Goal: Use online tool/utility

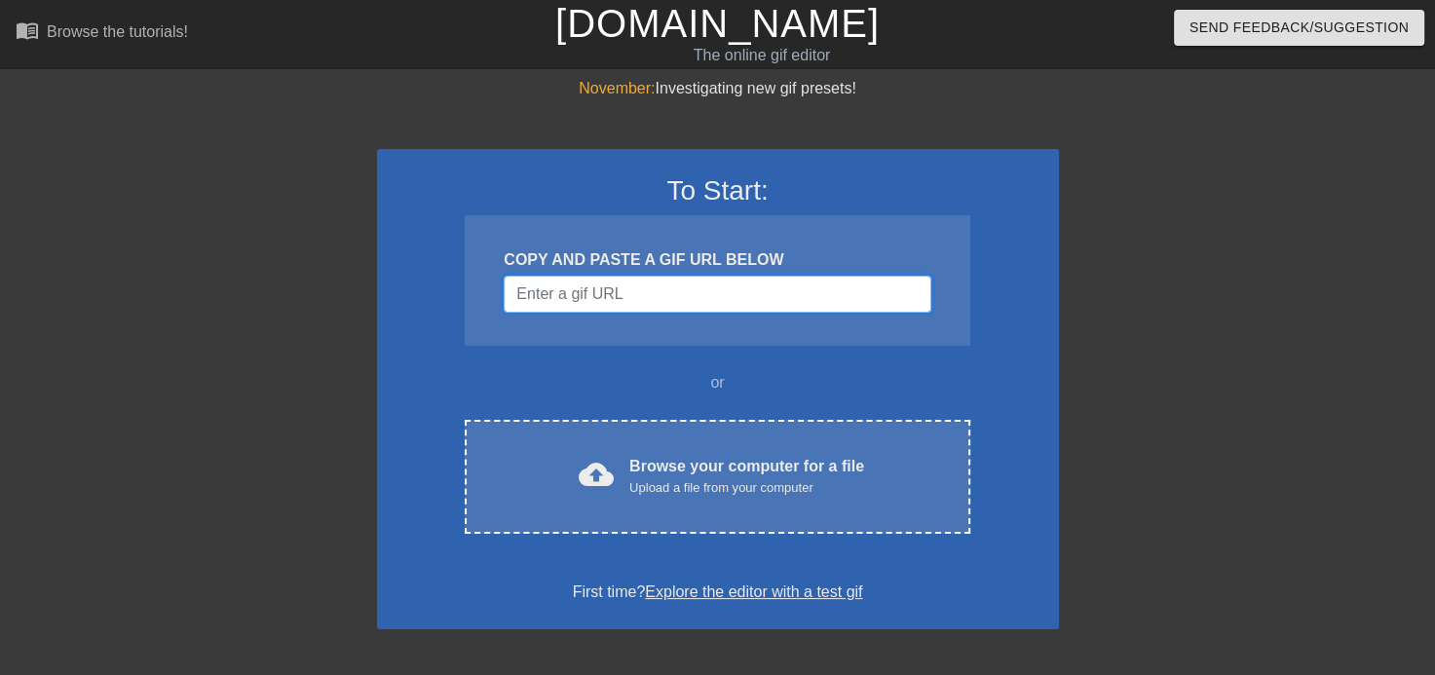
click at [606, 297] on input "Username" at bounding box center [717, 294] width 427 height 37
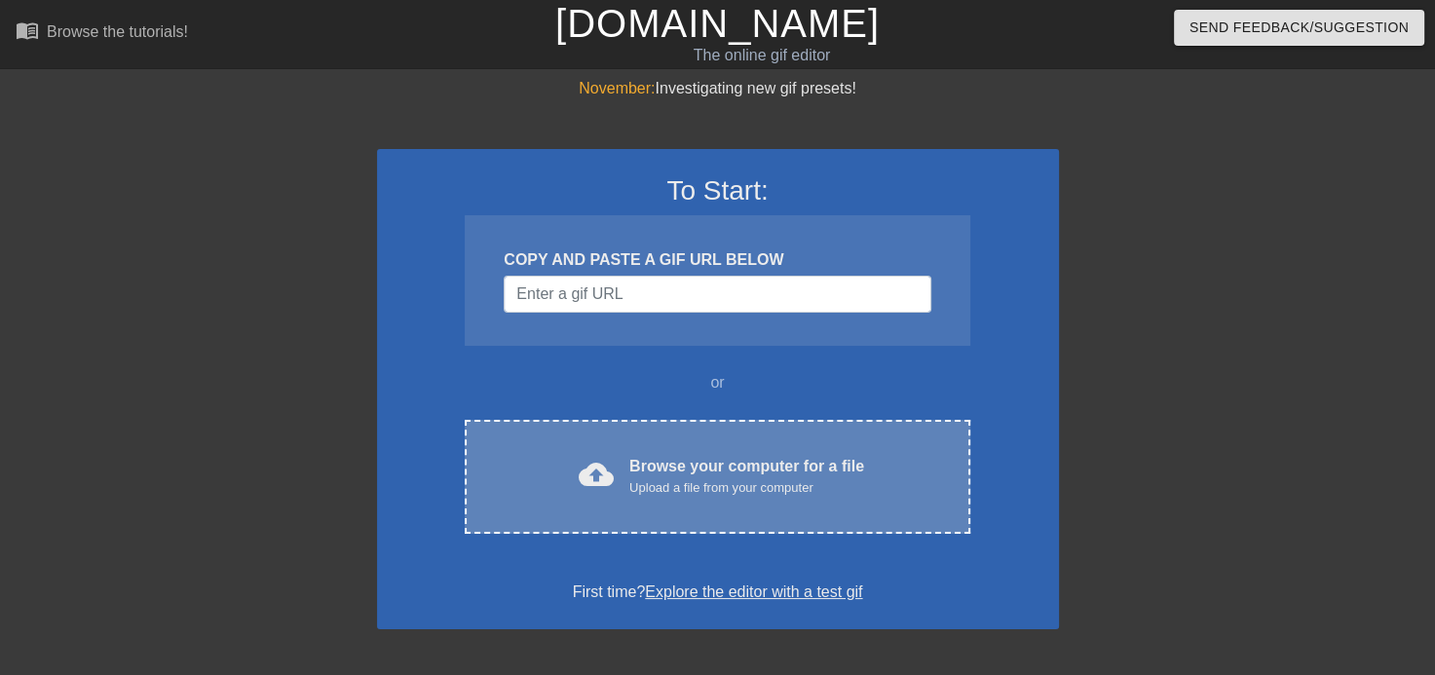
click at [643, 455] on div "Browse your computer for a file Upload a file from your computer" at bounding box center [746, 476] width 235 height 43
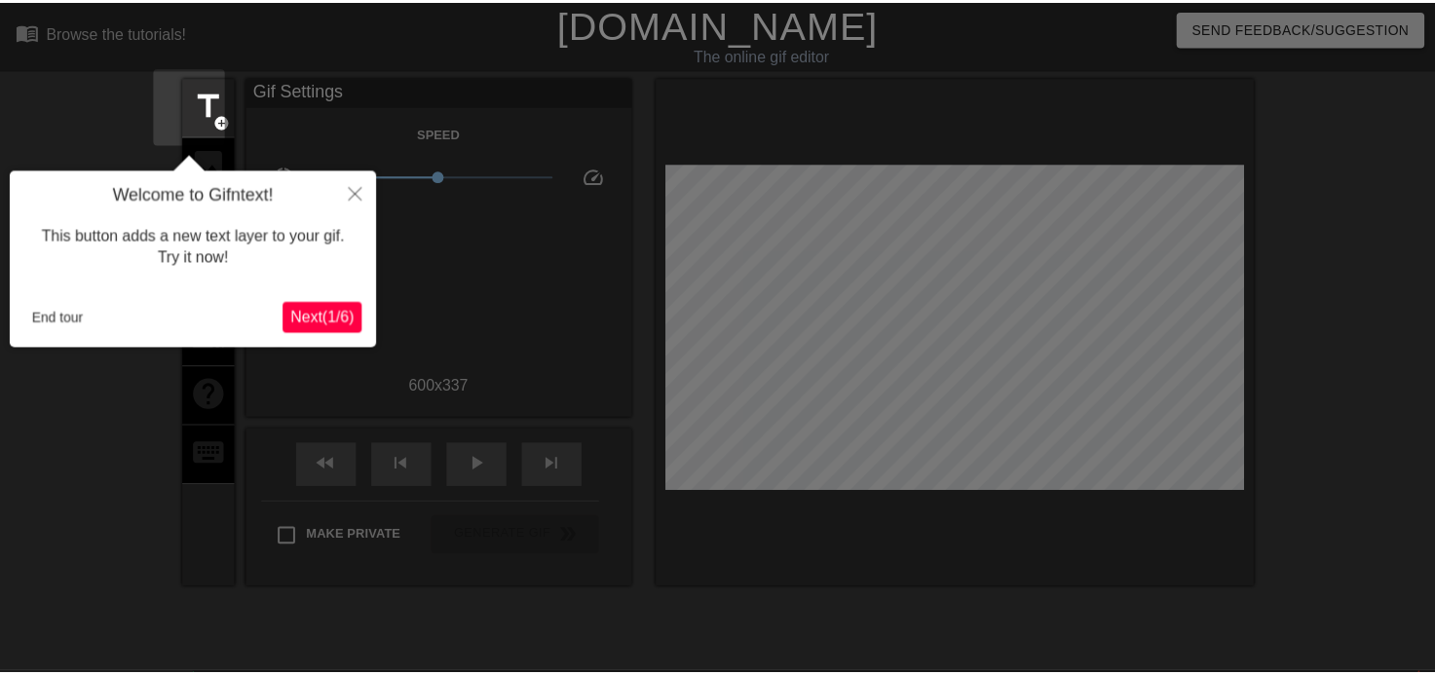
scroll to position [47, 0]
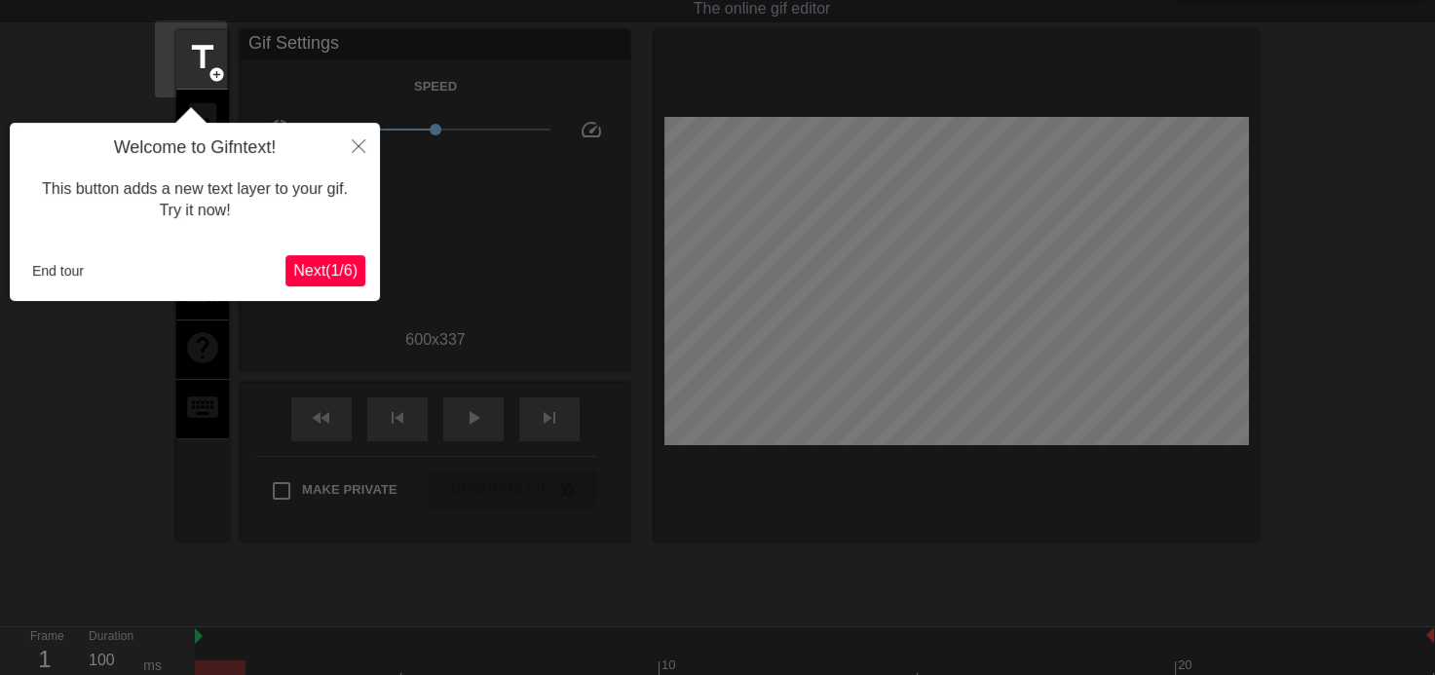
click at [330, 270] on span "Next ( 1 / 6 )" at bounding box center [325, 270] width 64 height 17
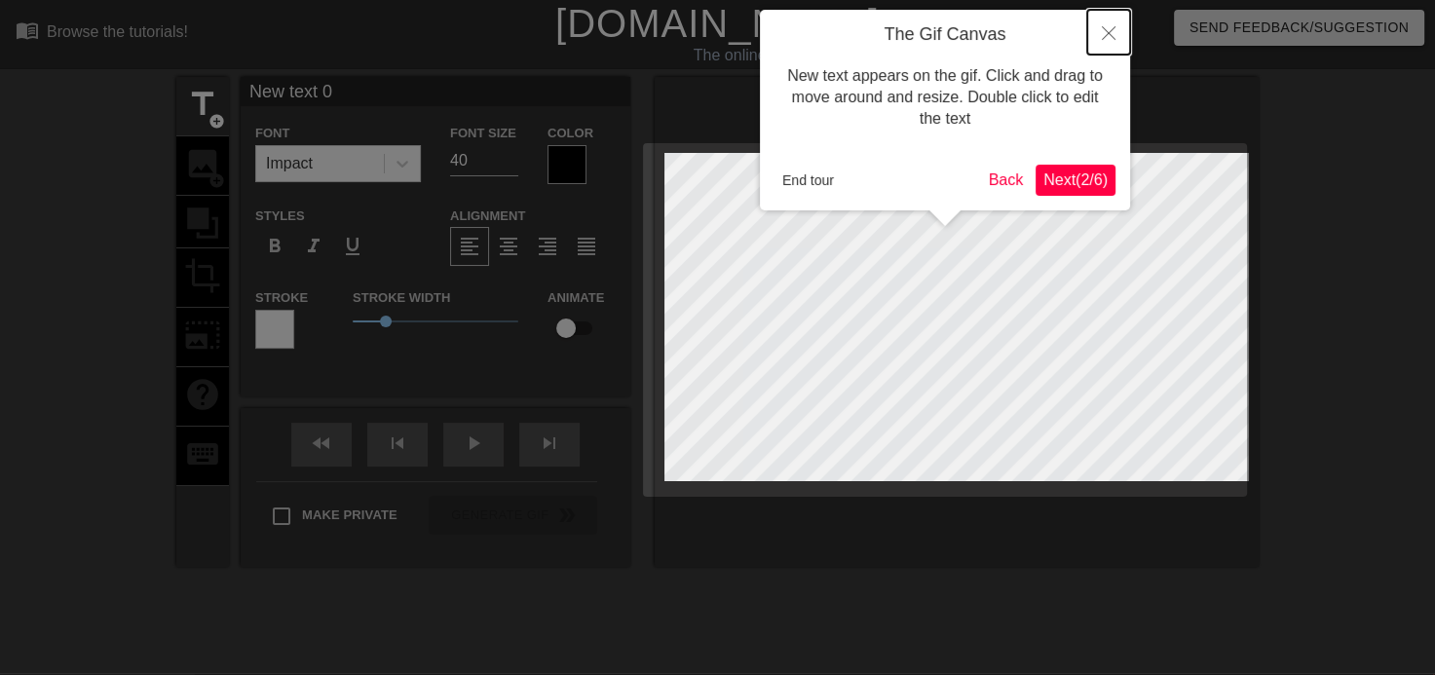
click at [1105, 34] on icon "Close" at bounding box center [1109, 33] width 14 height 14
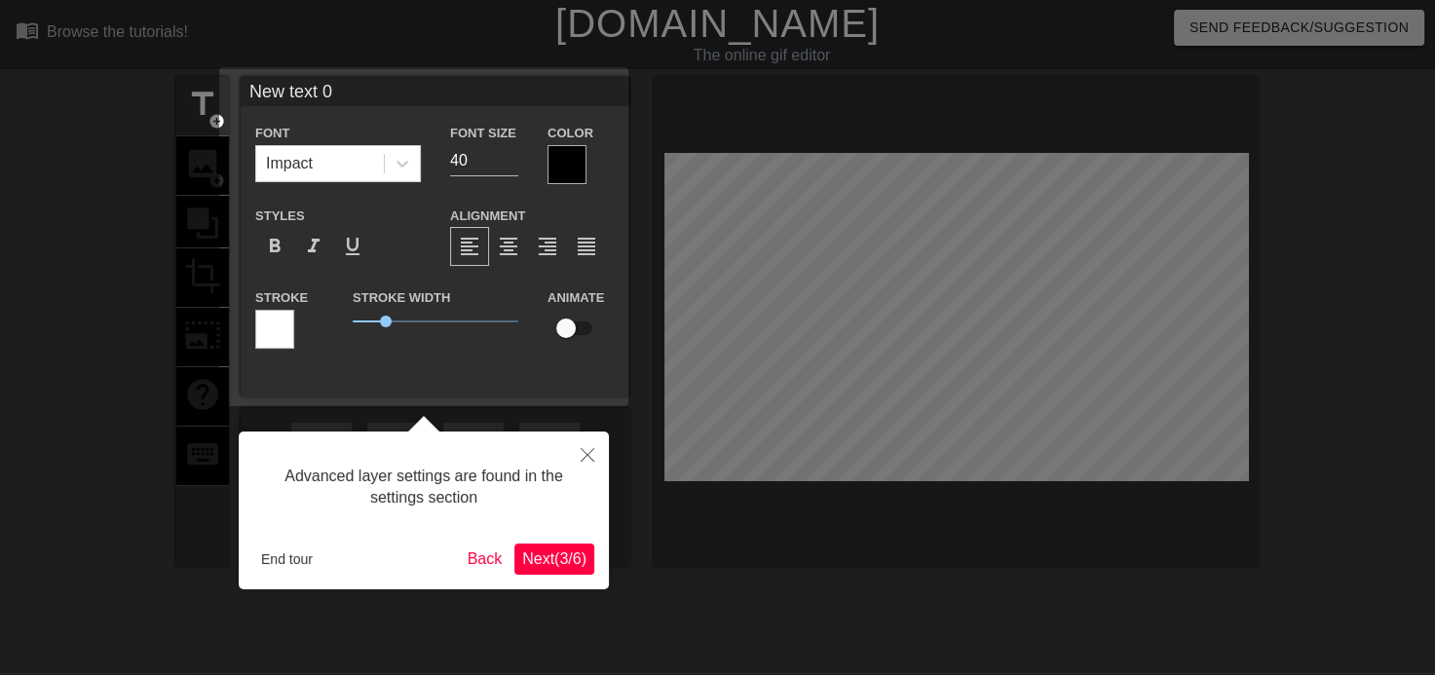
scroll to position [11, 0]
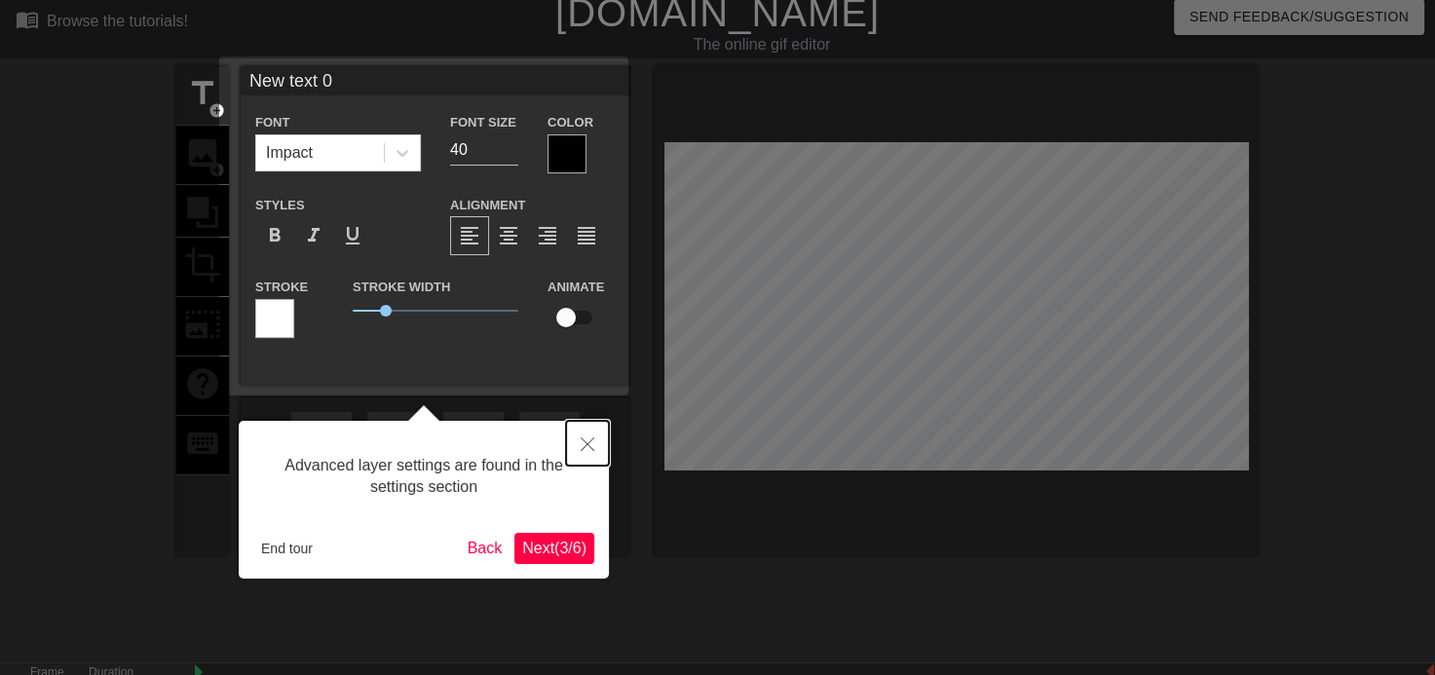
click at [582, 439] on icon "Close" at bounding box center [588, 444] width 14 height 14
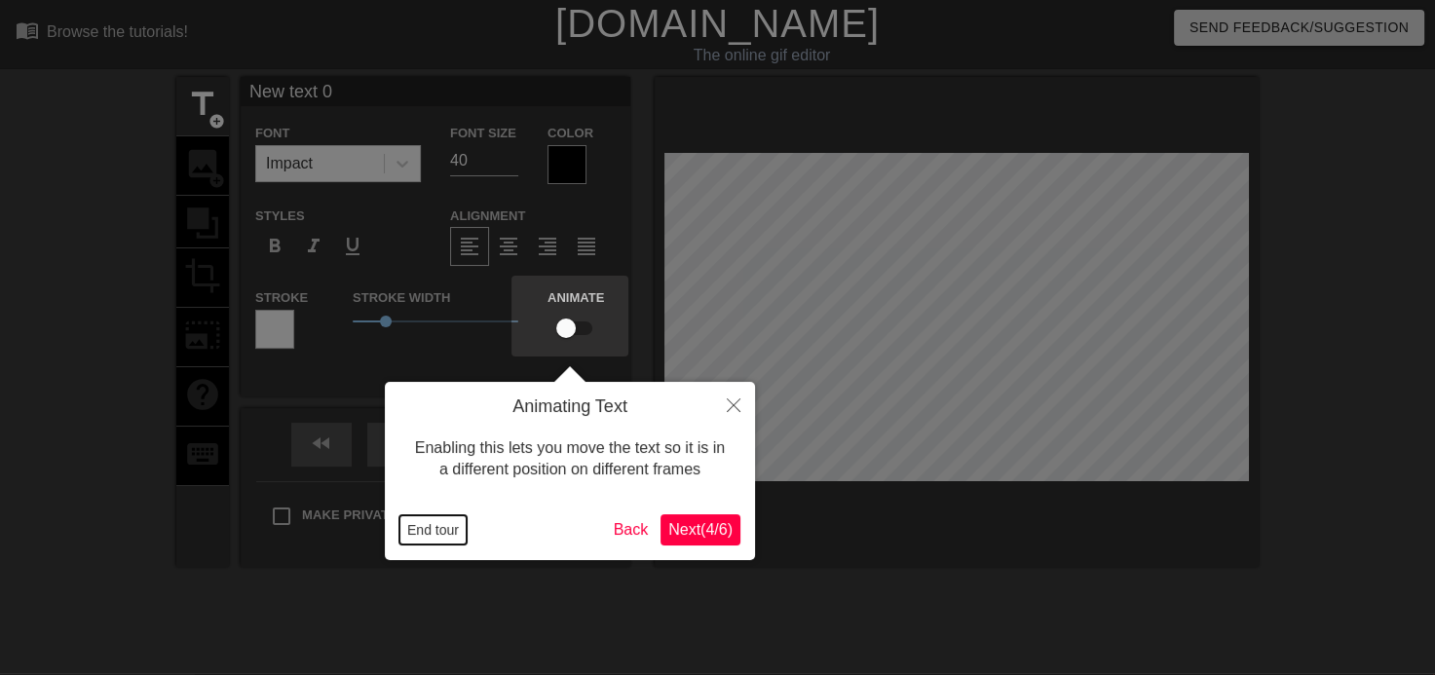
click at [436, 534] on button "End tour" at bounding box center [432, 529] width 67 height 29
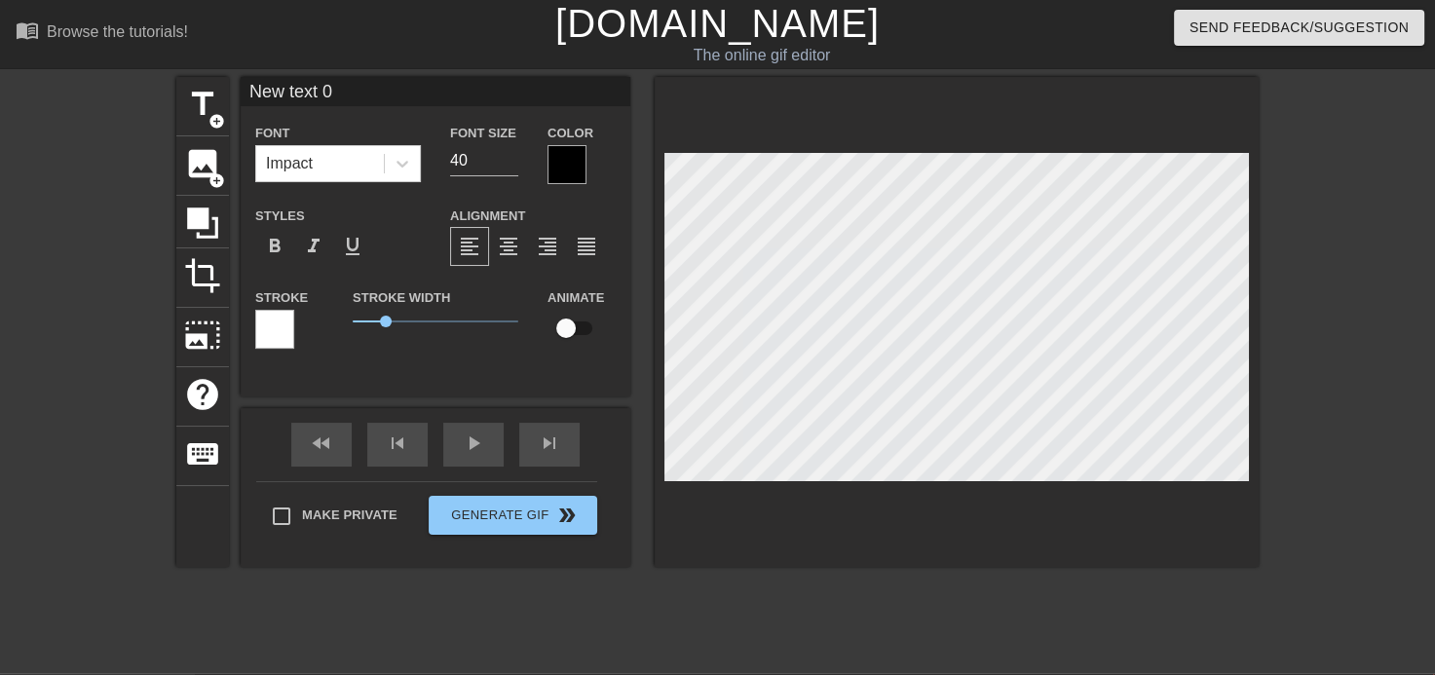
click at [555, 168] on div at bounding box center [566, 164] width 39 height 39
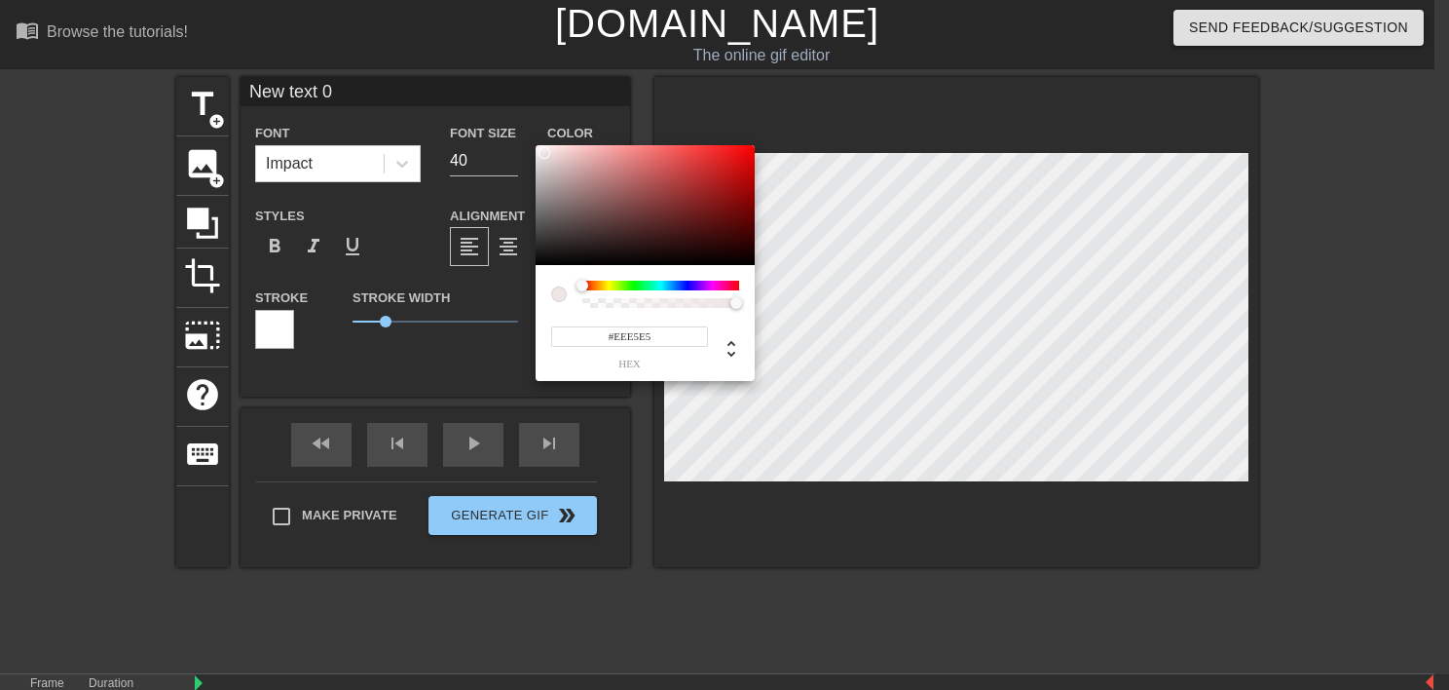
click at [543, 153] on div at bounding box center [645, 205] width 219 height 121
type input "#FAFAFA"
drag, startPoint x: 543, startPoint y: 153, endPoint x: 535, endPoint y: 147, distance: 10.5
click at [535, 147] on div at bounding box center [536, 147] width 12 height 12
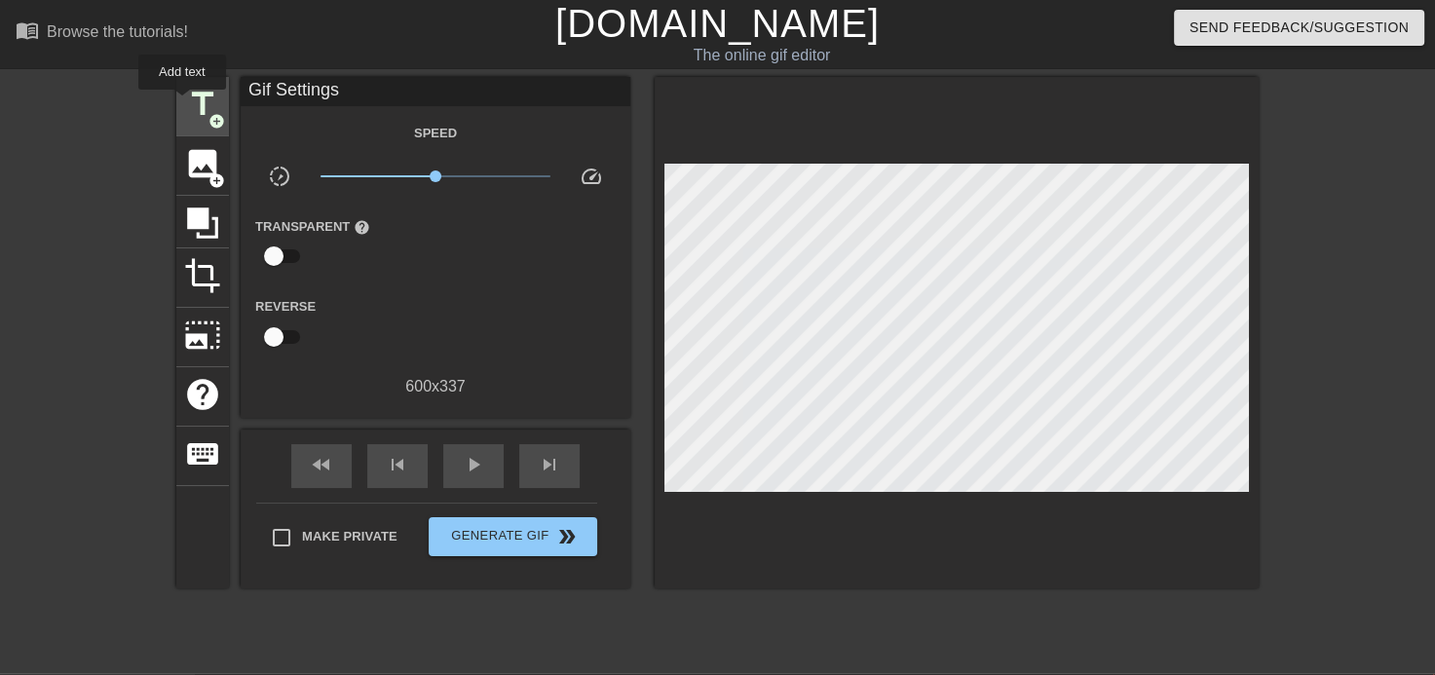
click at [184, 103] on span "title" at bounding box center [202, 104] width 37 height 37
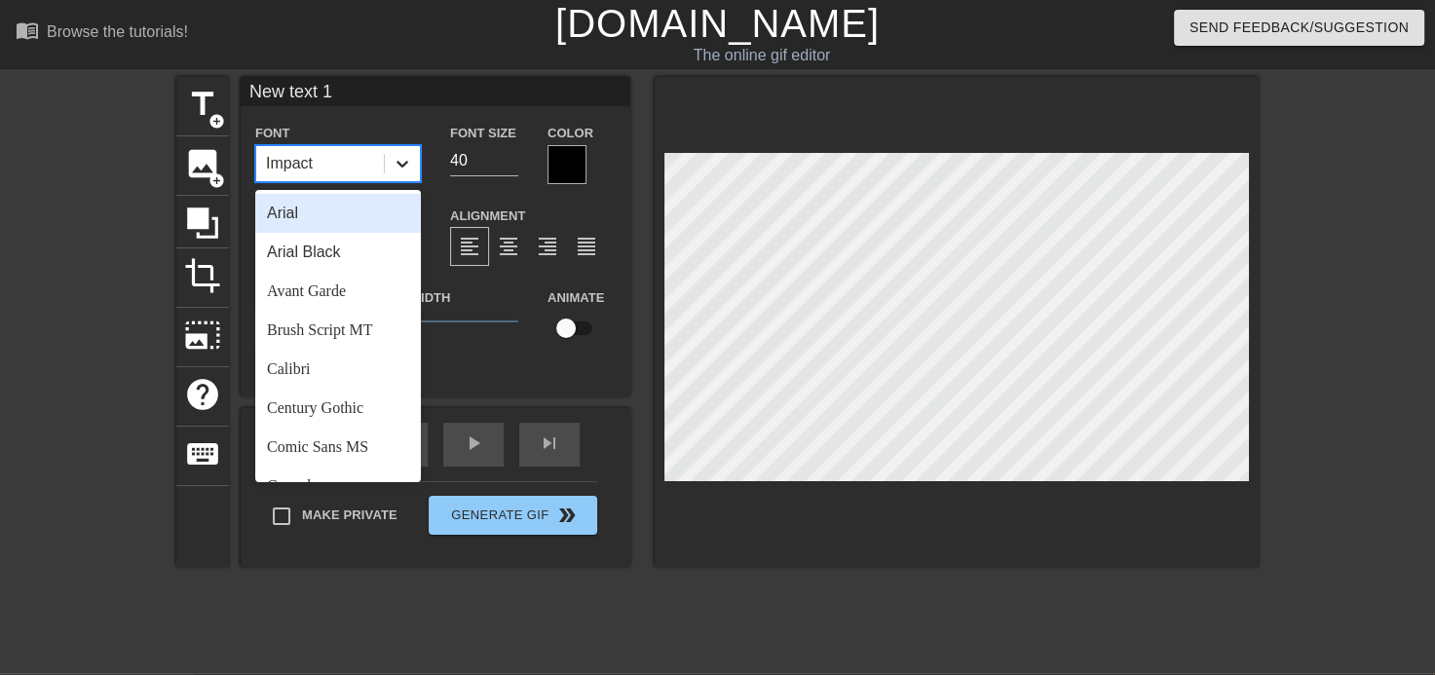
click at [393, 160] on icon at bounding box center [402, 163] width 19 height 19
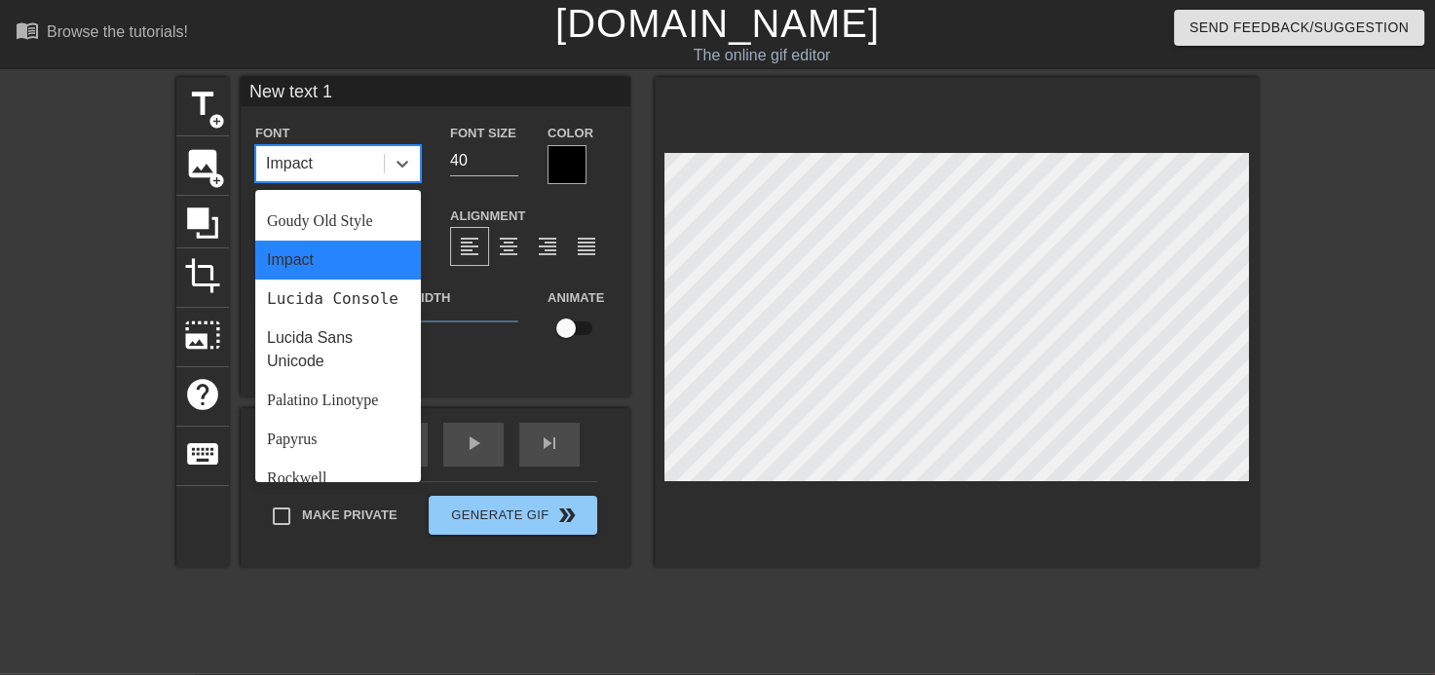
scroll to position [462, 0]
click at [291, 457] on div "Papyrus" at bounding box center [338, 437] width 166 height 39
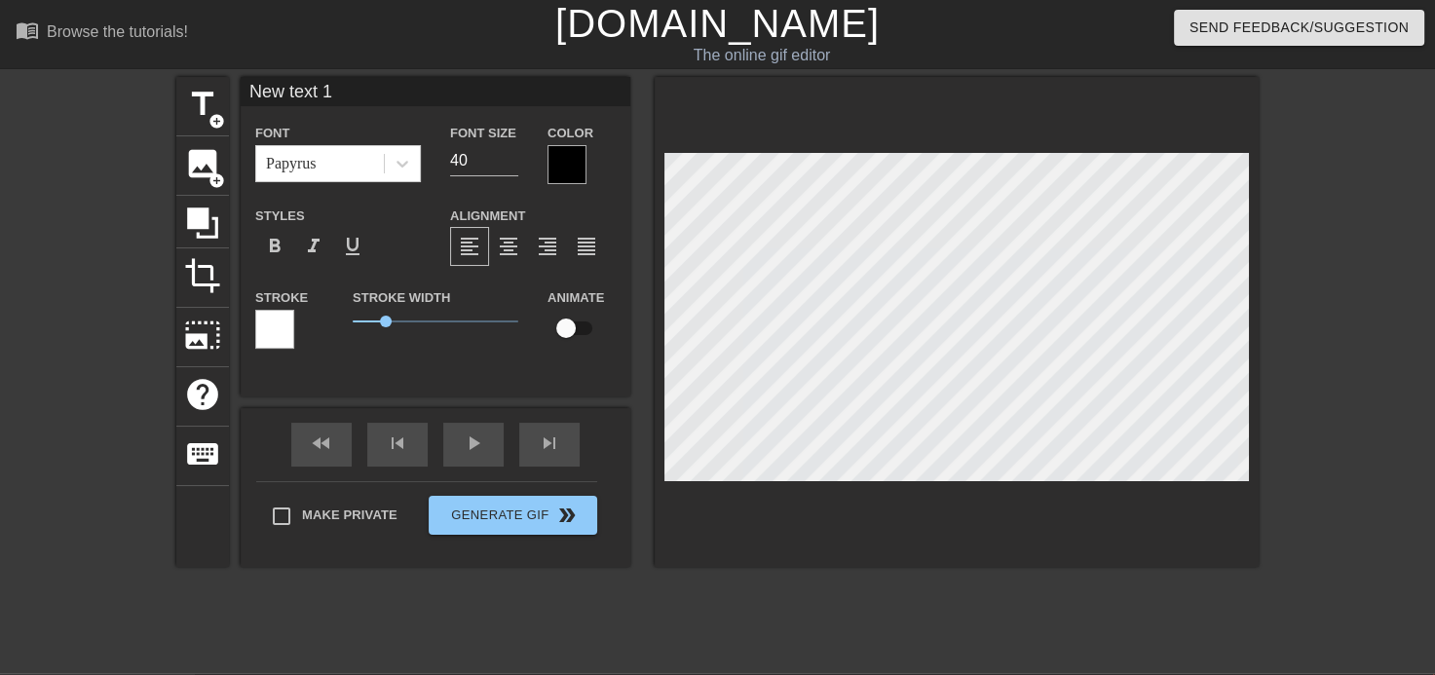
click at [555, 157] on div at bounding box center [566, 164] width 39 height 39
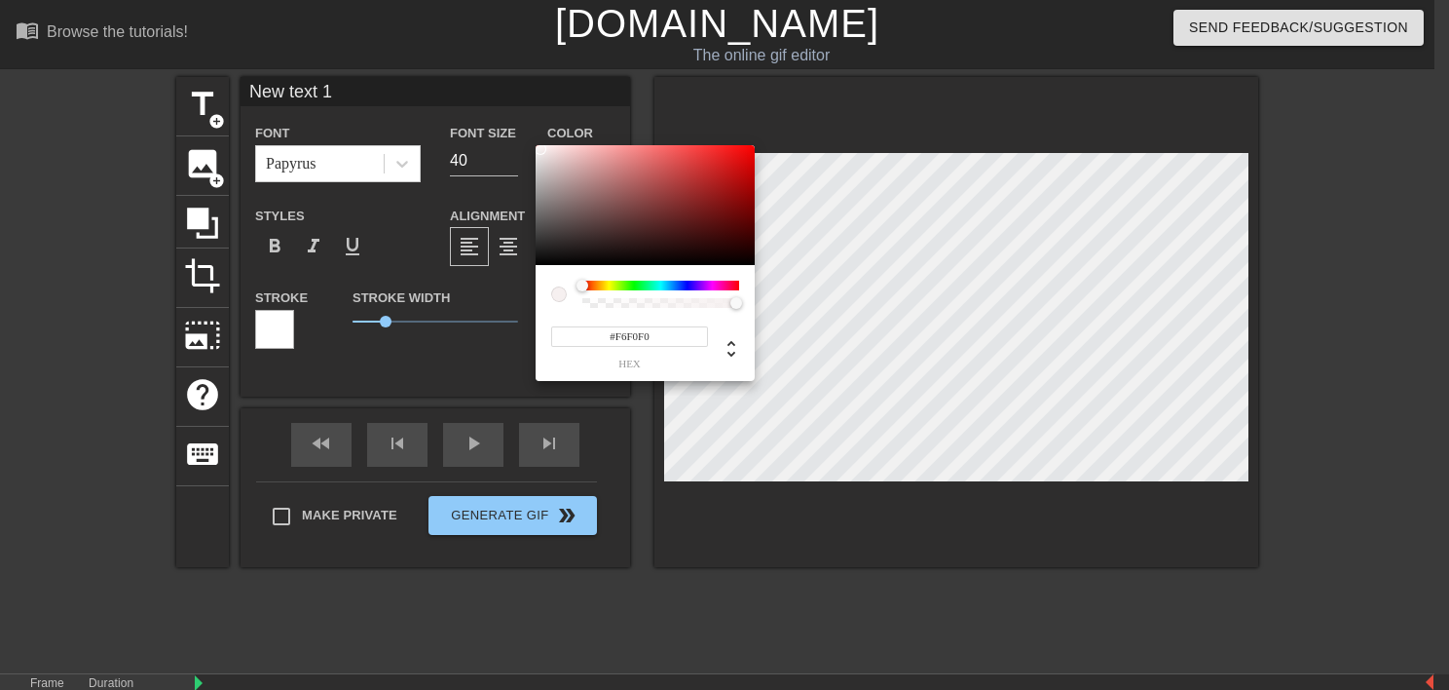
click at [542, 149] on div at bounding box center [645, 205] width 219 height 121
type input "#F68989"
click at [537, 149] on div at bounding box center [645, 205] width 219 height 121
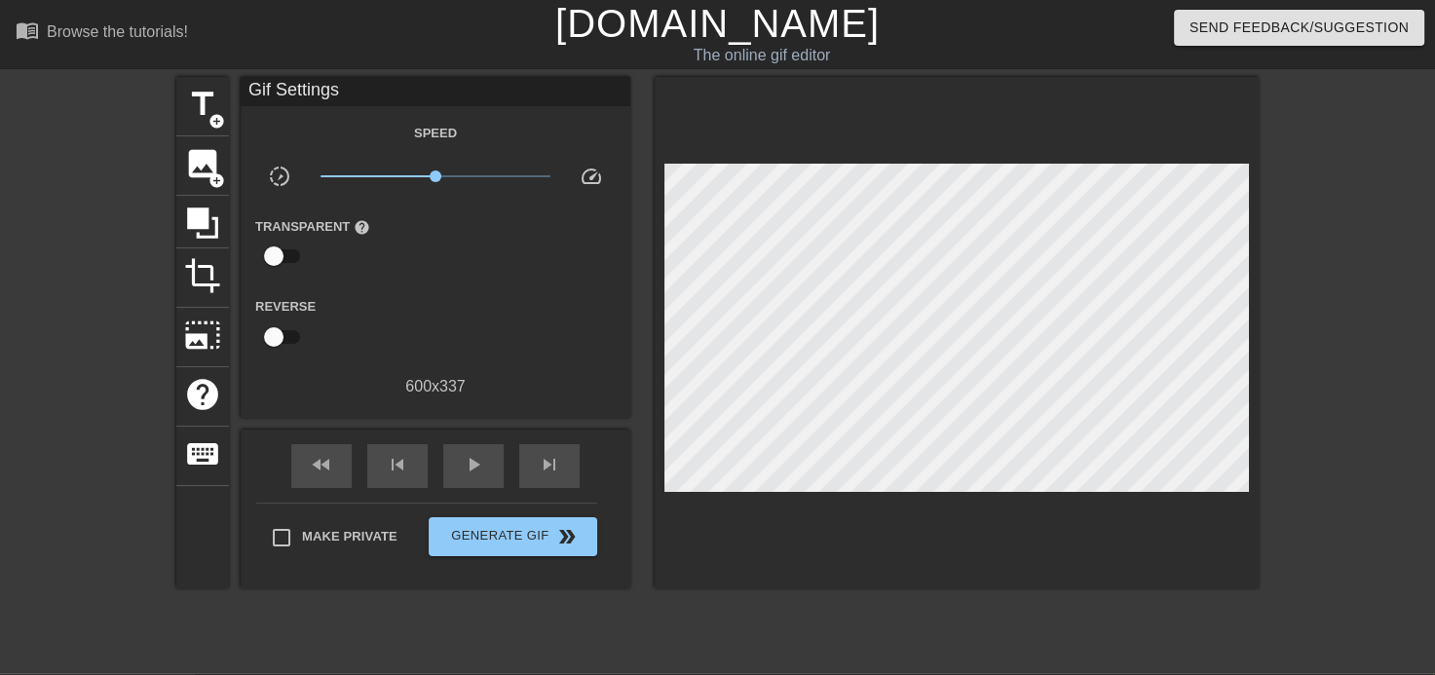
scroll to position [74, 0]
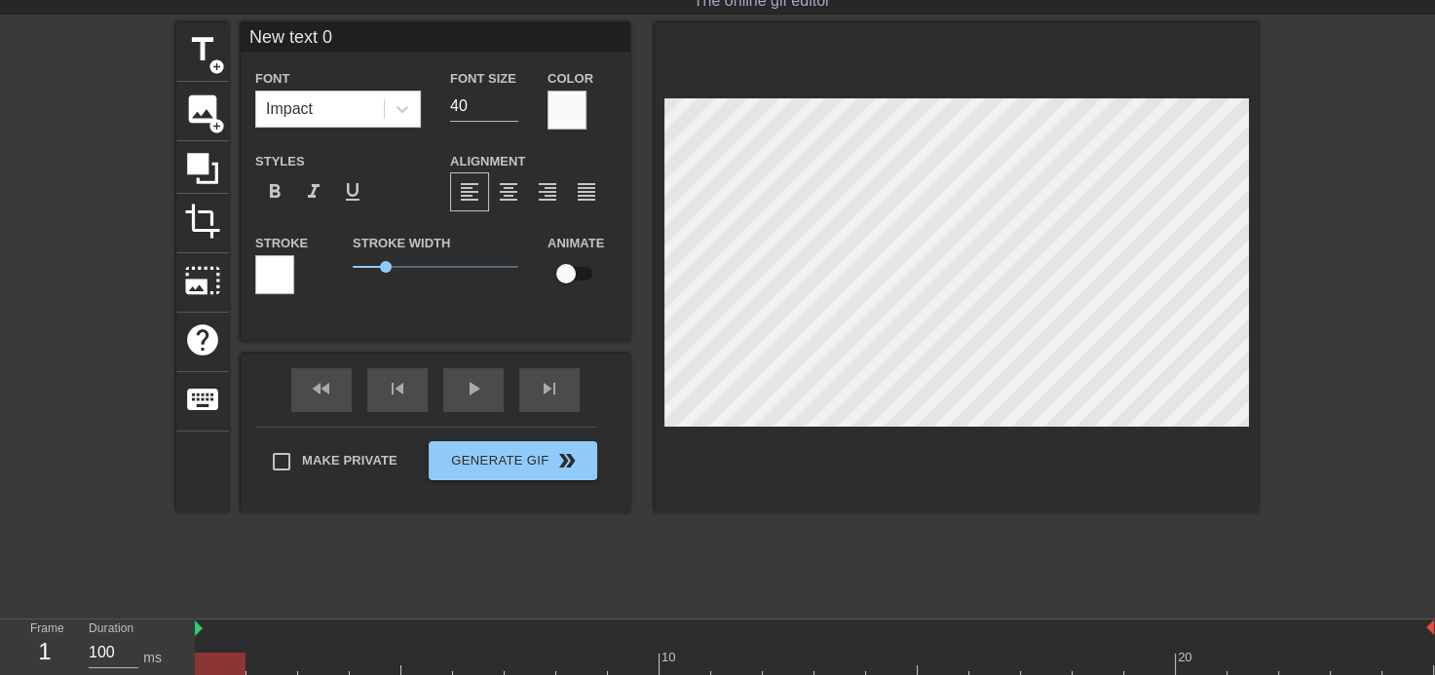
type input "New text 1"
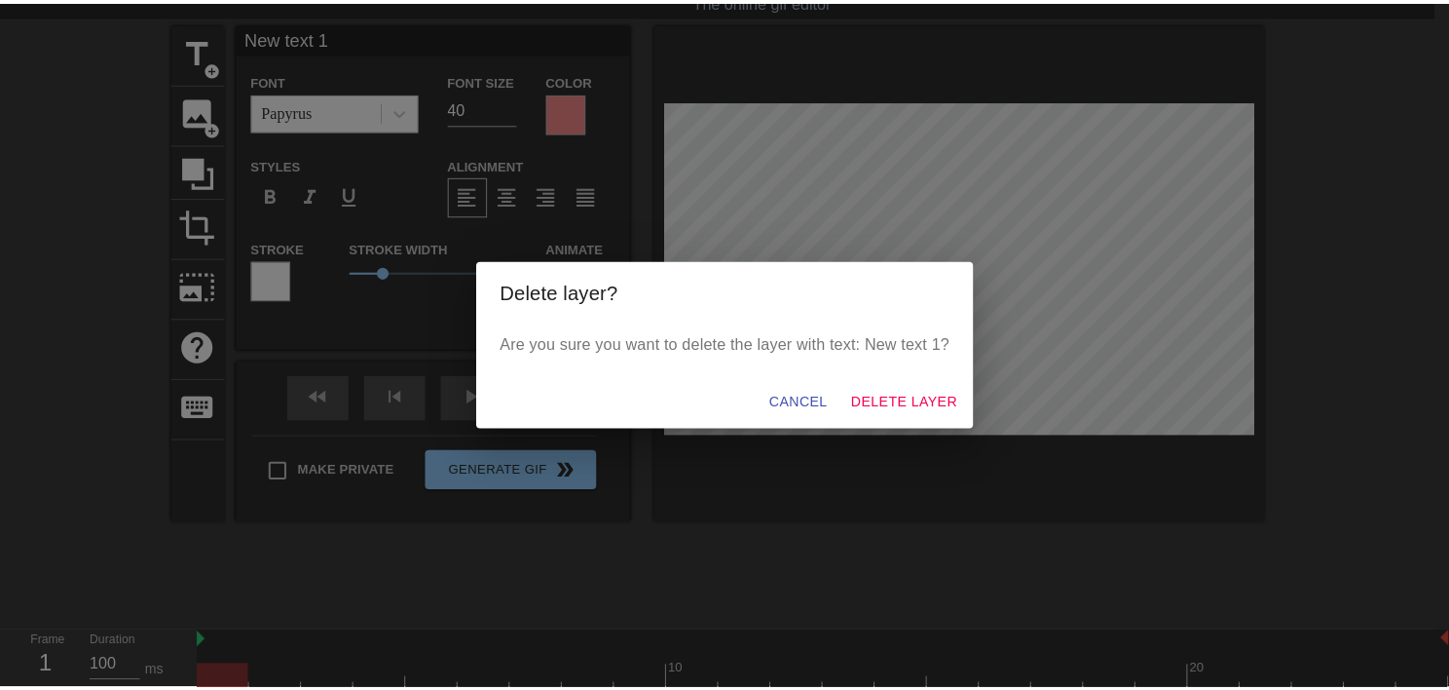
scroll to position [39, 0]
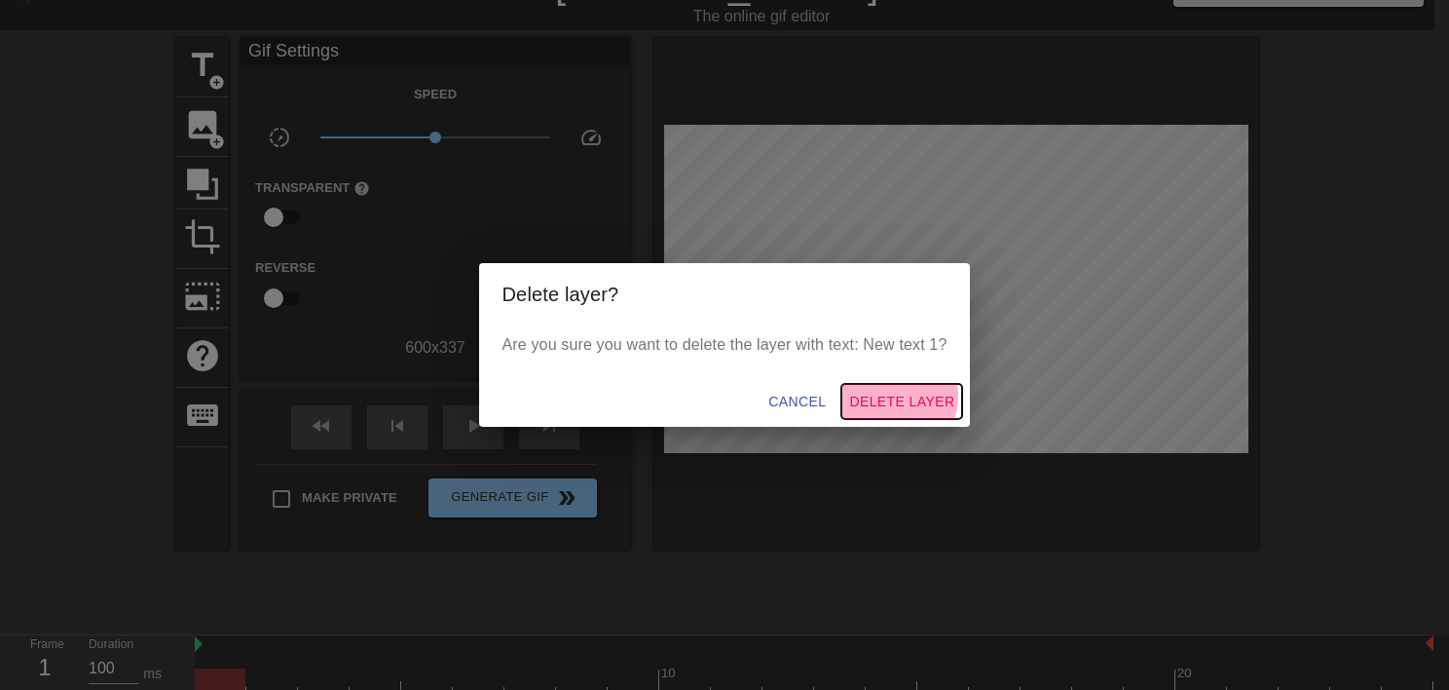
click at [891, 396] on span "Delete Layer" at bounding box center [901, 402] width 105 height 24
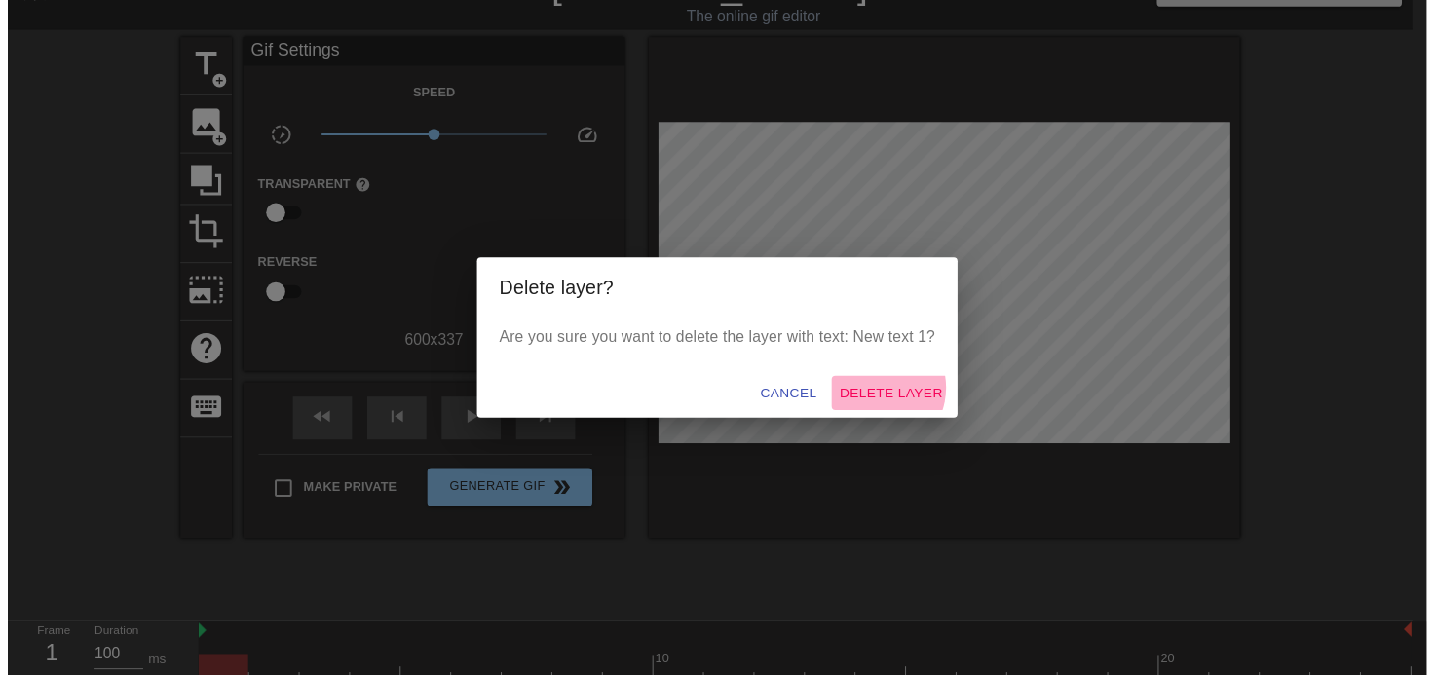
scroll to position [31, 0]
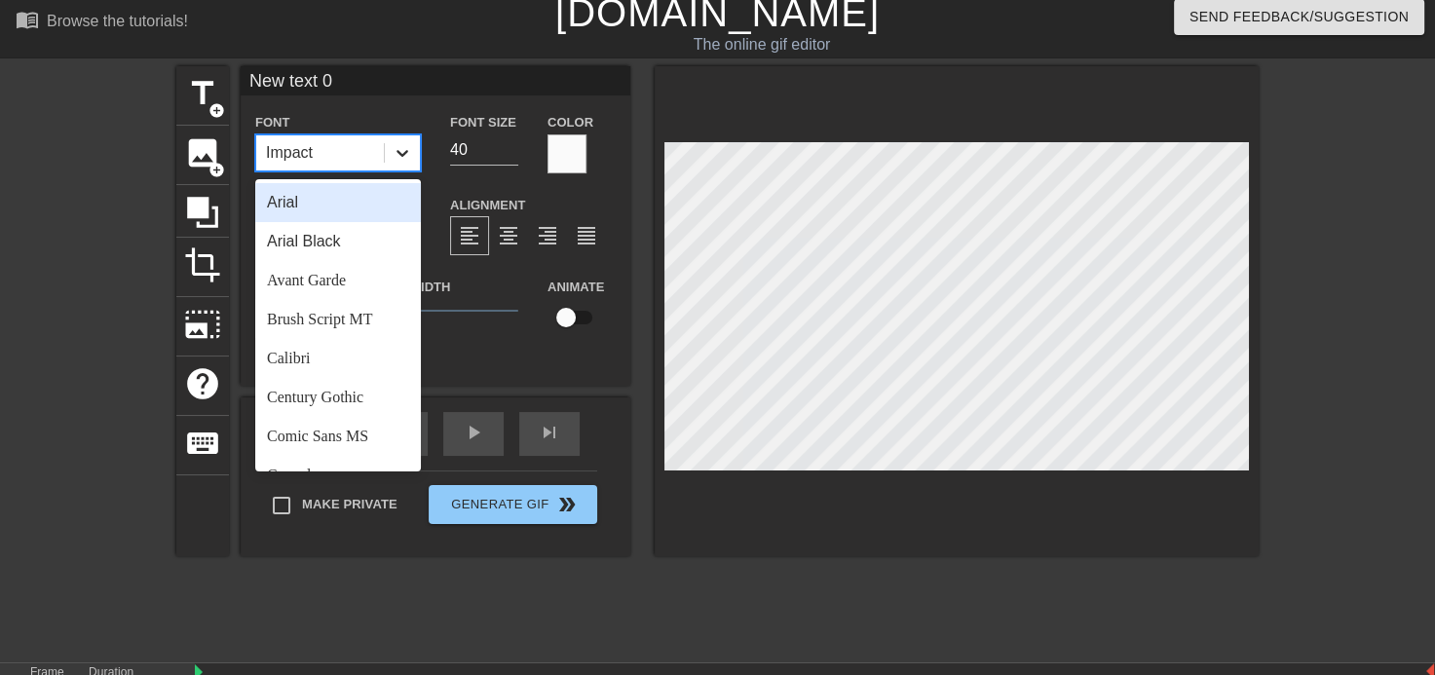
click at [393, 155] on icon at bounding box center [402, 152] width 19 height 19
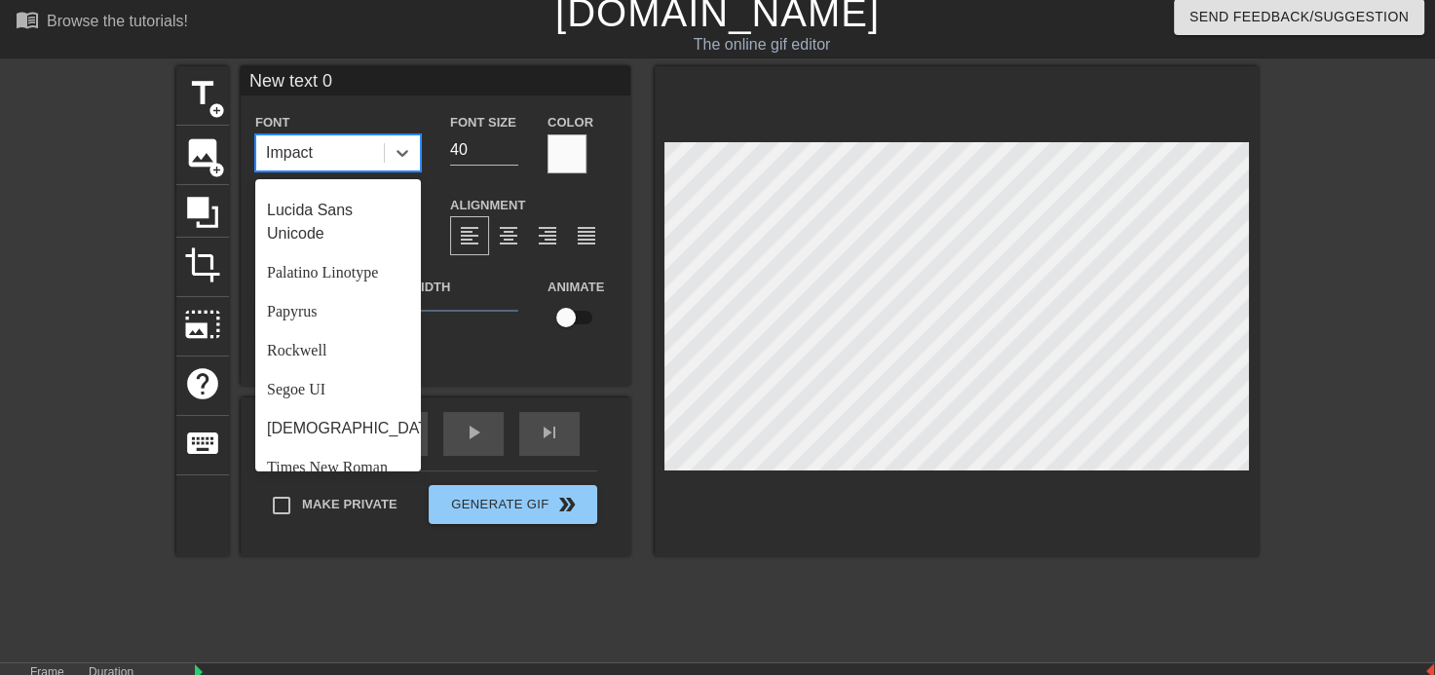
scroll to position [580, 0]
click at [296, 328] on div "Papyrus" at bounding box center [338, 308] width 166 height 39
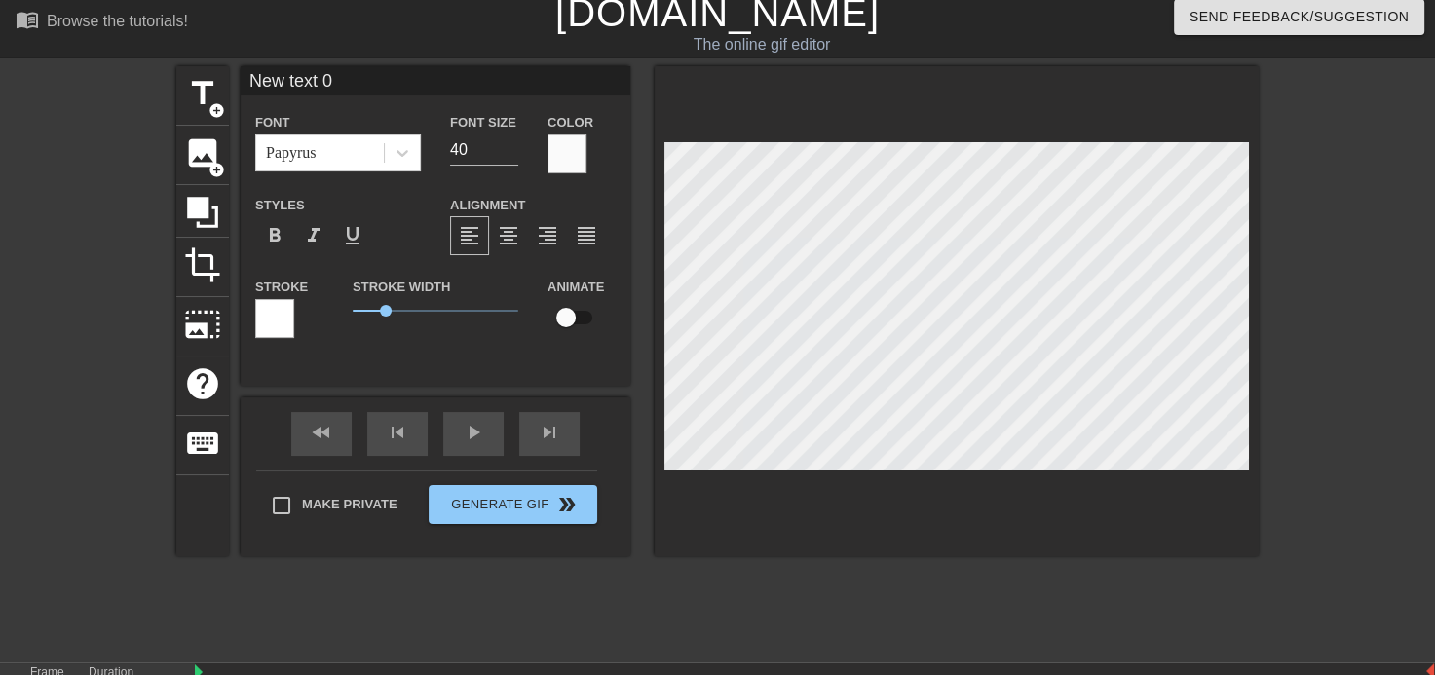
scroll to position [2, 4]
type input "New text"
type textarea "New text"
type input "New text"
type textarea "New text"
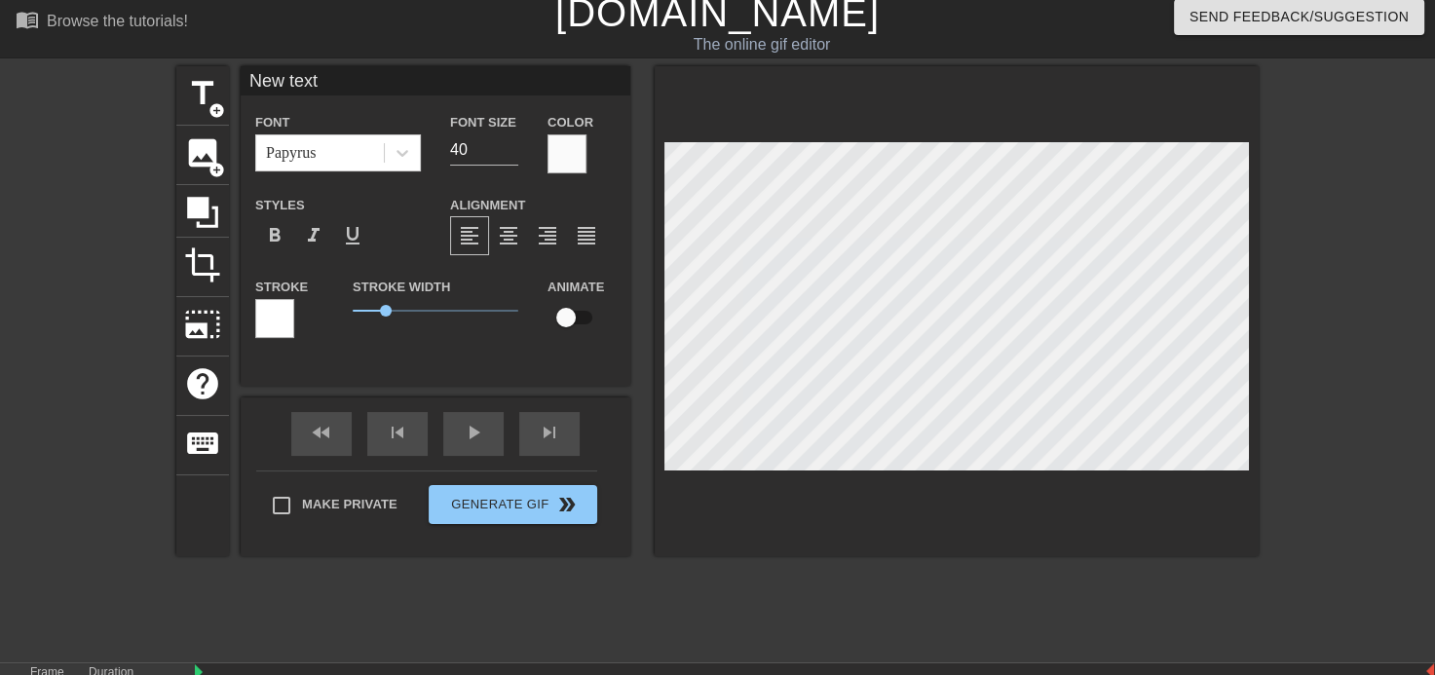
type input "New tex"
type textarea "New tex"
type input "New te"
type textarea "New te"
type input "New t"
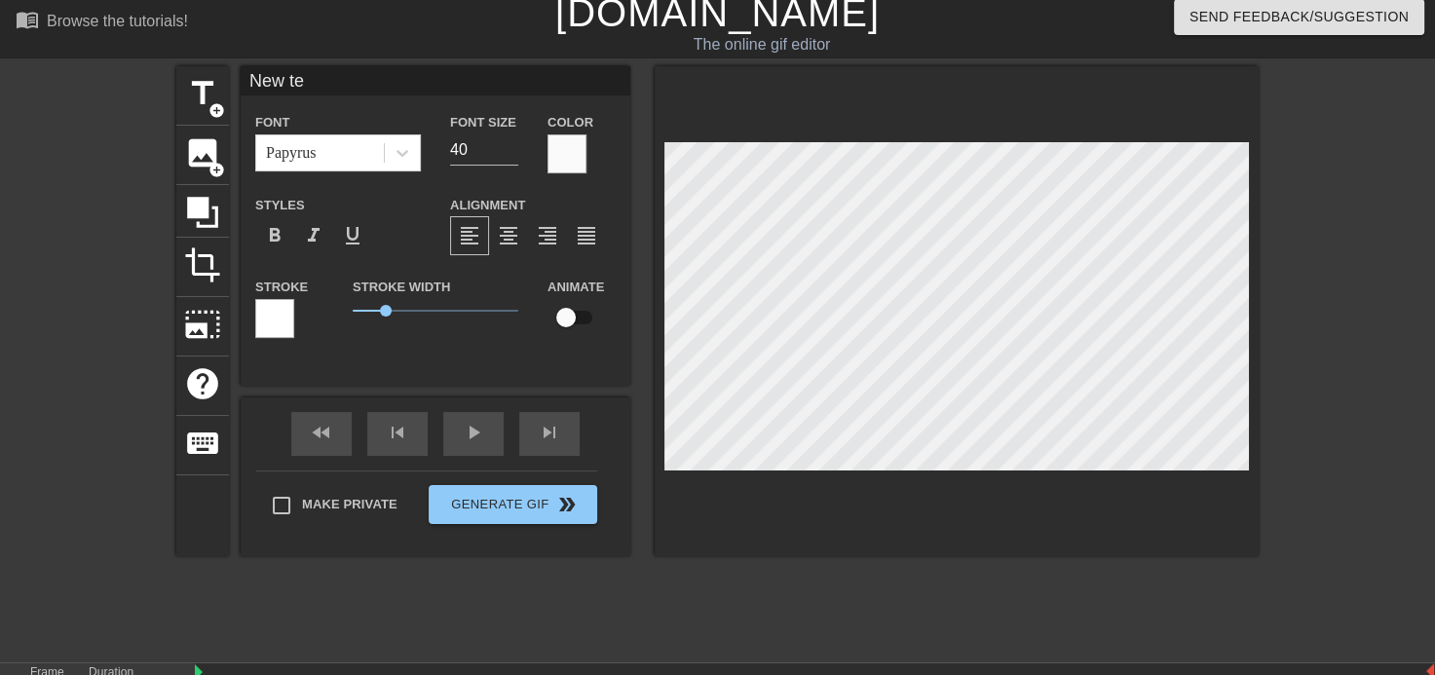
type textarea "New t"
type input "New"
type textarea "New"
type input "New"
type textarea "New"
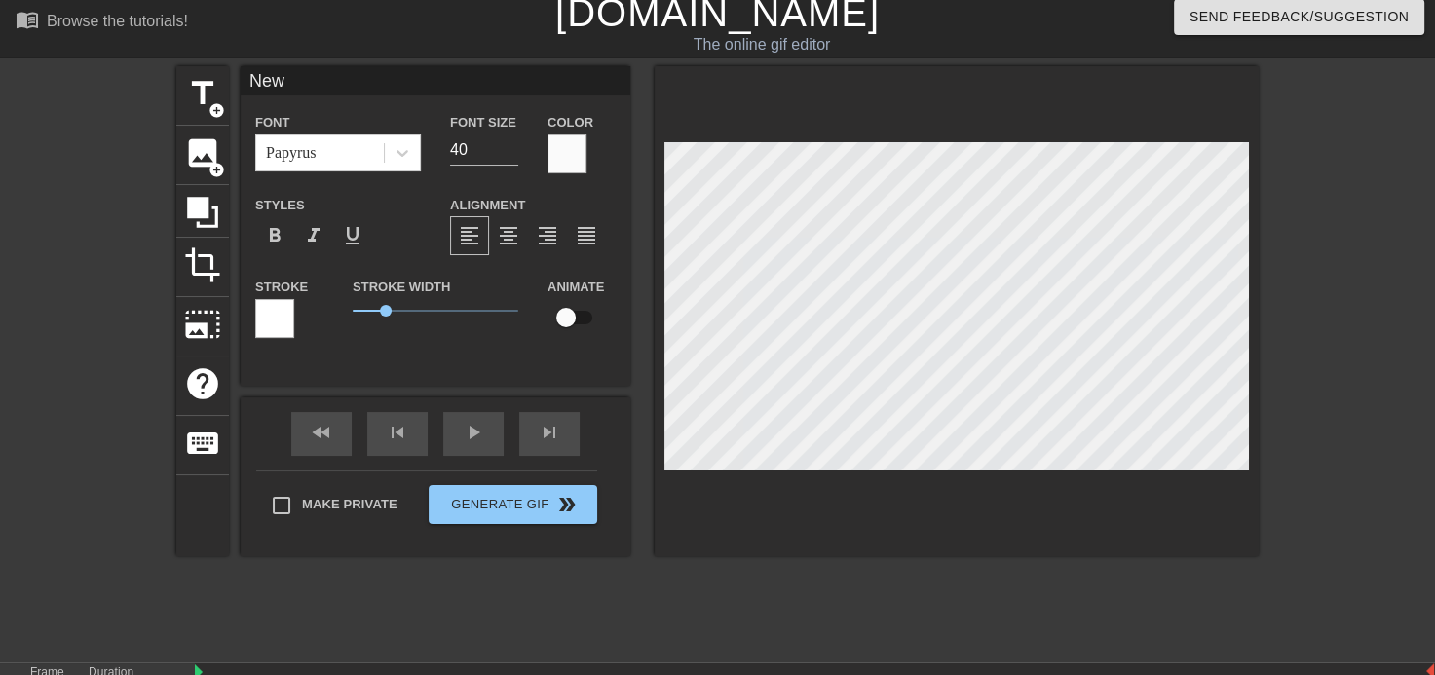
type input "Ne"
type textarea "Ne"
type input "N"
type textarea "N"
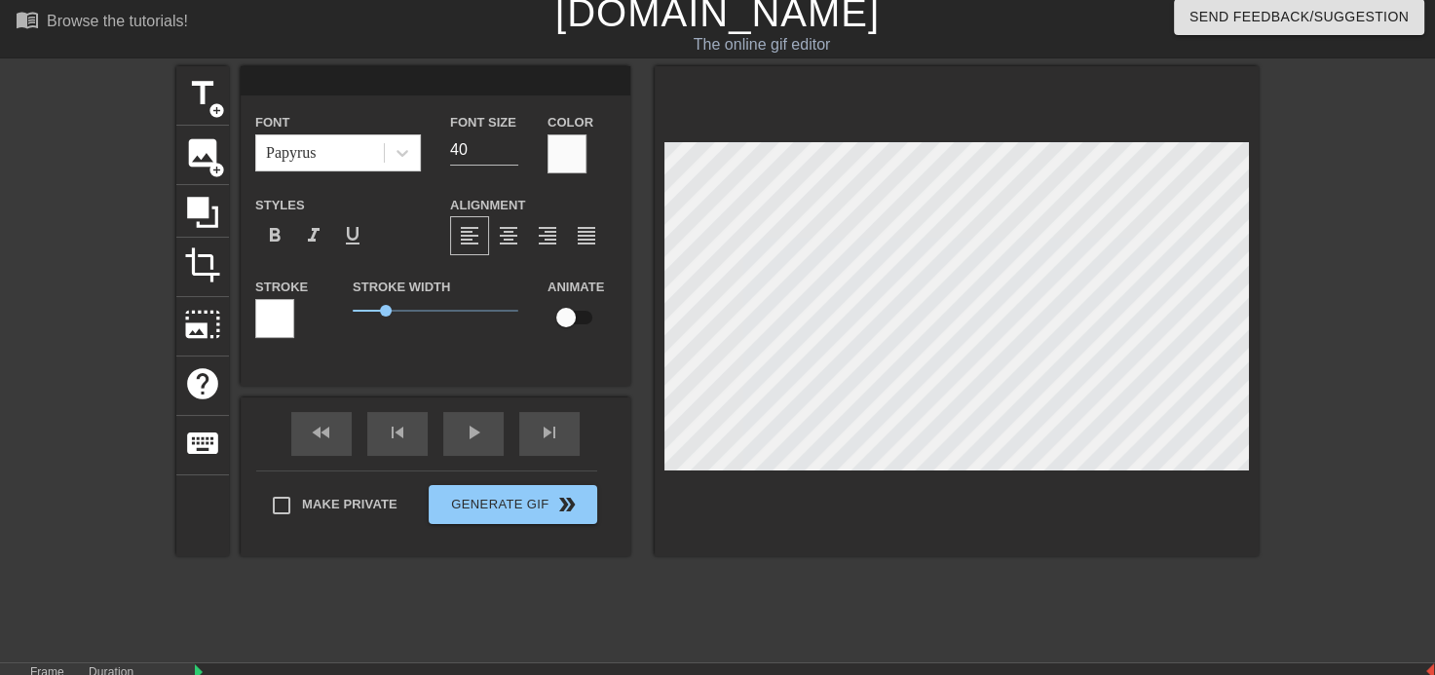
type input "E"
type textarea "E"
type input "Et"
type textarea "Et"
type input "Et"
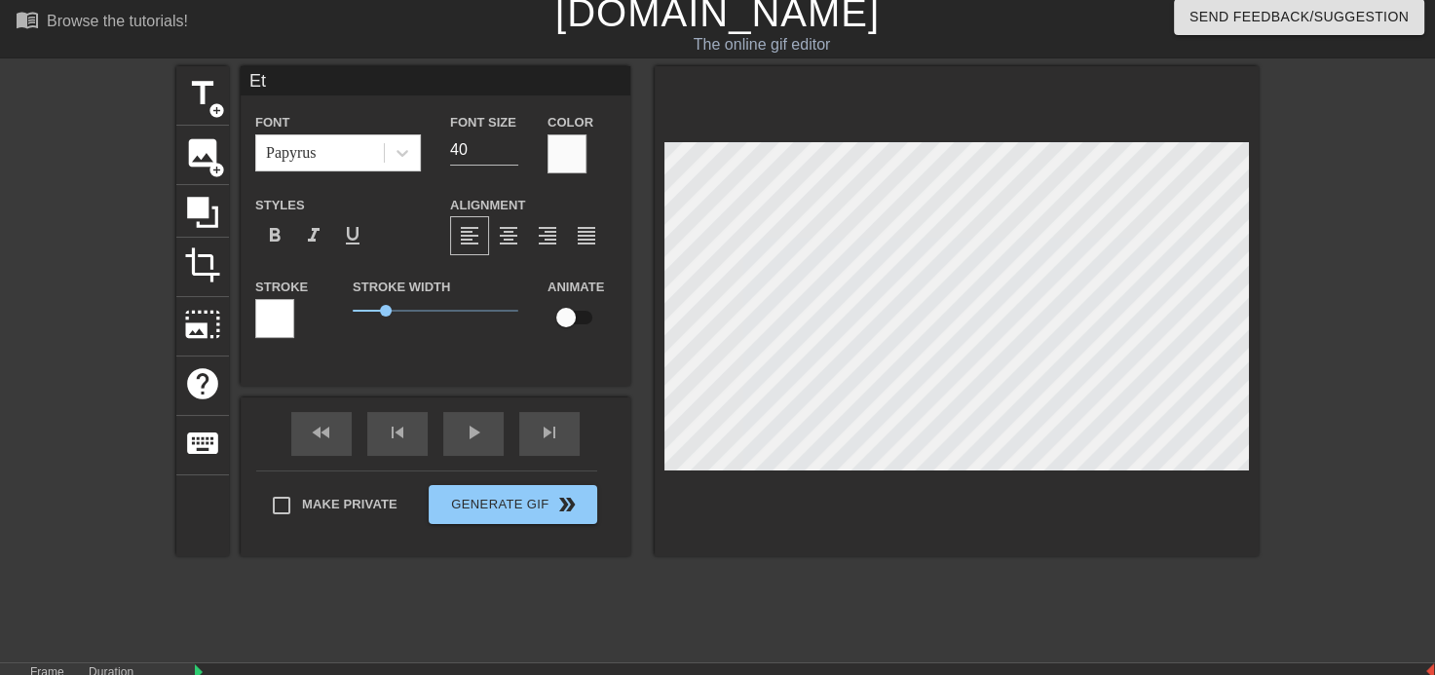
type textarea "Et"
type input "Et o"
type textarea "Et o"
type input "Et on"
type textarea "Et on"
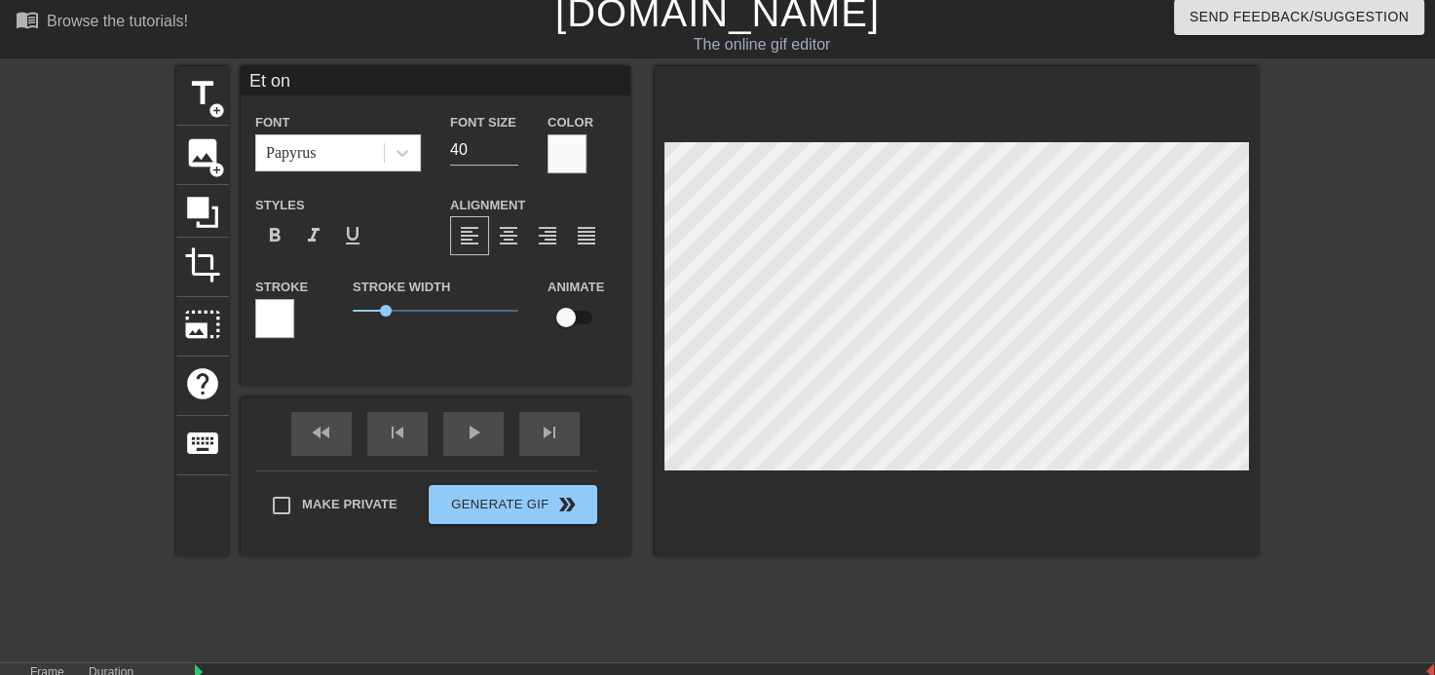
type input "Et on"
type textarea "Et on"
type input "Et on l"
type textarea "Et on l"
type input "Et on le"
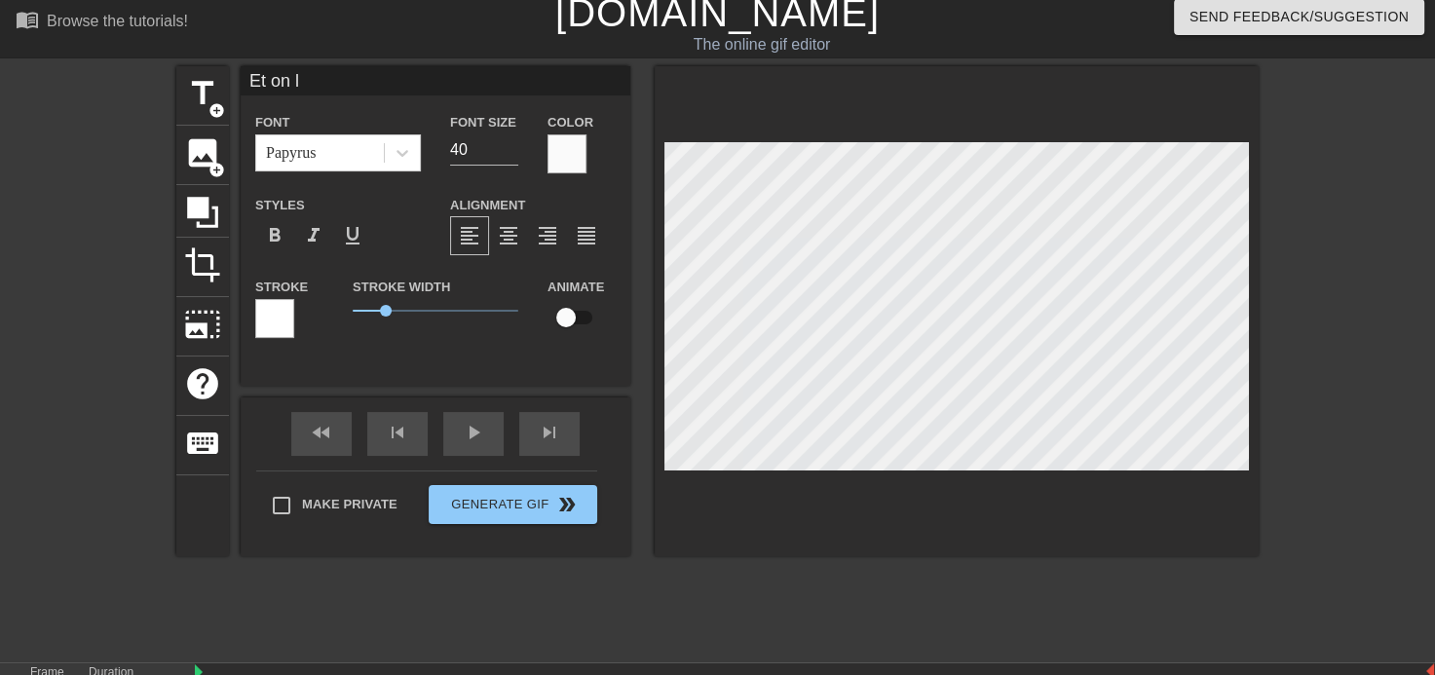
type textarea "Et on le"
type input "Et on leu"
type textarea "Et on leu"
type input "Et on leur"
type textarea "Et on leur"
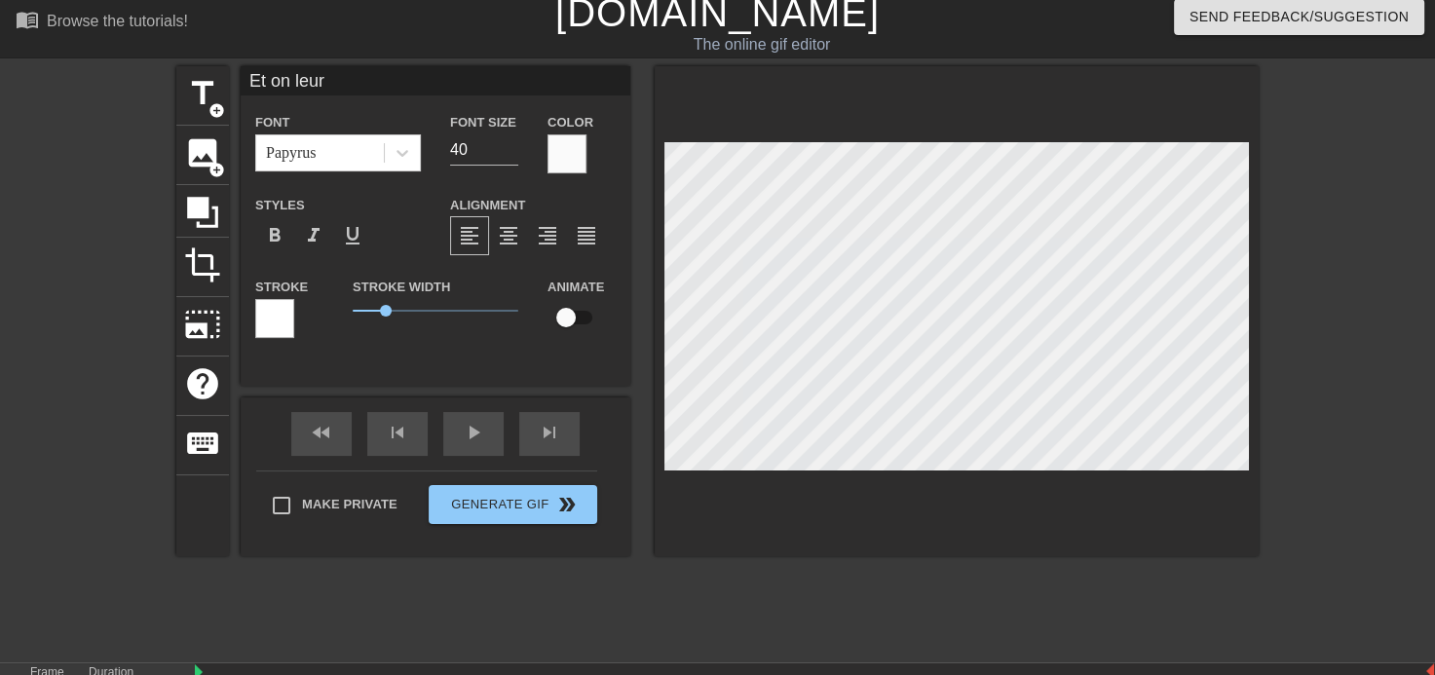
type input "Et on leur"
type textarea "Et on leur"
type input "Et on leur m"
type textarea "Et on leur m"
type input "Et on leur me"
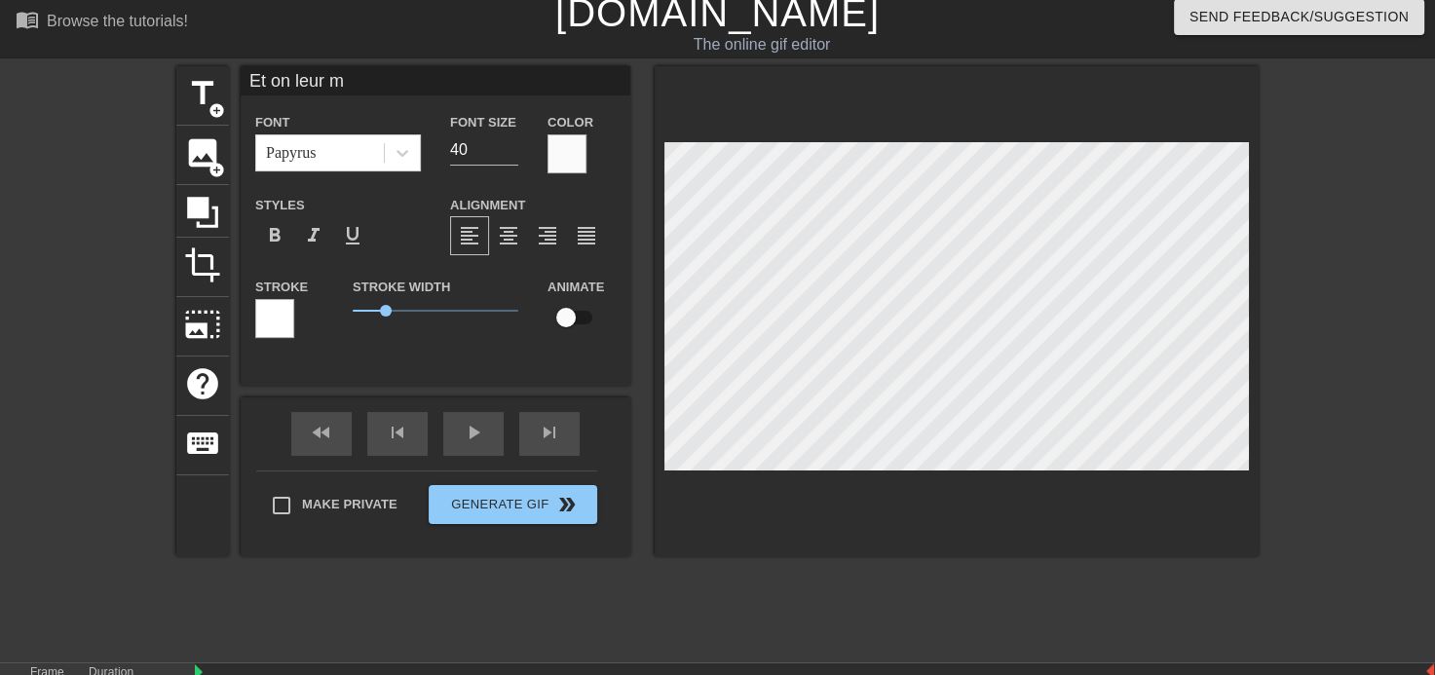
type textarea "Et on leur me"
type input "Et on leur met"
type textarea "Et on leur met"
type input "Et on leur met"
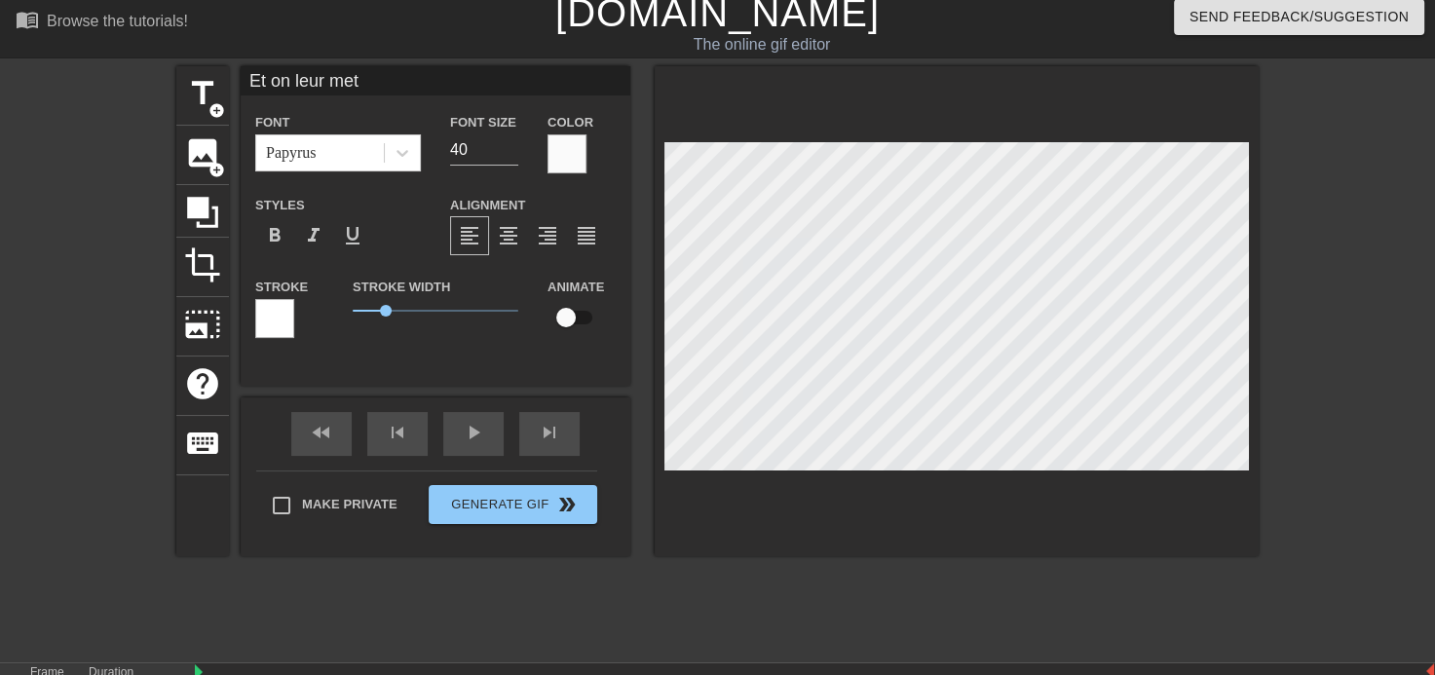
type textarea "Et on leur met"
type input "Et on leur met s"
type textarea "Et on leur met s"
type input "Et on leur met su"
type textarea "Et on leur met su"
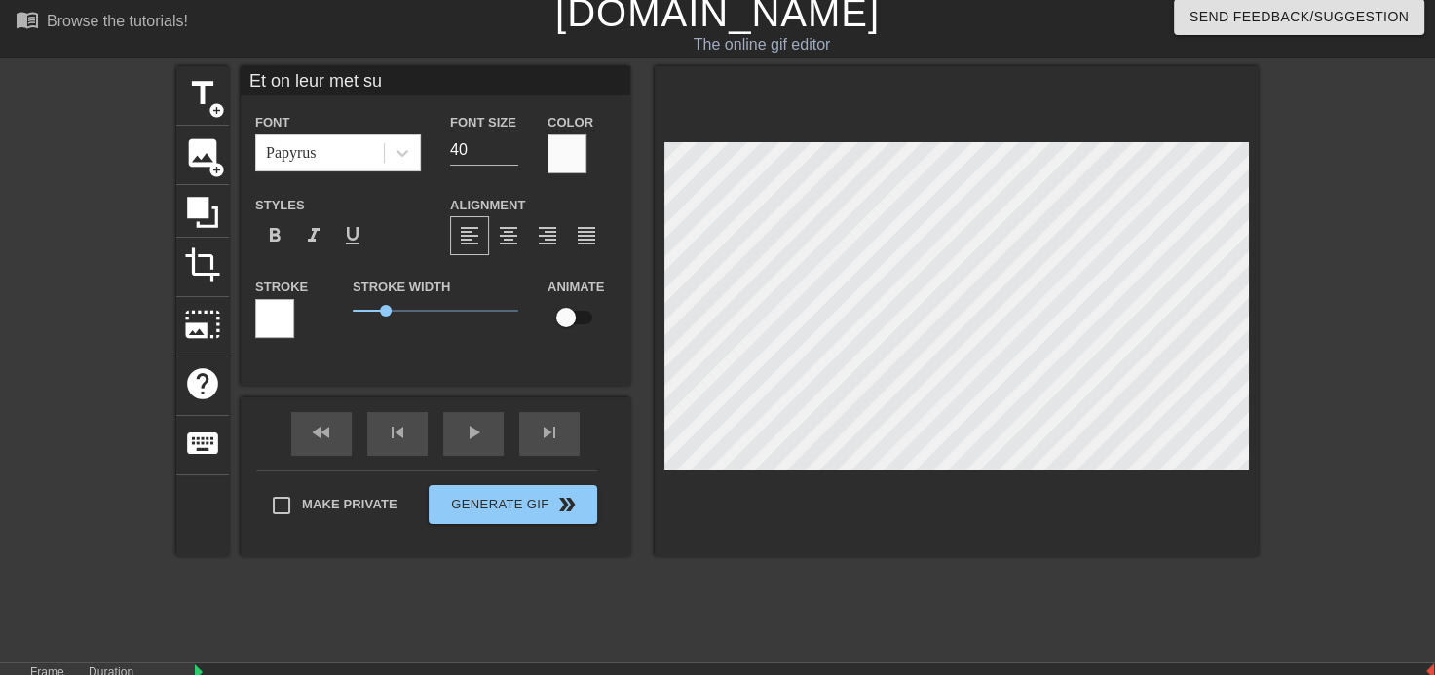
scroll to position [2, 8]
type input "Et on leur met sur"
type textarea "Et on leur met sur"
type input "Et on leur met sur"
type textarea "Et on leur met sur"
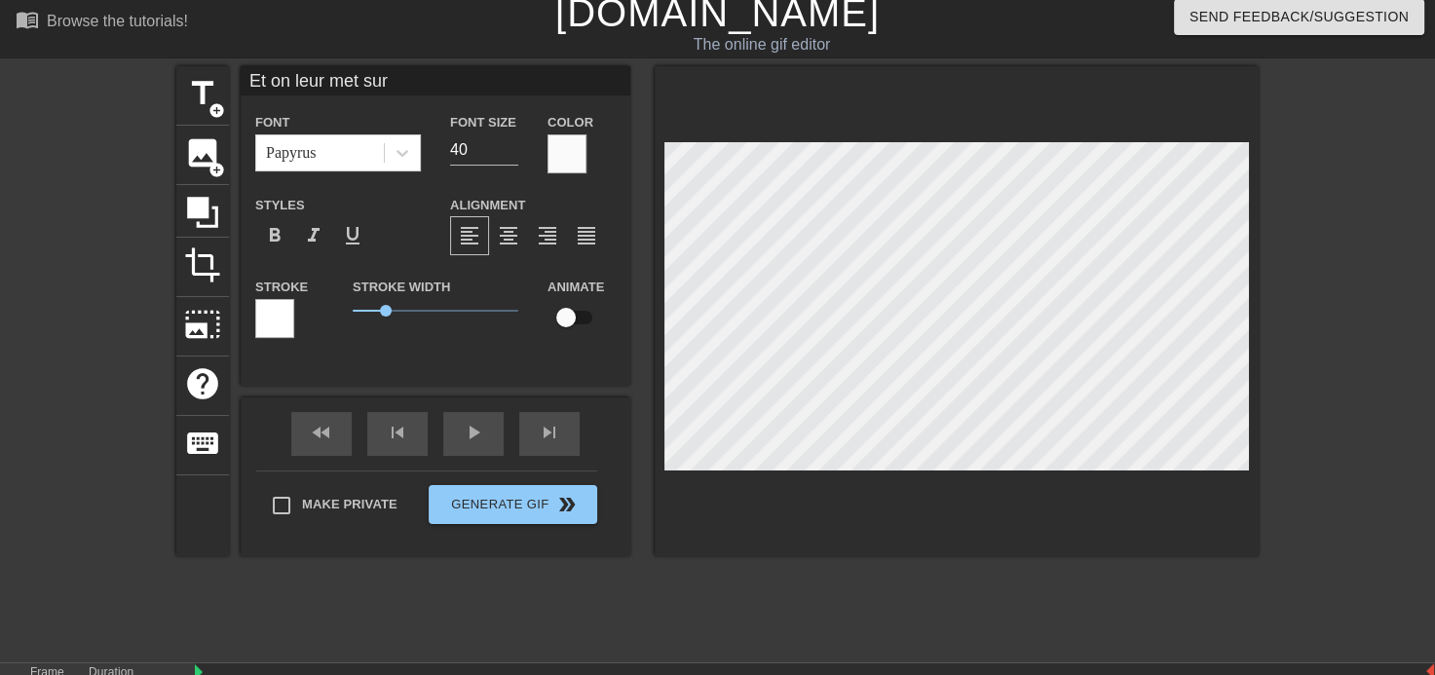
type input "Et on leur met sur l"
type textarea "Et on leur met sur l"
type input "Et on leur met sur la"
type textarea "Et on leur met sur la"
type input "Et on leur met sur la"
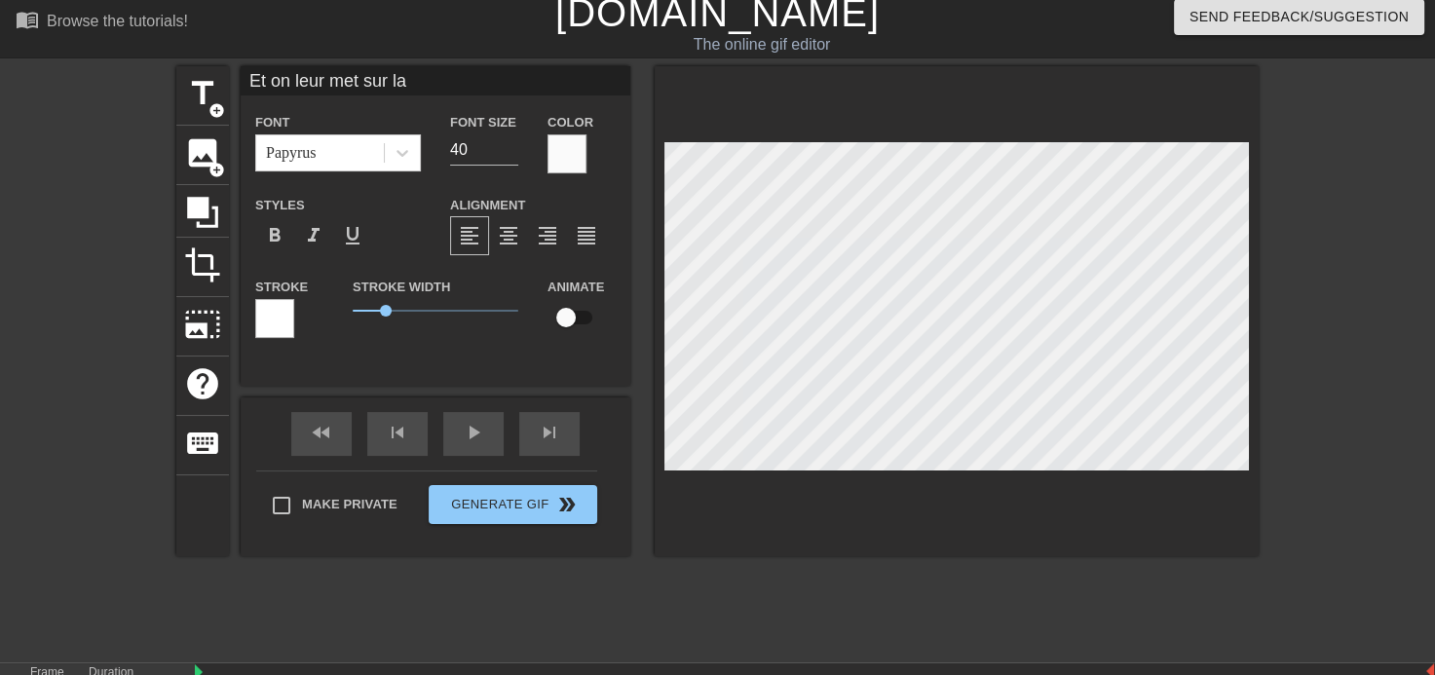
type textarea "Et on leur met sur la"
type input "Et on leur met sur la g"
type textarea "Et on leur met sur la g"
type input "Et on leur met sur la gu"
type textarea "Et on leur met sur la gu"
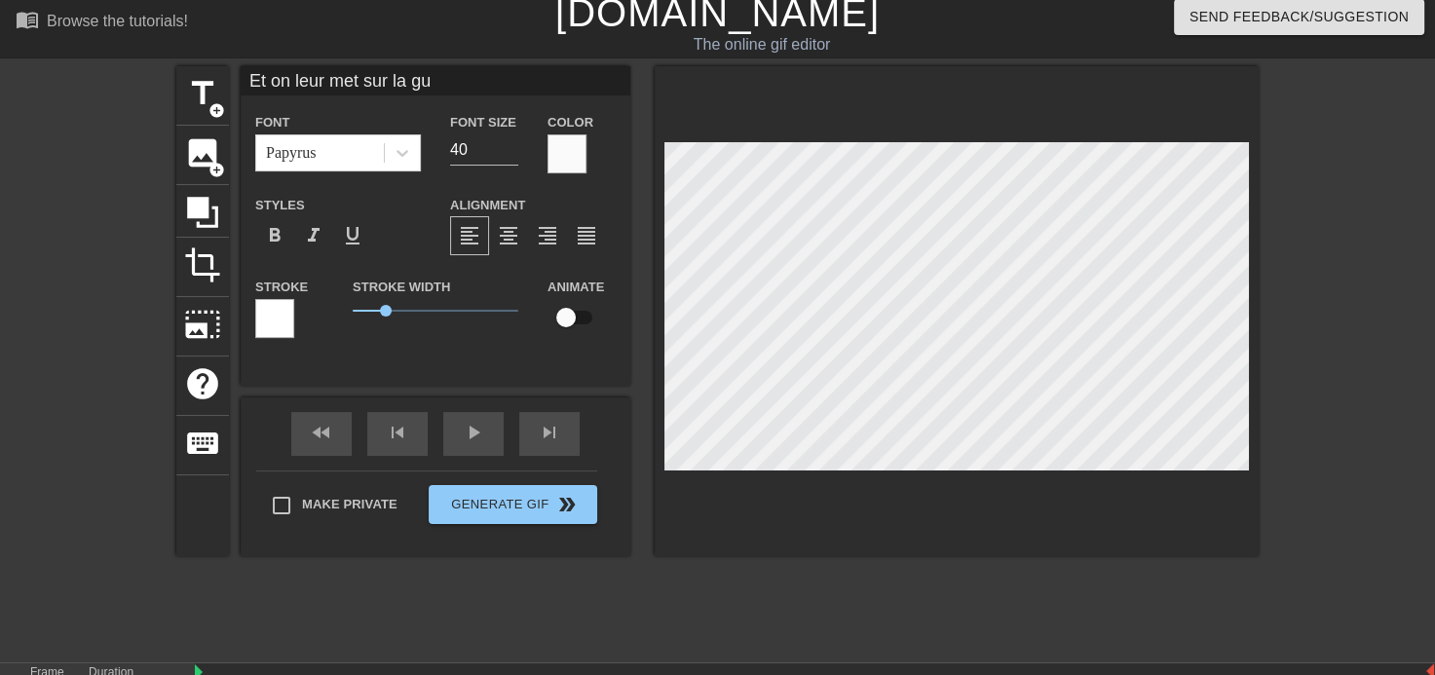
type input "Et on leur met sur la gue"
type textarea "Et on leur met sur la gue"
type input "Et on leur met sur la gueu"
type textarea "Et on leur met sur la gueu"
type input "Et on leur met sur la gueul"
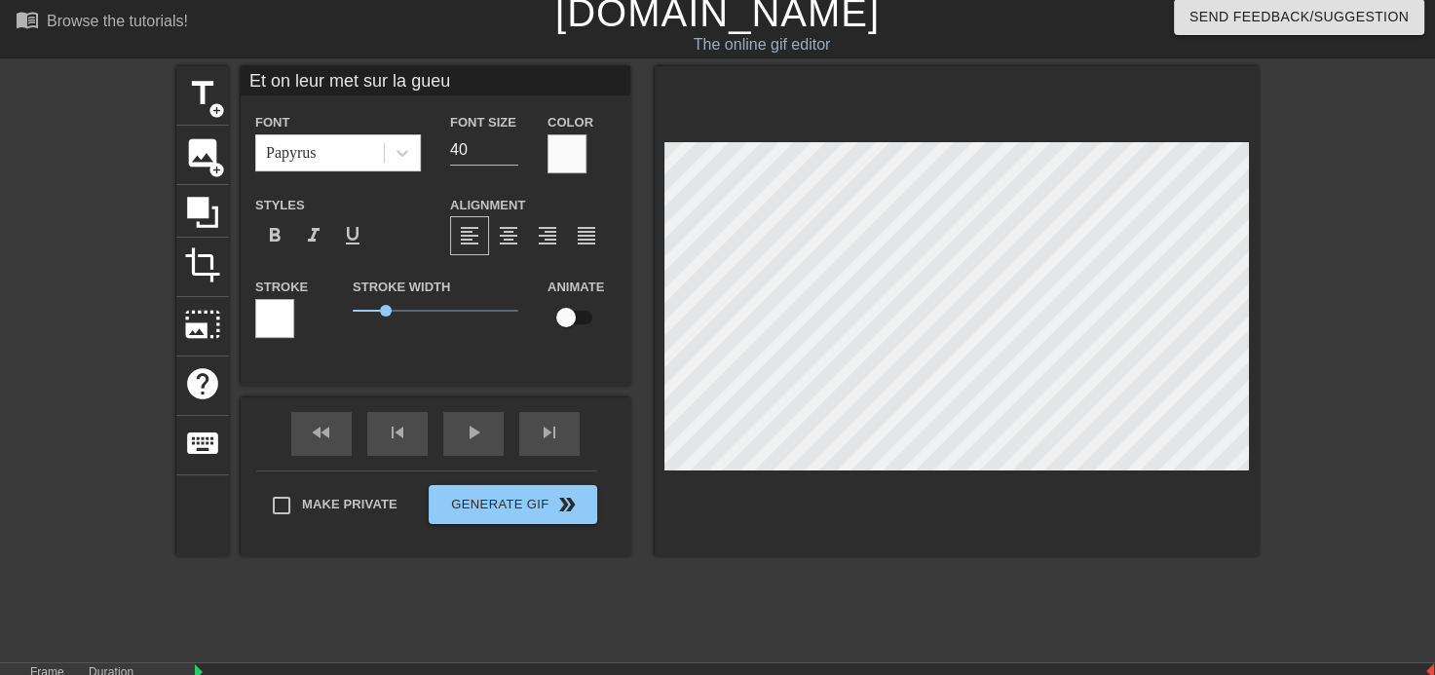
type textarea "Et on leur met sur la gueul"
type input "Et on leur met sur la gueule"
type textarea "Et on leur met sur la gueule"
type input "Et on leur met sur la gueule"
type textarea "Et on leur met sur la gueule"
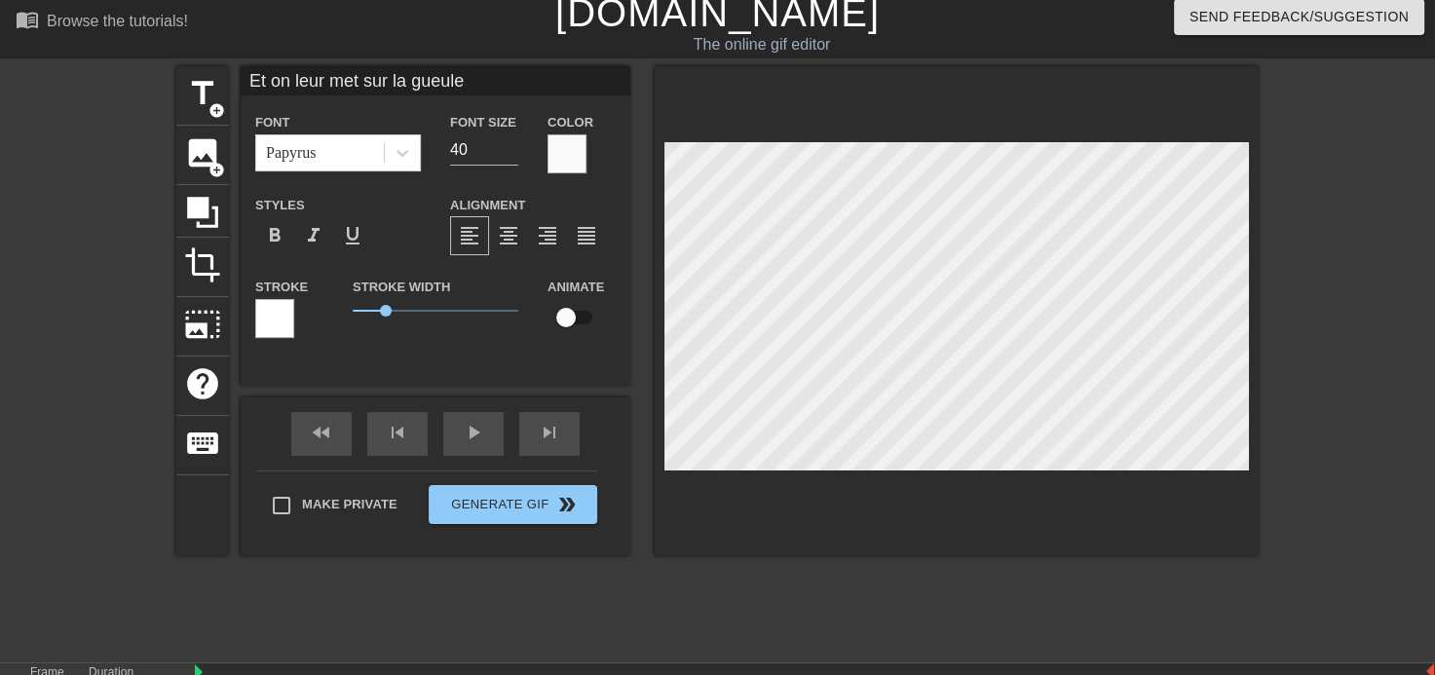
scroll to position [2, 12]
type input "Et on leur met sur la gueule !"
type textarea "Et on leur met sur la gueule !"
drag, startPoint x: 199, startPoint y: 650, endPoint x: 249, endPoint y: 663, distance: 52.5
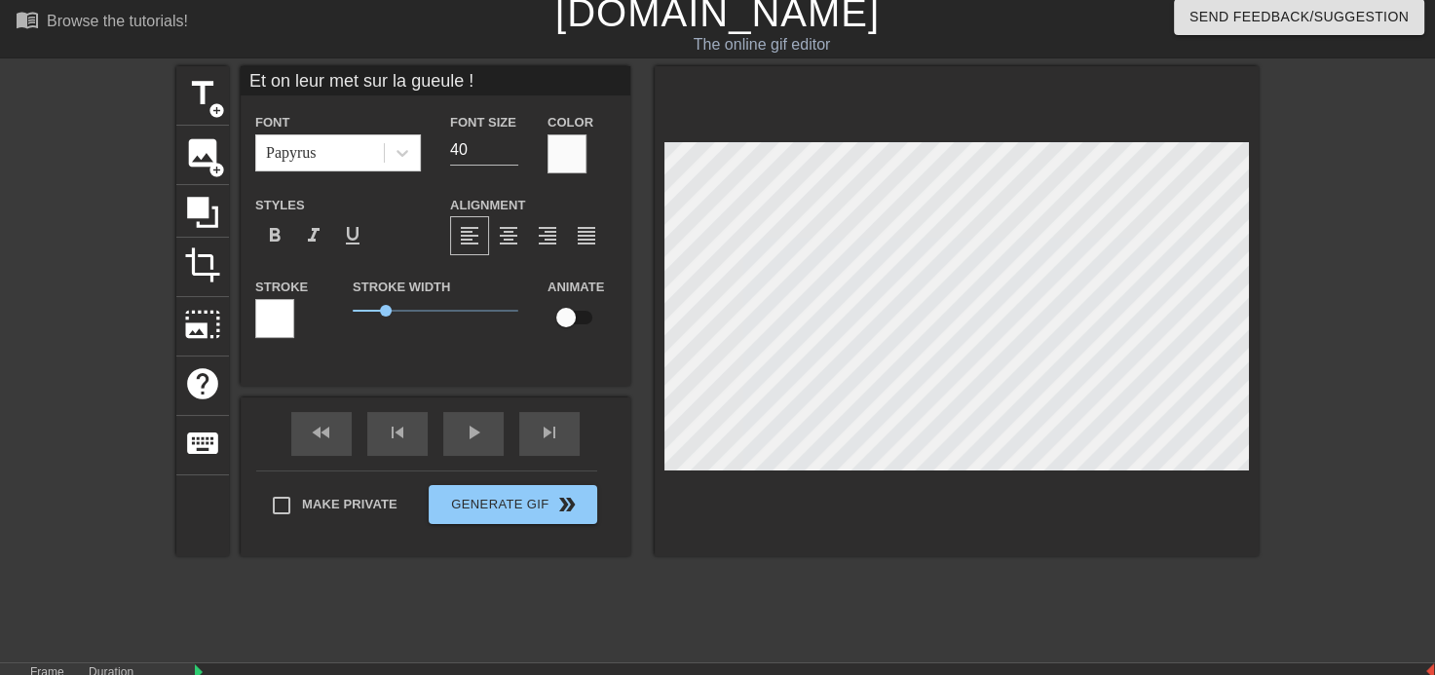
scroll to position [2, 2]
type input "Et on leur metsur la gueule !"
type textarea "Et on leur metsur la gueule !"
type input "Et on leur metur la gueule !"
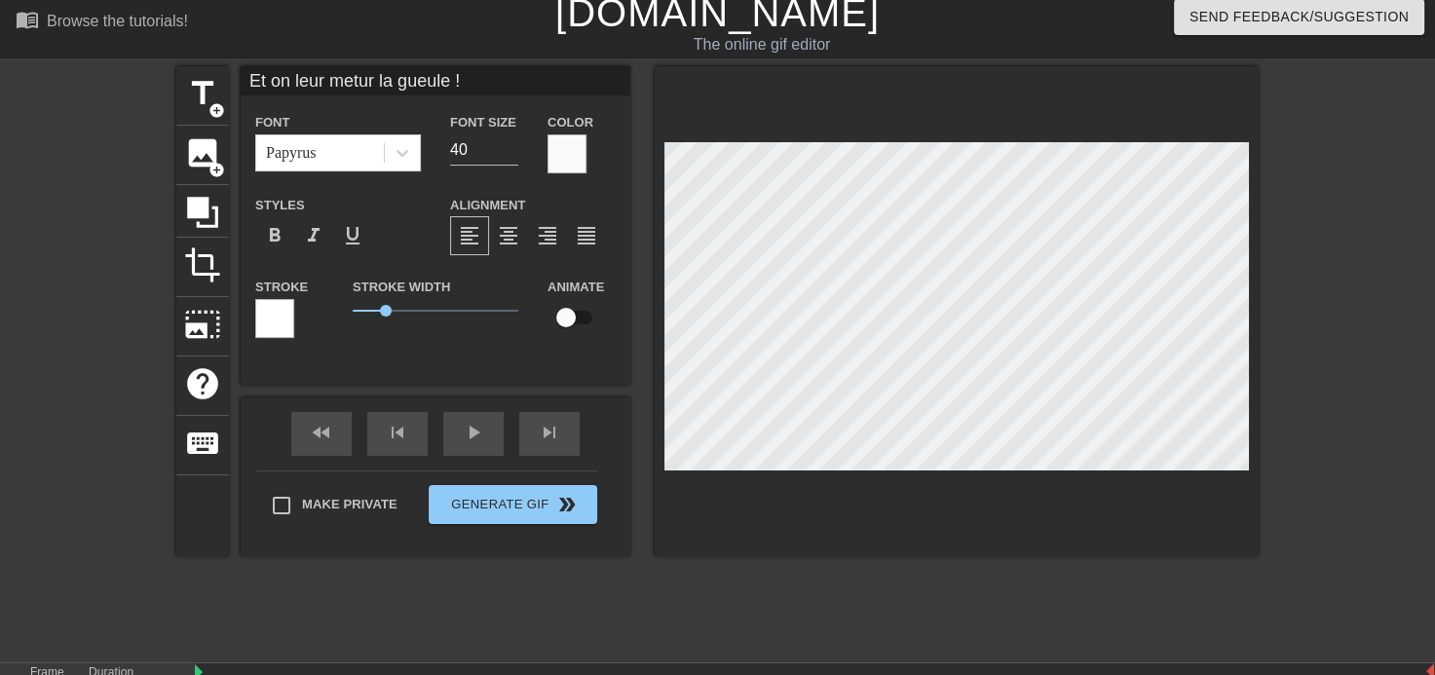
type textarea "Et on leur metur la gueule !"
type input "Et on leur metr la gueule !"
type textarea "Et on leur metr la gueule !"
type input "Et on leur met la gueule !"
type textarea "Et on leur met la gueule !"
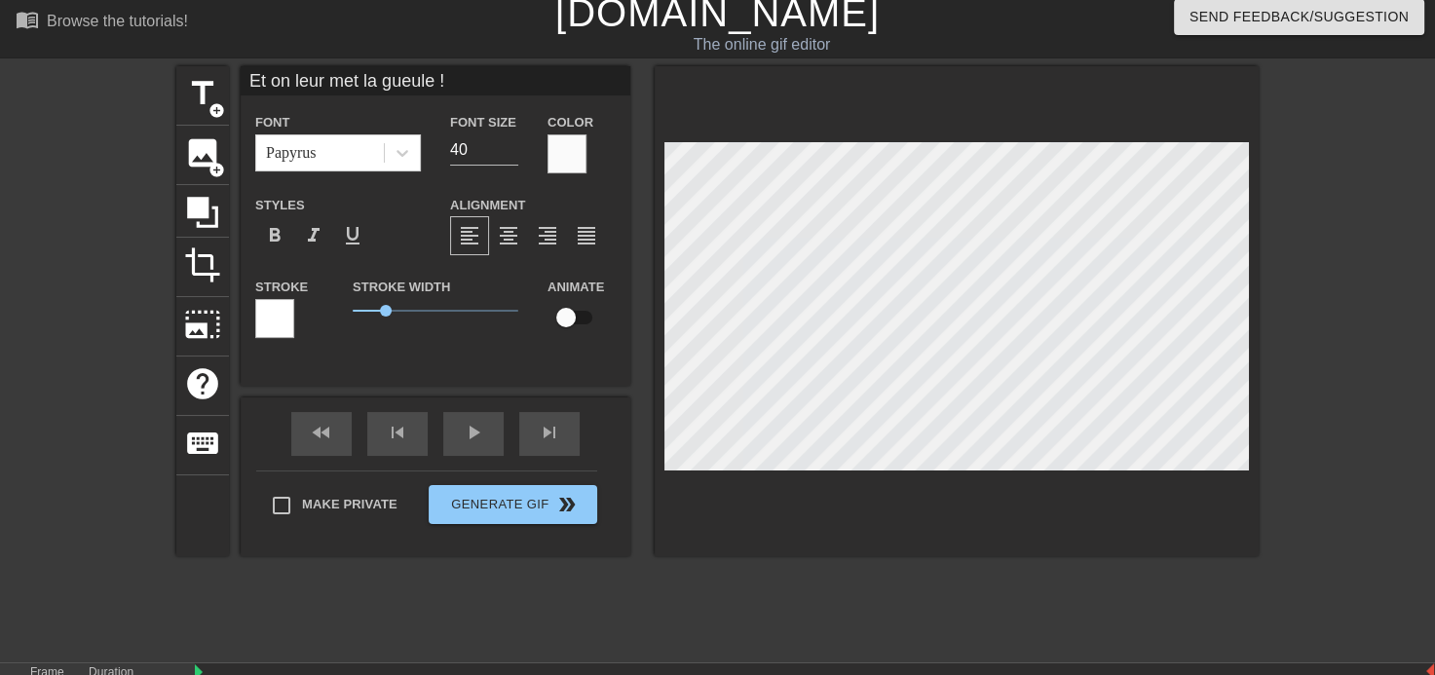
type input "Et on leur metla gueule !"
type textarea "Et on leur metla gueule !"
type input "Et on leur meta gueule !"
type textarea "Et on leur meta gueule !"
type input "Et on leur met gueule !"
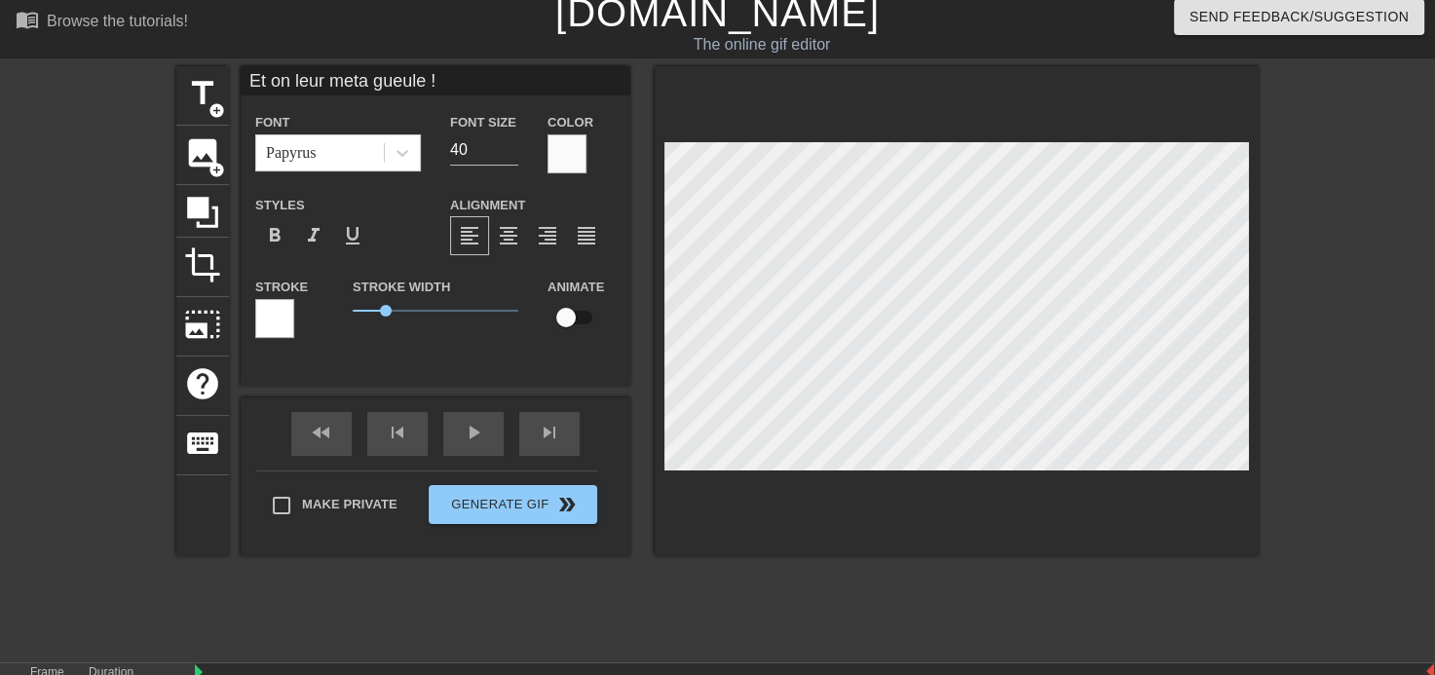
type textarea "Et on leur met gueule !"
type input "Et on leur metgueule !"
type textarea "Et on leur metgueule !"
type input "Et on leur metueule !"
type textarea "Et on leur metueule !"
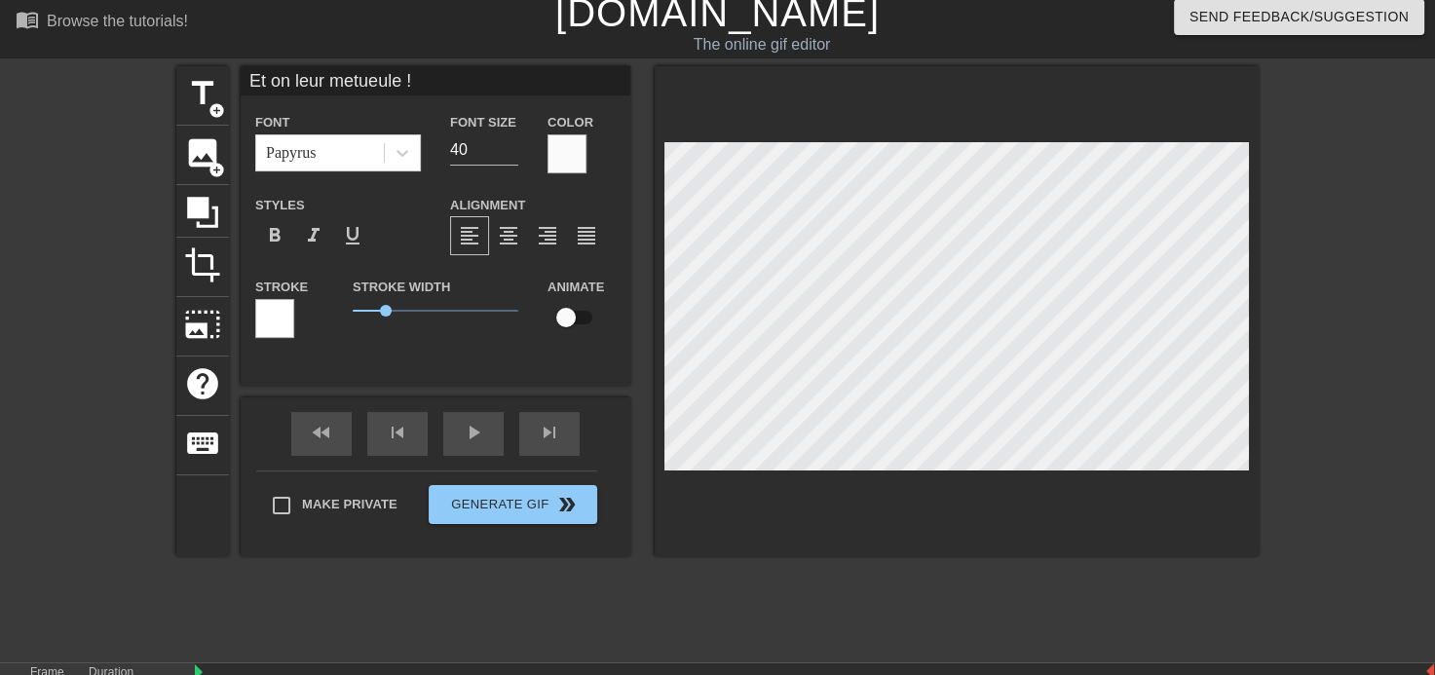
type input "Et on leur meteule !"
type textarea "Et on leur meteule !"
type input "Et on leur metule !"
type textarea "Et on leur metule !"
type input "Et on leur metle !"
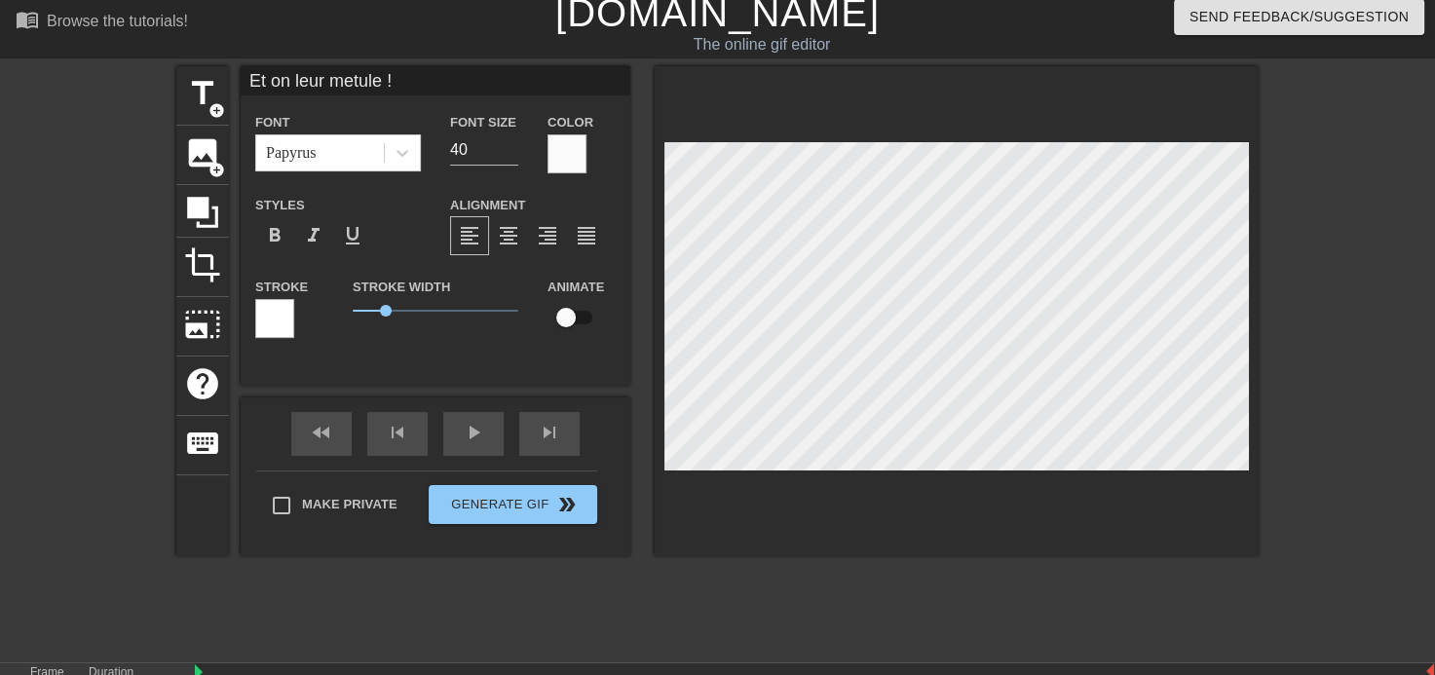
type textarea "Et on leur metle !"
type input "Et on leur mete !"
type textarea "Et on leur mete !"
type input "Et on leur met !"
type textarea "Et on leur met !"
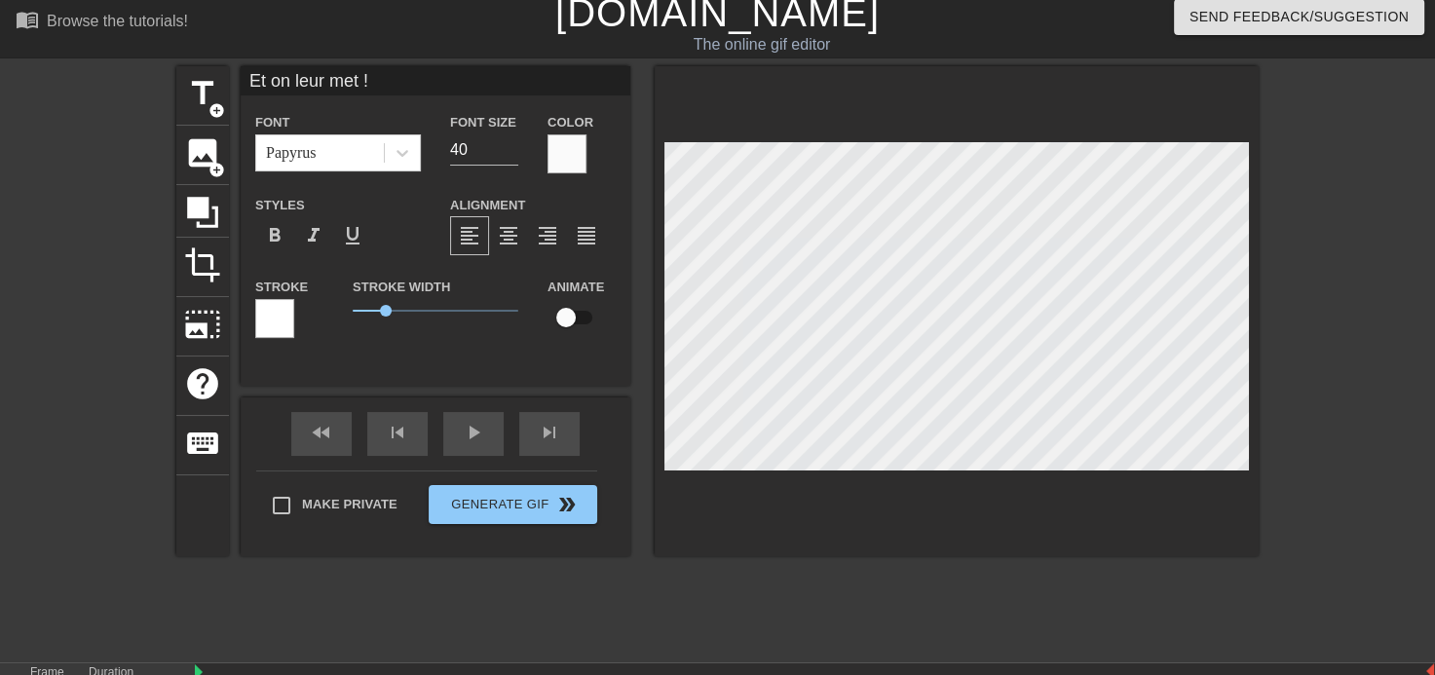
type input "Et on leur met!"
type textarea "Et on leur met!"
type input "Et on leur met"
type textarea "Et on leur met"
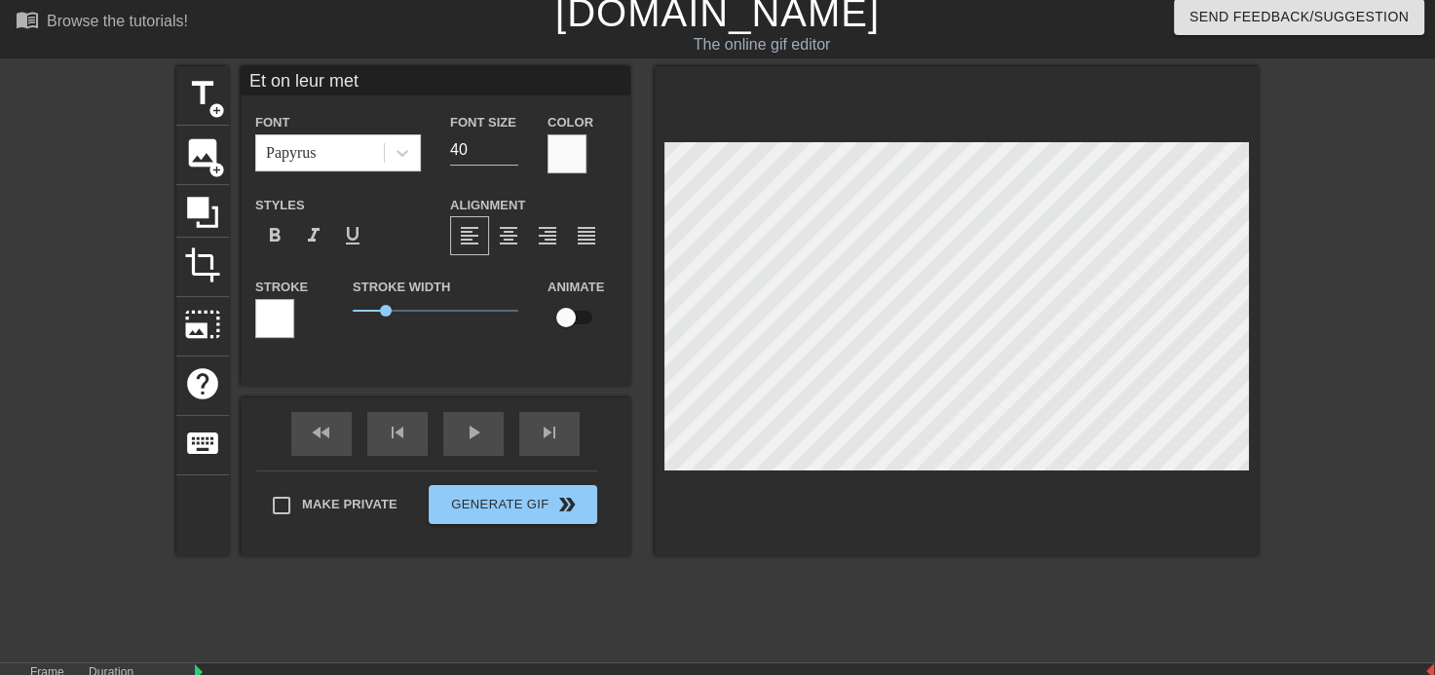
drag, startPoint x: 251, startPoint y: 651, endPoint x: 572, endPoint y: 671, distance: 321.1
click at [572, 671] on html "menu_book Browse the tutorials! [DOMAIN_NAME] The online gif editor Send Feedba…" at bounding box center [717, 377] width 1435 height 776
drag, startPoint x: 558, startPoint y: 651, endPoint x: 596, endPoint y: 651, distance: 38.0
click at [191, 97] on span "title" at bounding box center [202, 93] width 37 height 37
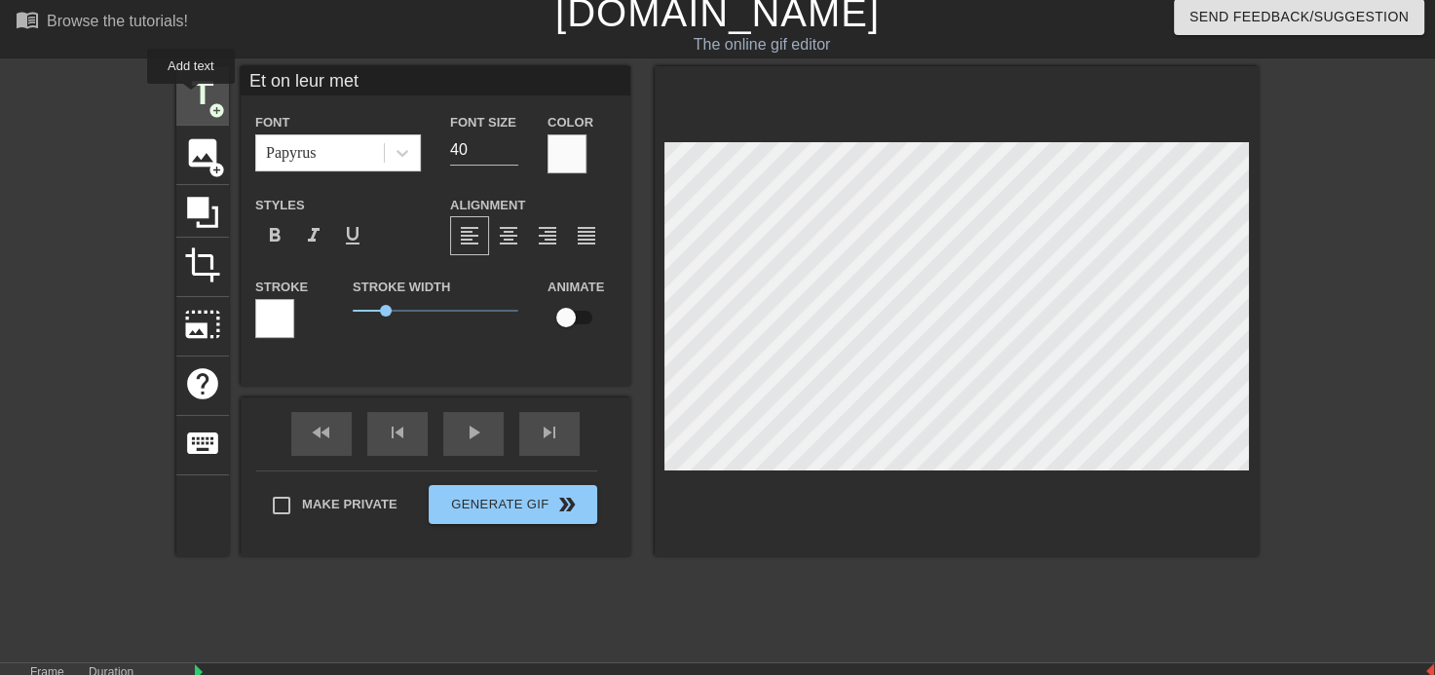
type input "New text 2"
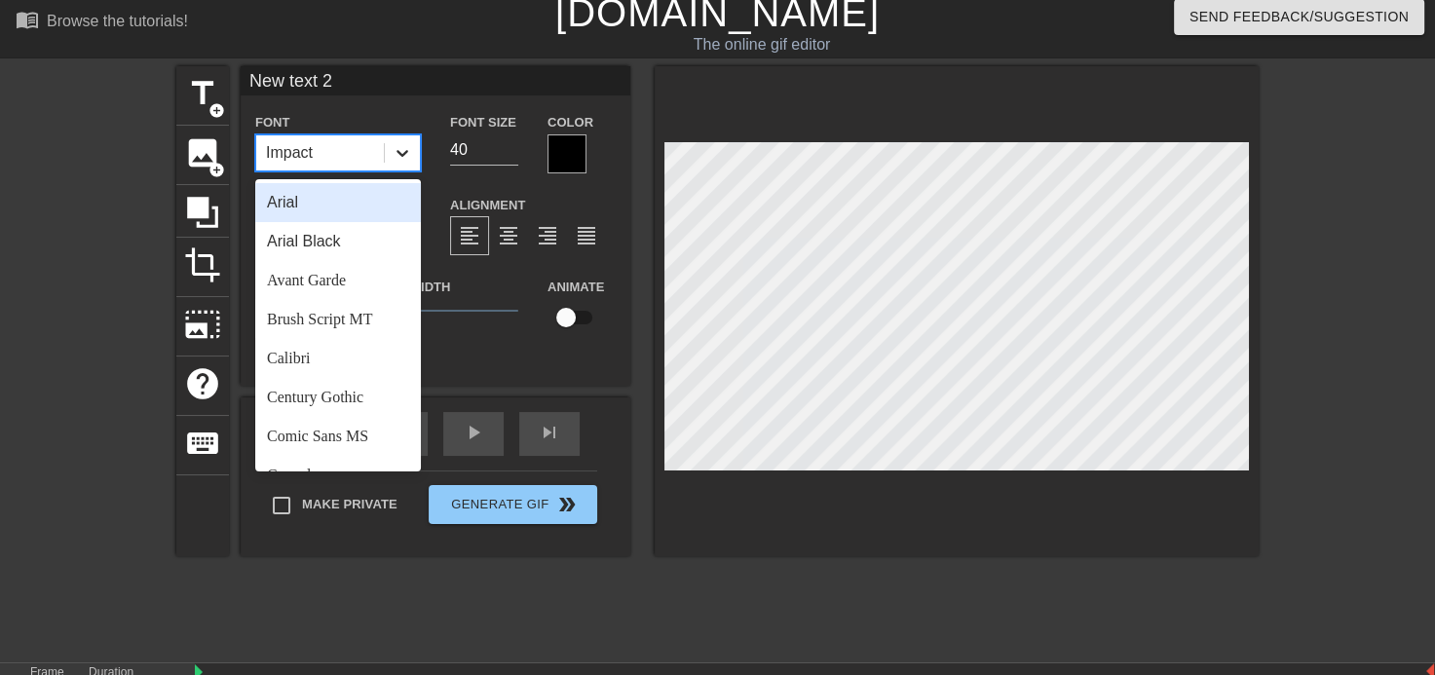
click at [395, 152] on icon at bounding box center [402, 152] width 19 height 19
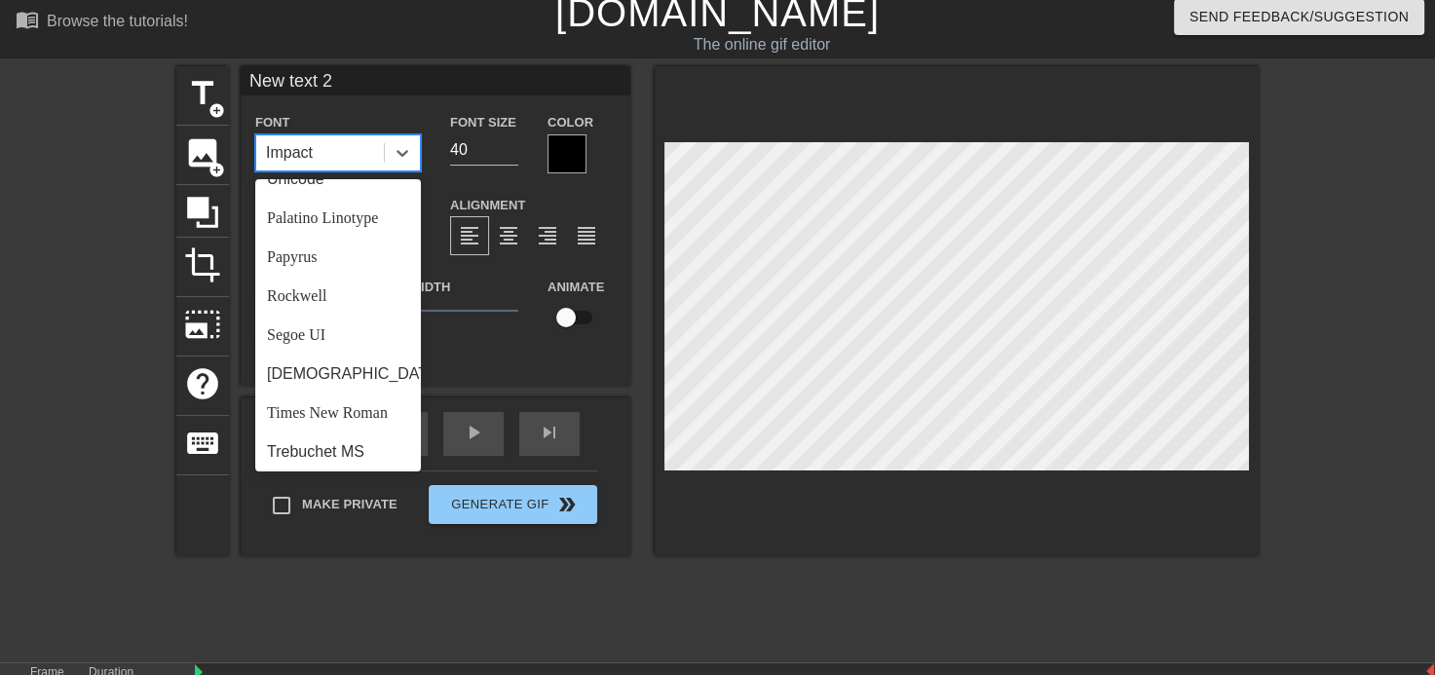
scroll to position [647, 0]
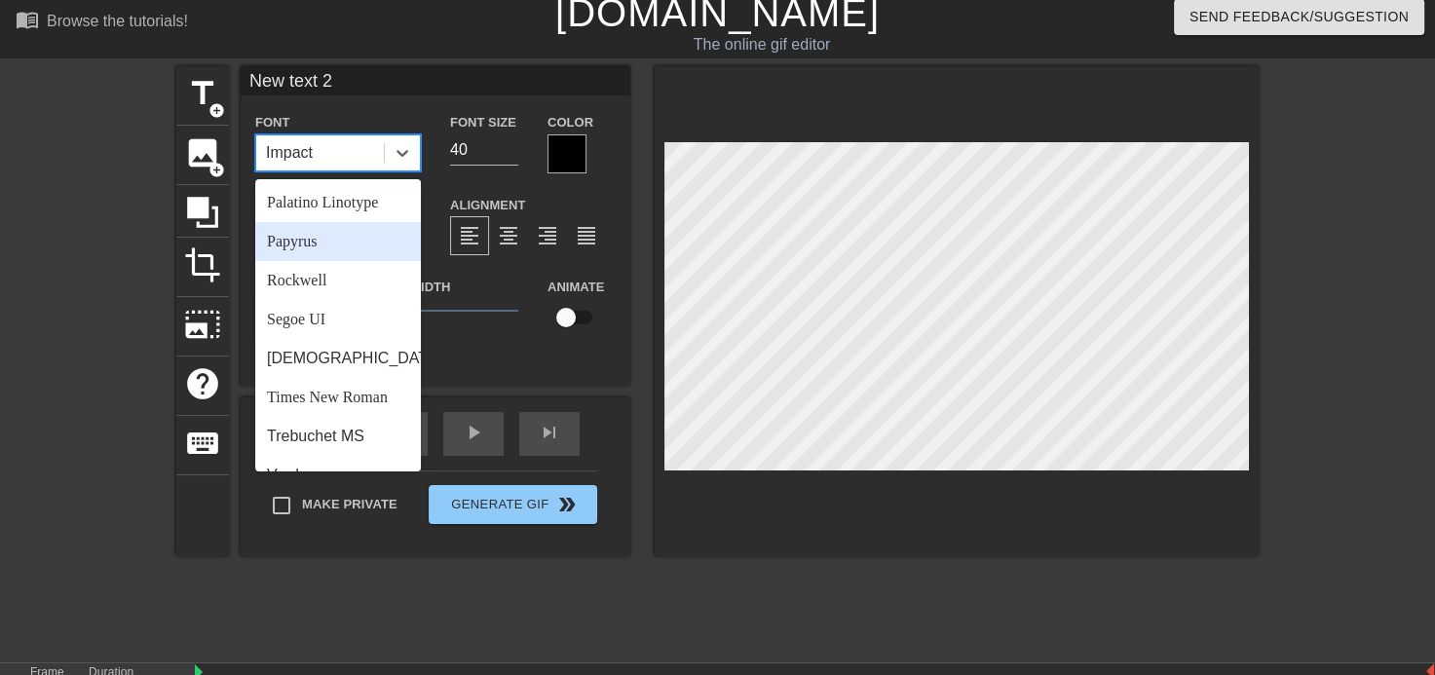
click at [286, 261] on div "Papyrus" at bounding box center [338, 241] width 166 height 39
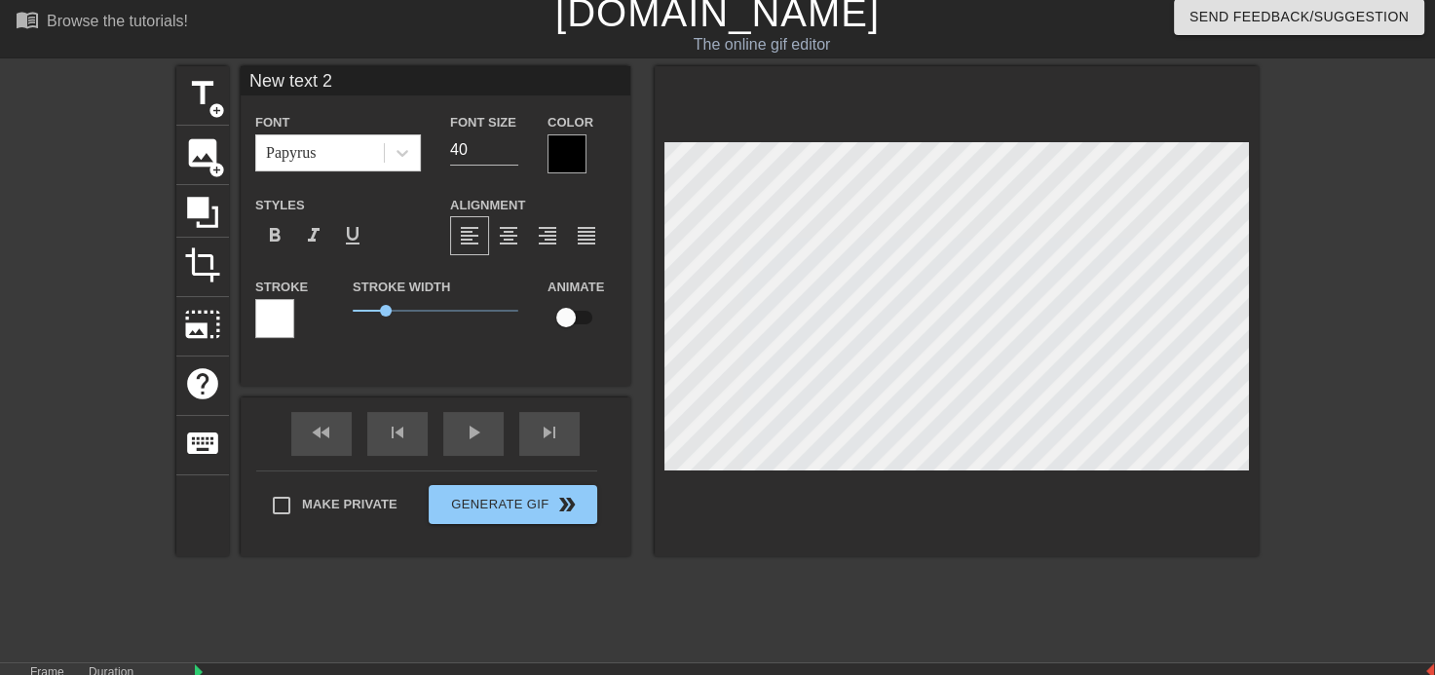
click at [557, 150] on div at bounding box center [566, 153] width 39 height 39
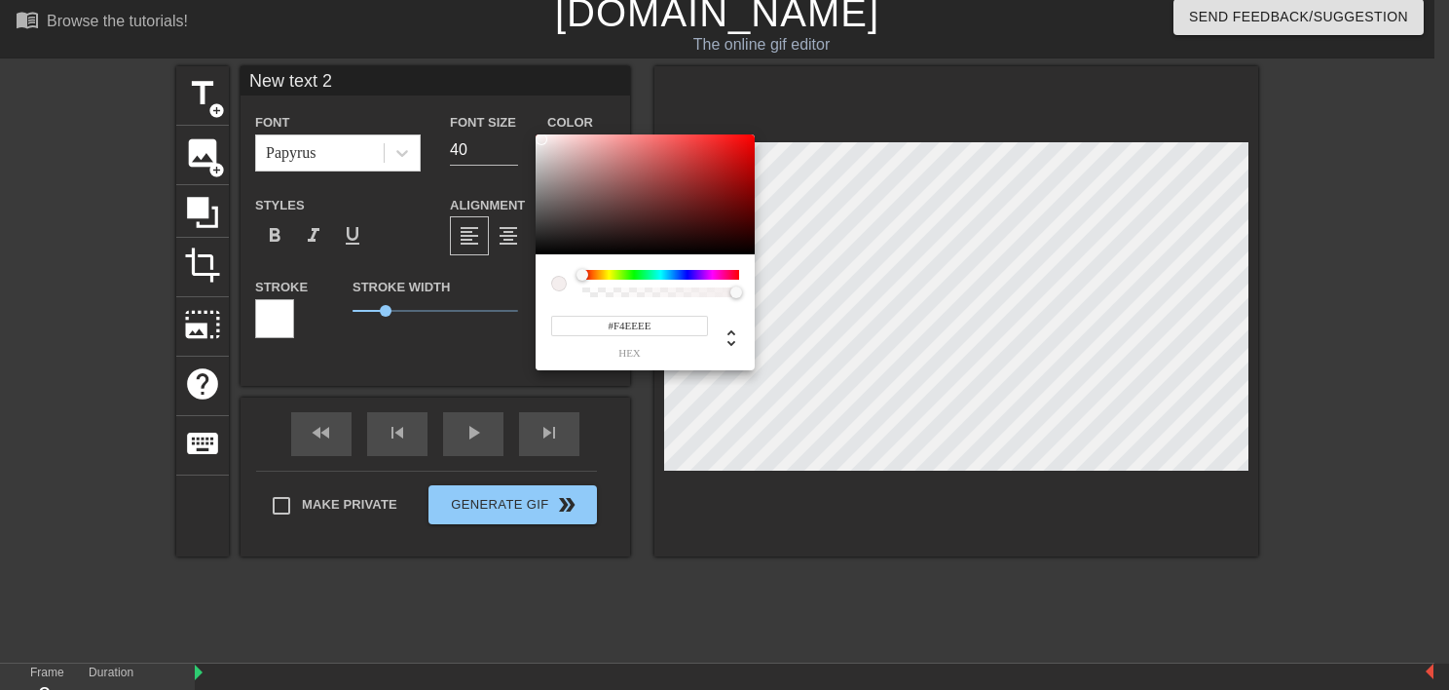
click at [542, 139] on div at bounding box center [645, 194] width 219 height 121
type input "#F6F2F2"
click at [540, 138] on div at bounding box center [540, 138] width 12 height 12
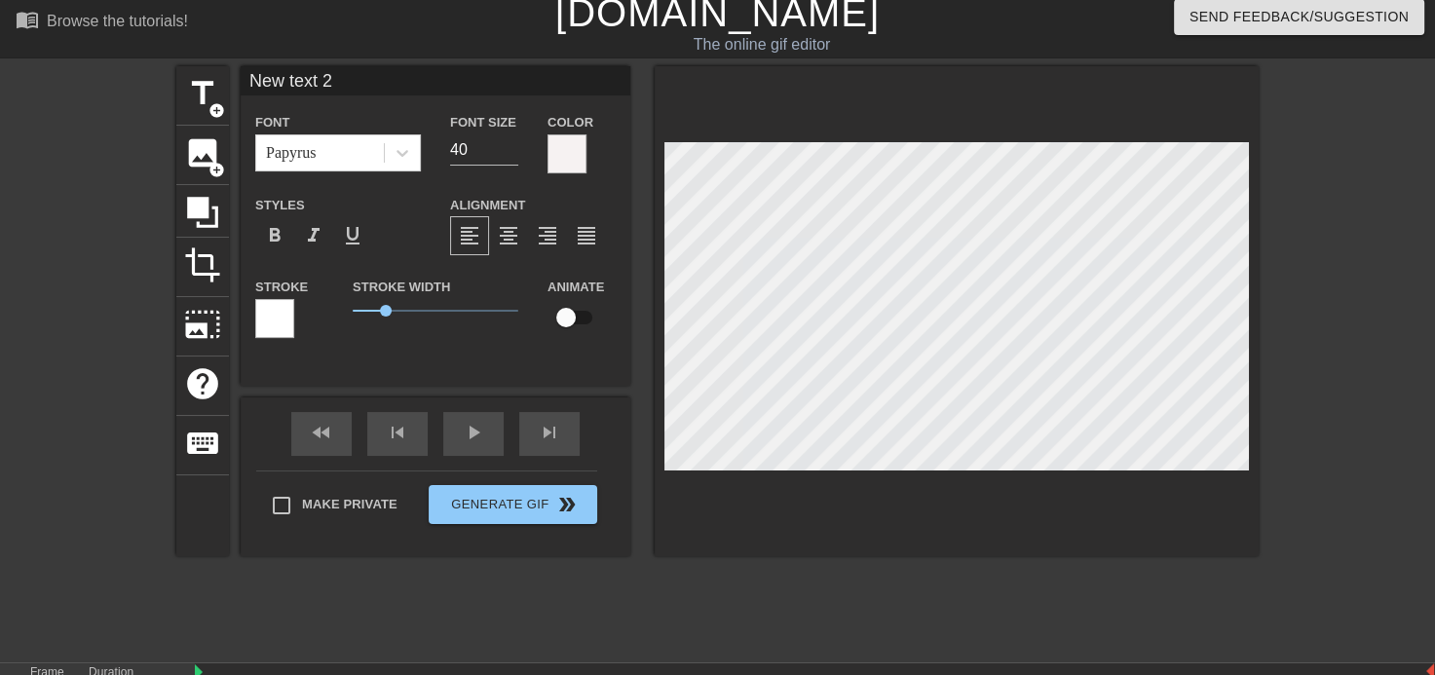
type input "New 2"
type textarea "New 2"
type input "New 2"
type textarea "New 2"
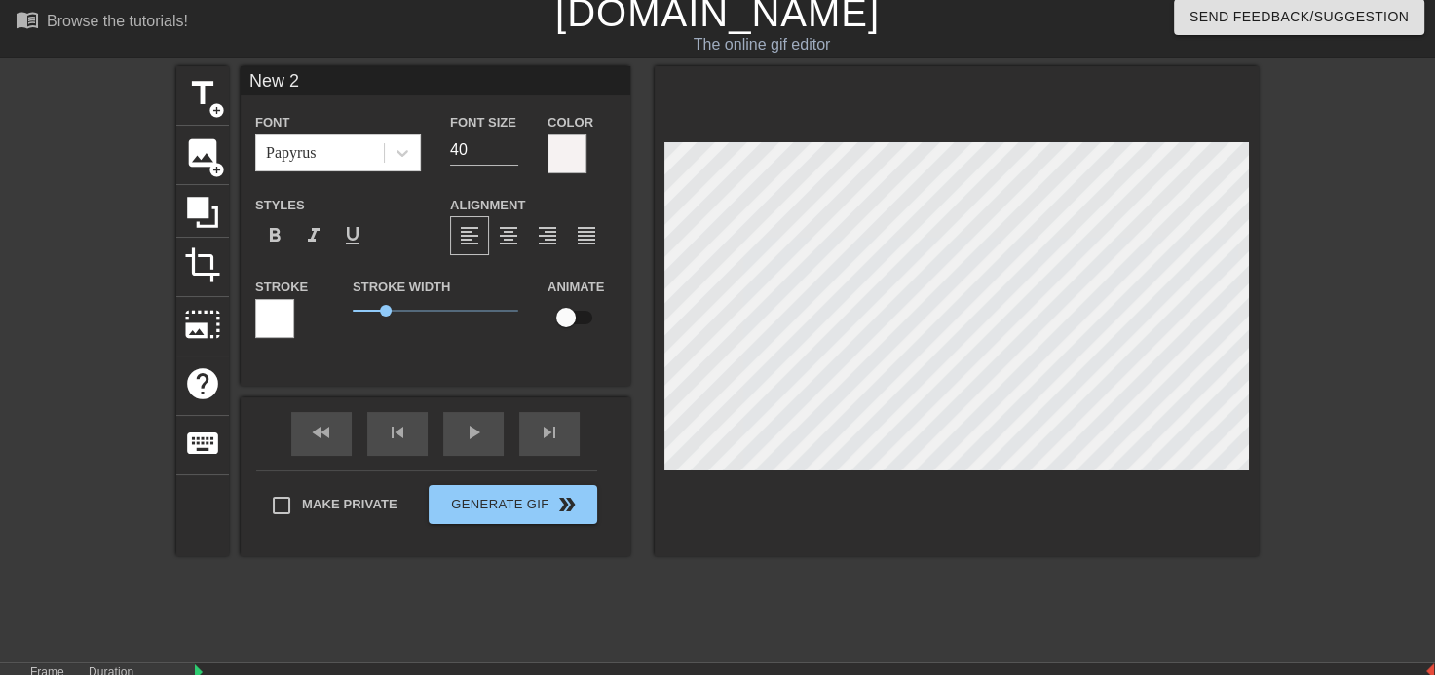
type input "New"
type textarea "New"
type input "New"
type textarea "New"
type input "Ne"
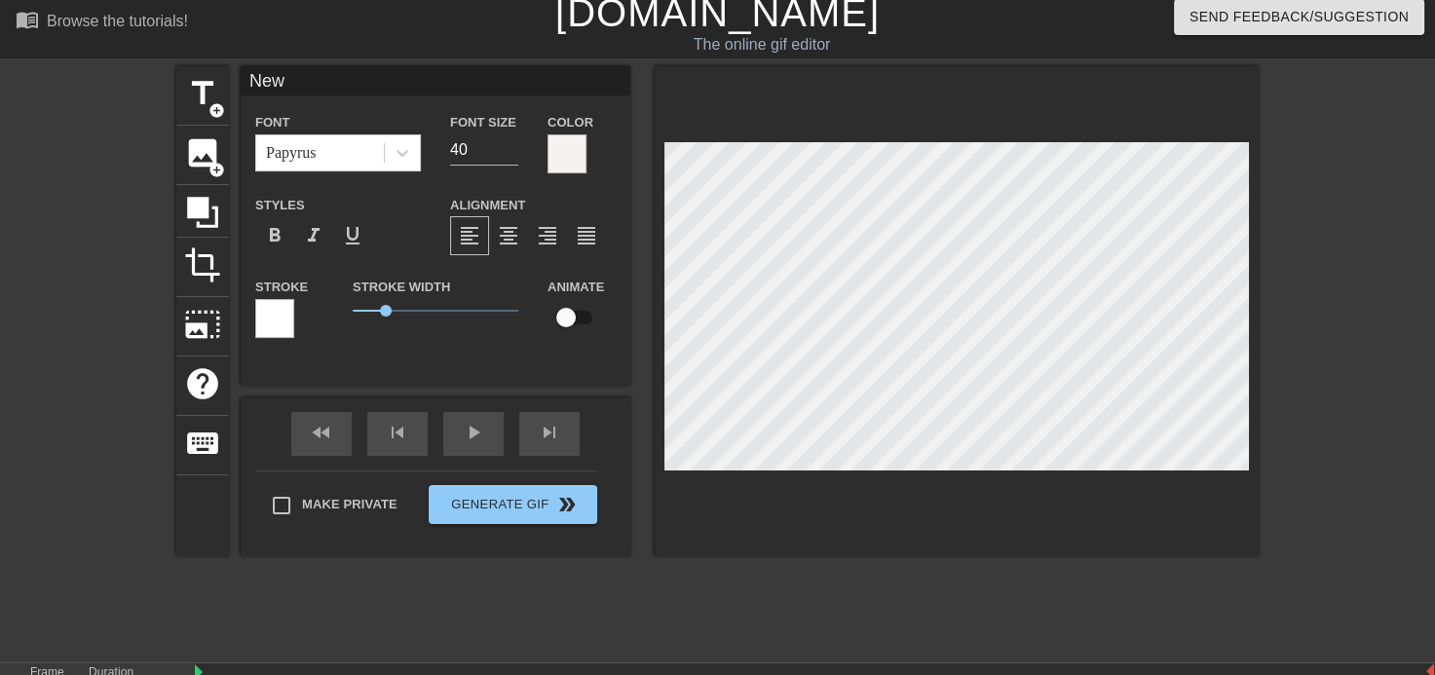
type textarea "Ne"
type input "N"
type textarea "N"
type input "s"
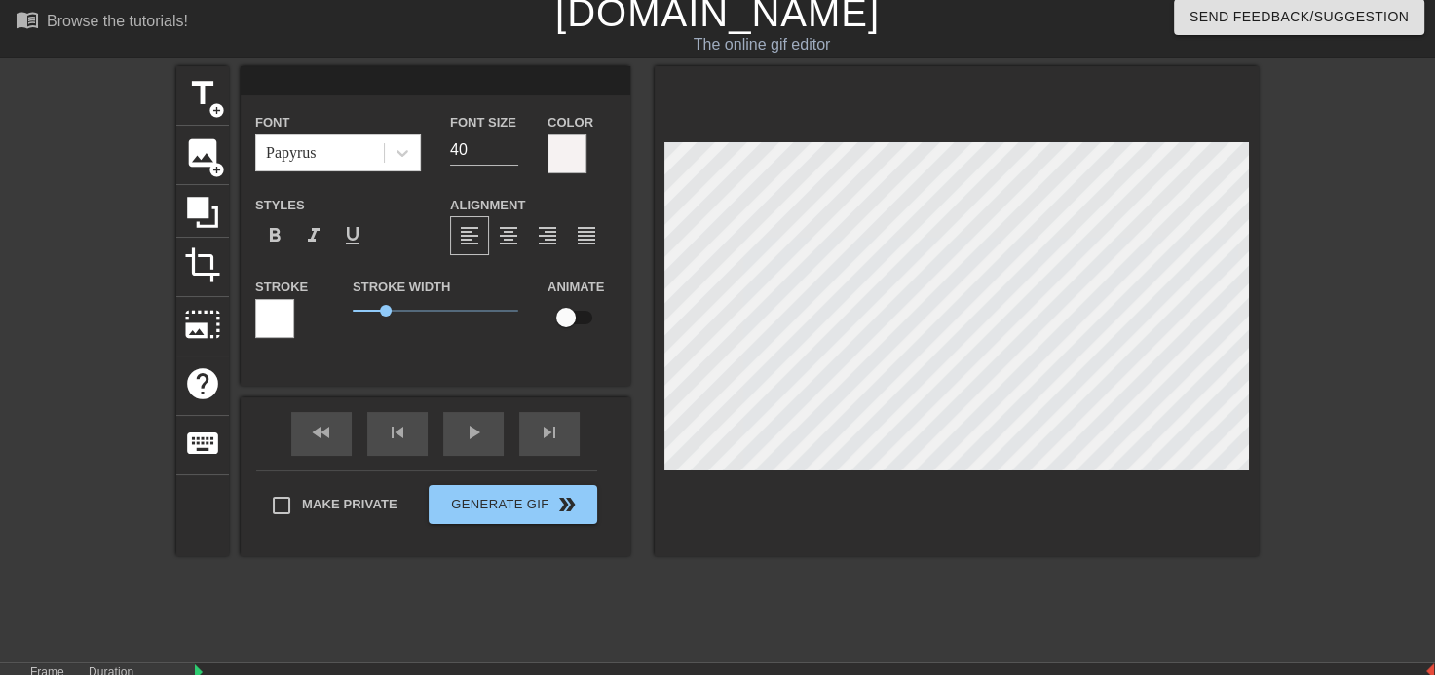
type textarea "s"
type input "su"
type textarea "su"
type input "sur"
type textarea "sur"
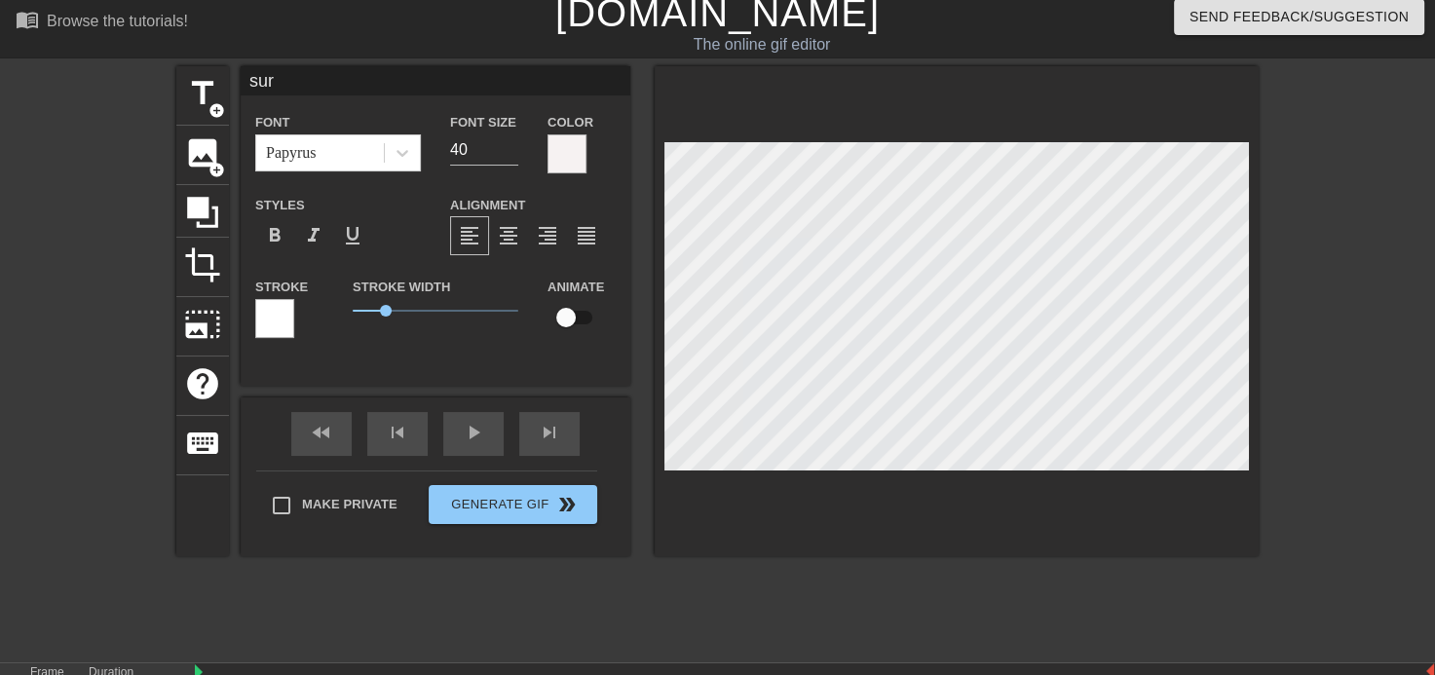
type input "sur"
type textarea "sur"
type input "sur l"
type textarea "sur l"
type input "sur la"
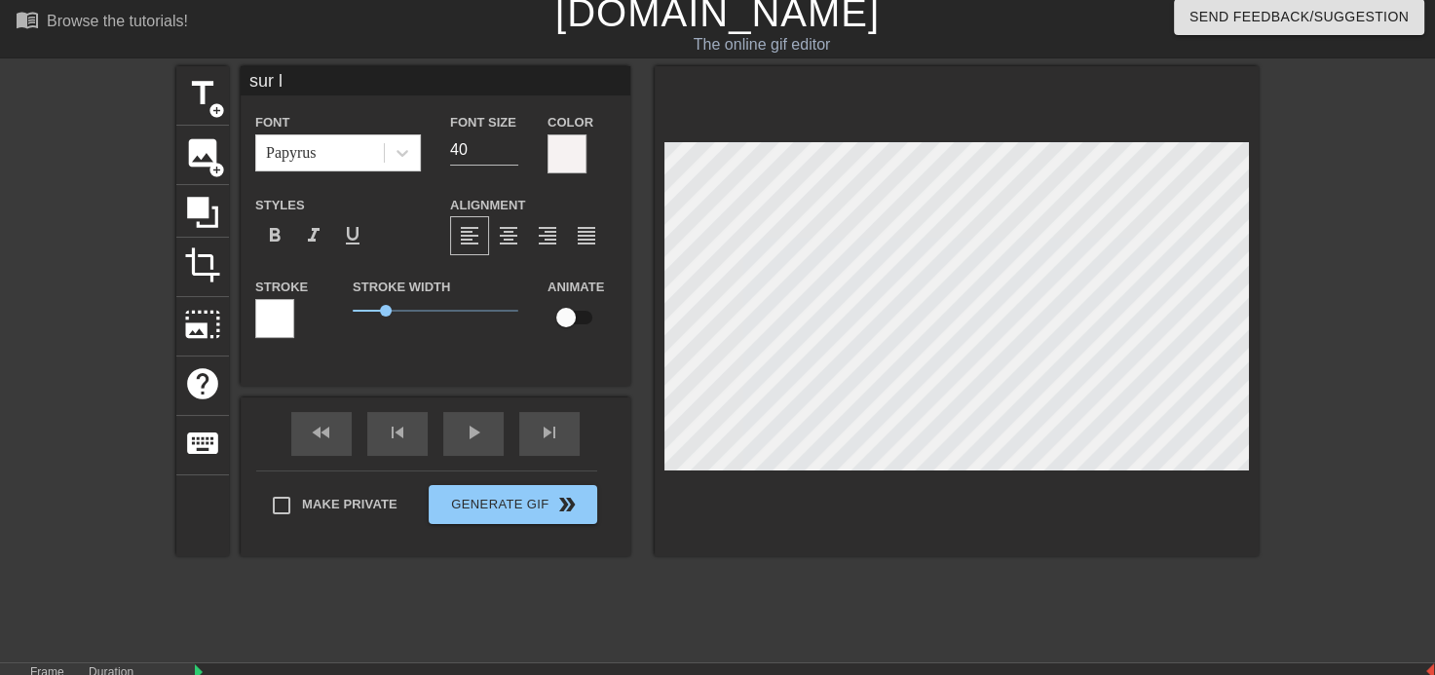
type textarea "sur la"
type input "sur la"
type textarea "sur la"
type input "sur la g"
type textarea "sur la g"
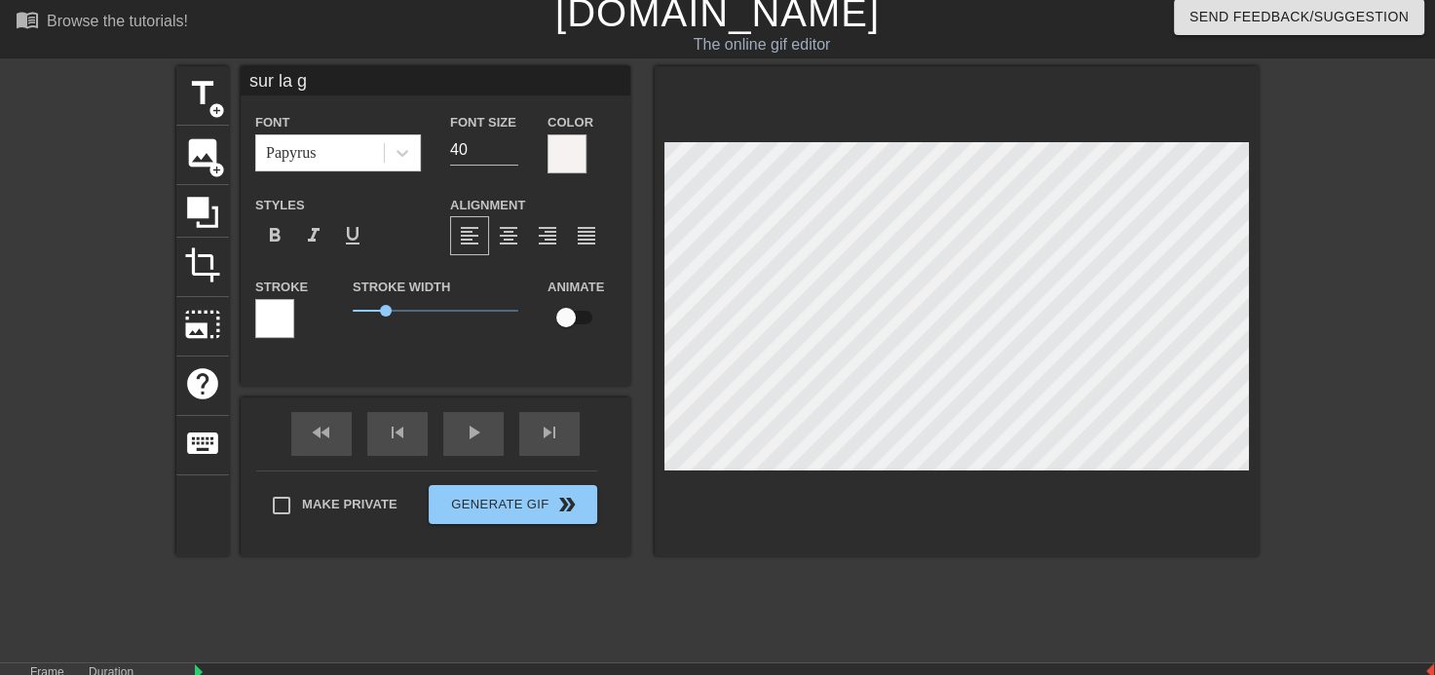
type input "sur la gu"
type textarea "sur la gu"
type input "sur la gue"
type textarea "sur la gue"
type input "sur la gueu"
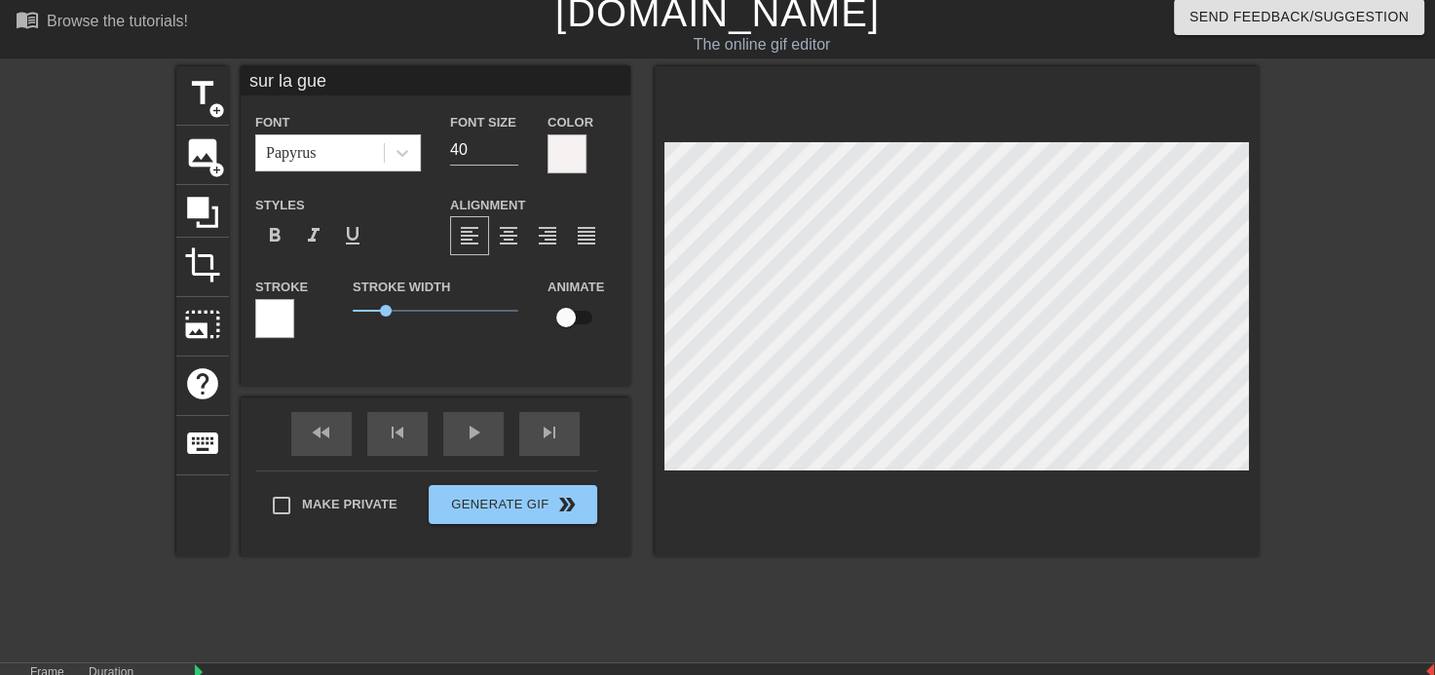
type textarea "sur la gueu"
type input "sur la gueul"
type textarea "sur la gueul"
type input "sur la gueule"
type textarea "sur la gueule"
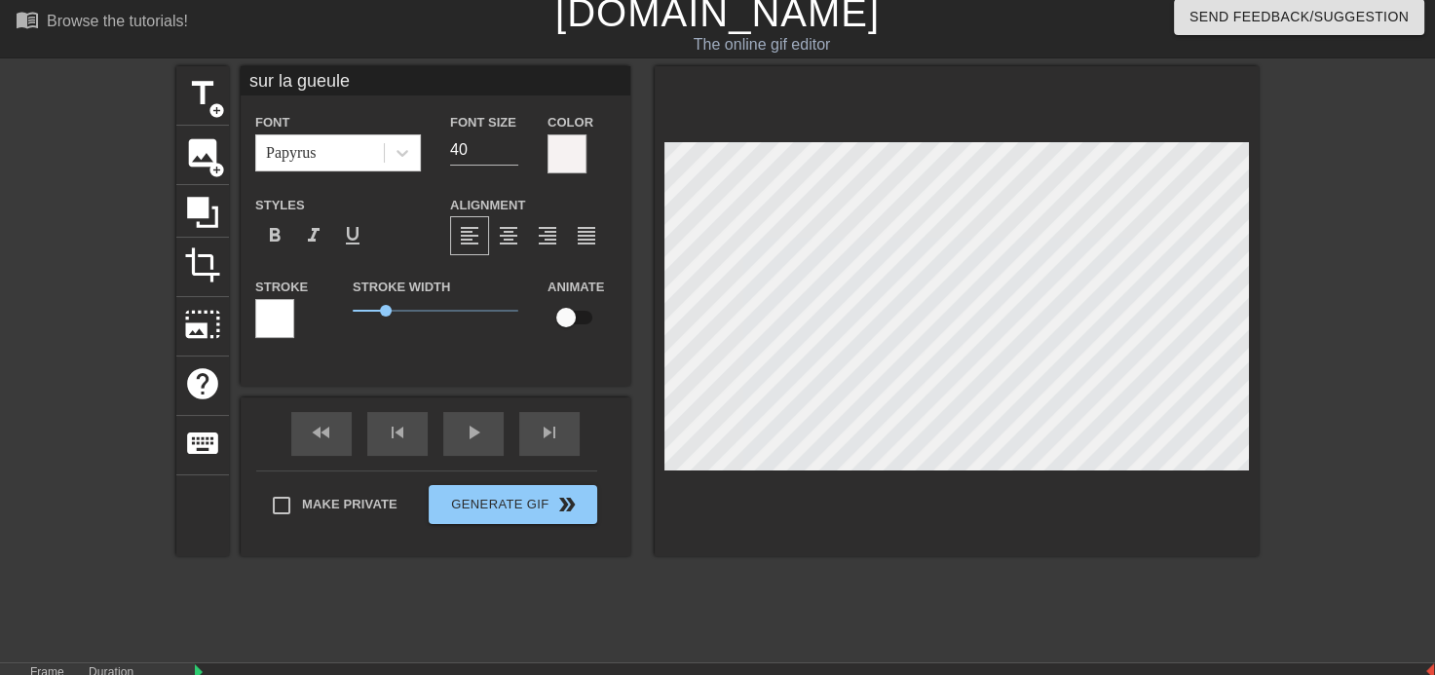
type input "sur la gueule"
type textarea "sur la gueule"
type input "sur la gueule !"
type textarea "sur la gueule !"
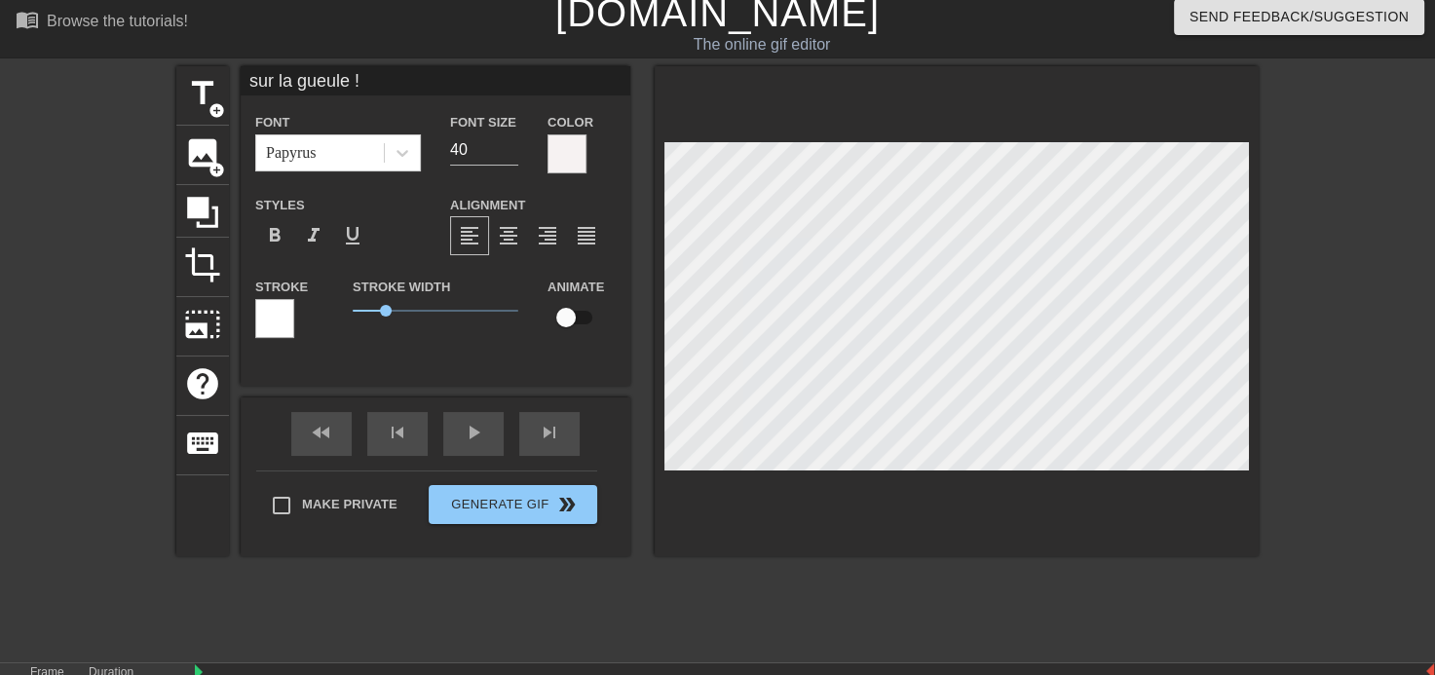
type input "Et on leur met"
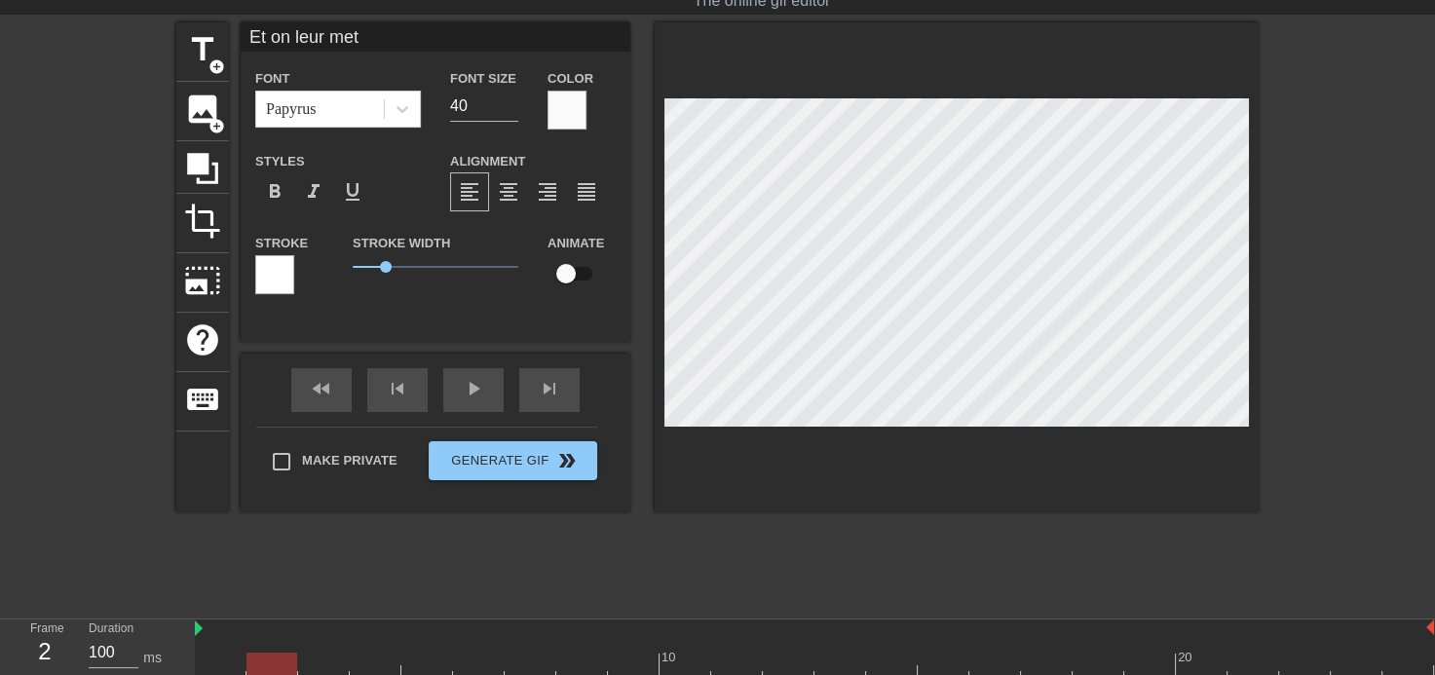
drag, startPoint x: 614, startPoint y: 647, endPoint x: 229, endPoint y: 635, distance: 384.9
drag, startPoint x: 1423, startPoint y: 649, endPoint x: 545, endPoint y: 667, distance: 877.8
drag, startPoint x: 1424, startPoint y: 612, endPoint x: 981, endPoint y: 608, distance: 443.2
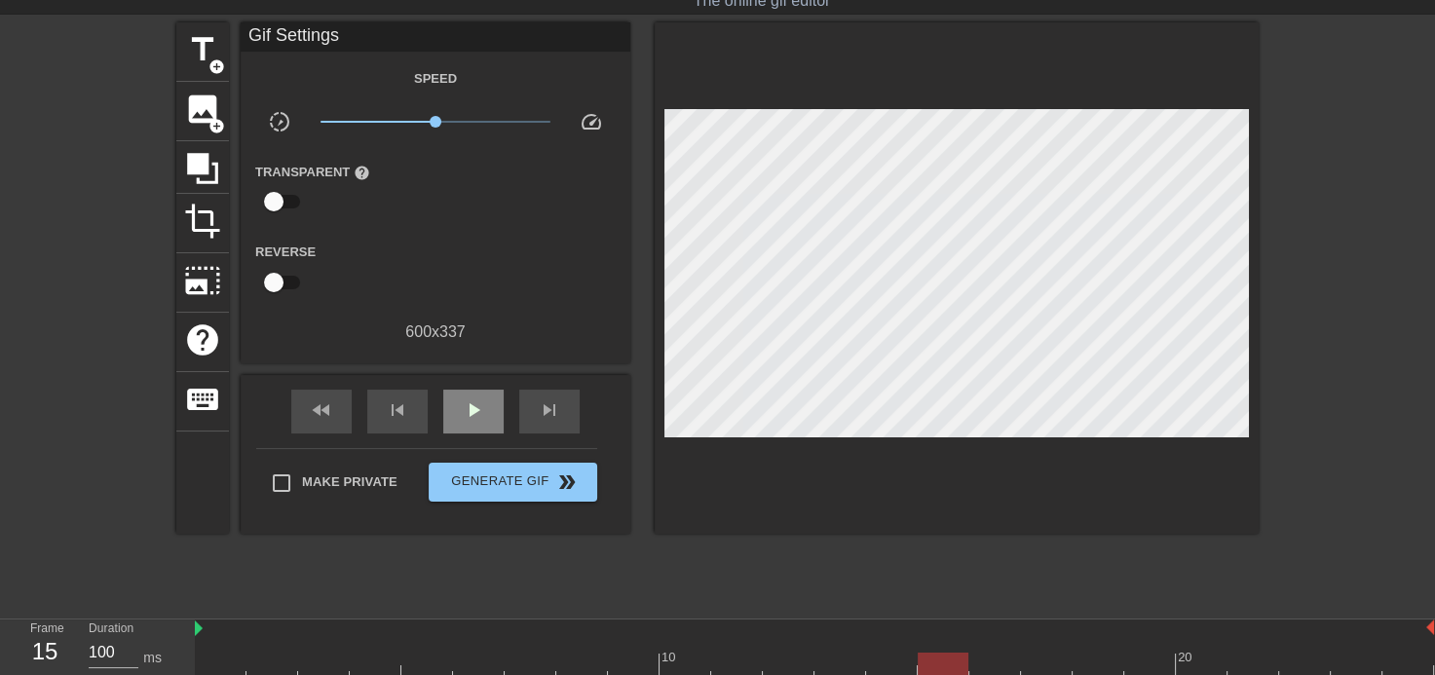
click at [444, 387] on div "fast_rewind skip_previous play_arrow skip_next" at bounding box center [436, 411] width 318 height 73
click at [462, 398] on span "play_arrow" at bounding box center [473, 409] width 23 height 23
drag, startPoint x: 547, startPoint y: 670, endPoint x: 993, endPoint y: 662, distance: 446.2
drag, startPoint x: 1010, startPoint y: 663, endPoint x: 965, endPoint y: 660, distance: 44.9
click at [462, 406] on span "pause" at bounding box center [473, 409] width 23 height 23
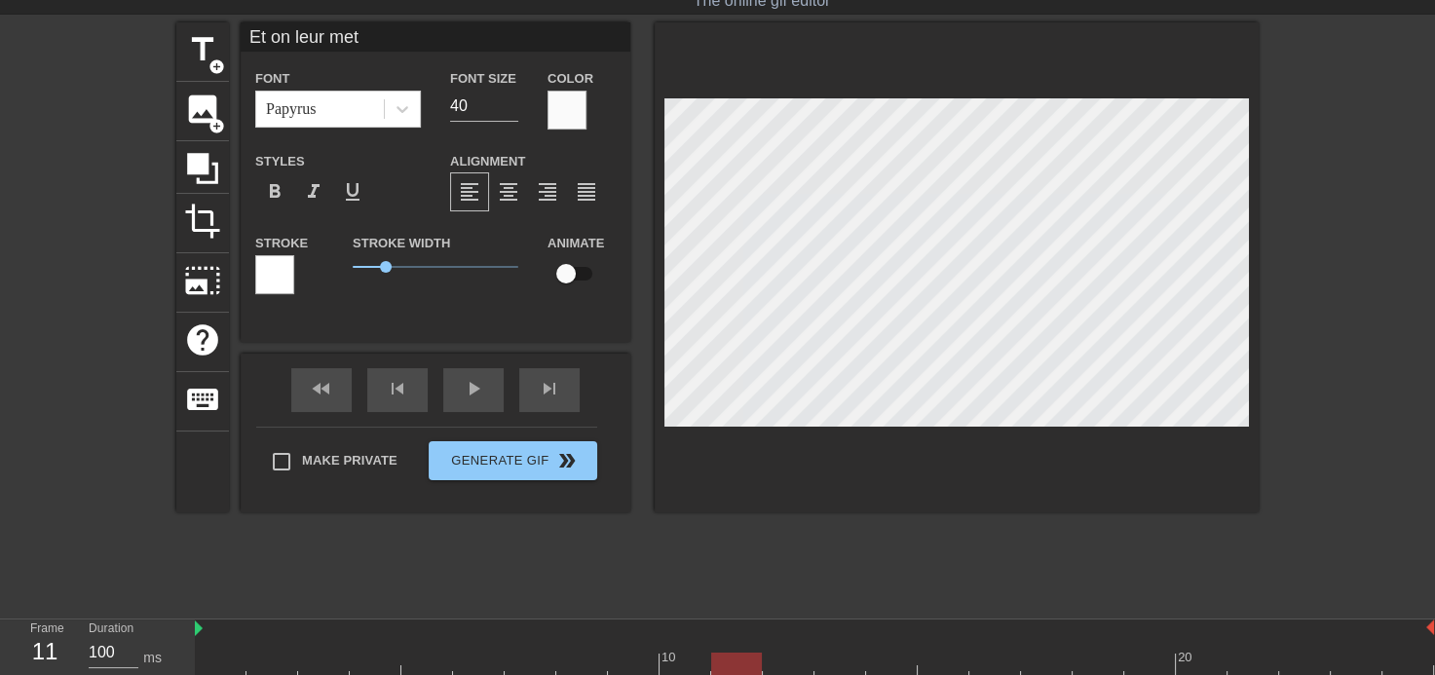
type input "sur la gueule !"
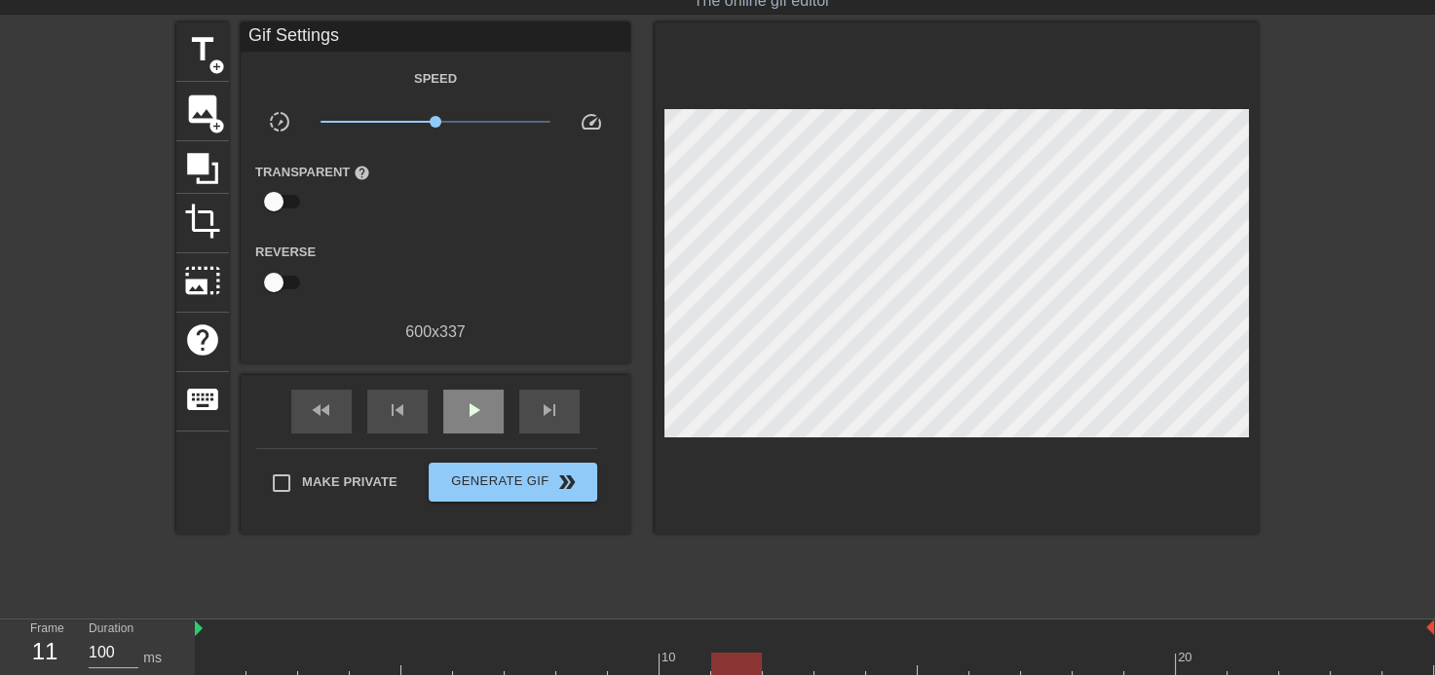
click at [439, 379] on div "fast_rewind skip_previous play_arrow skip_next" at bounding box center [436, 411] width 318 height 73
click at [448, 404] on div "play_arrow" at bounding box center [473, 412] width 60 height 44
click at [462, 404] on span "pause" at bounding box center [473, 409] width 23 height 23
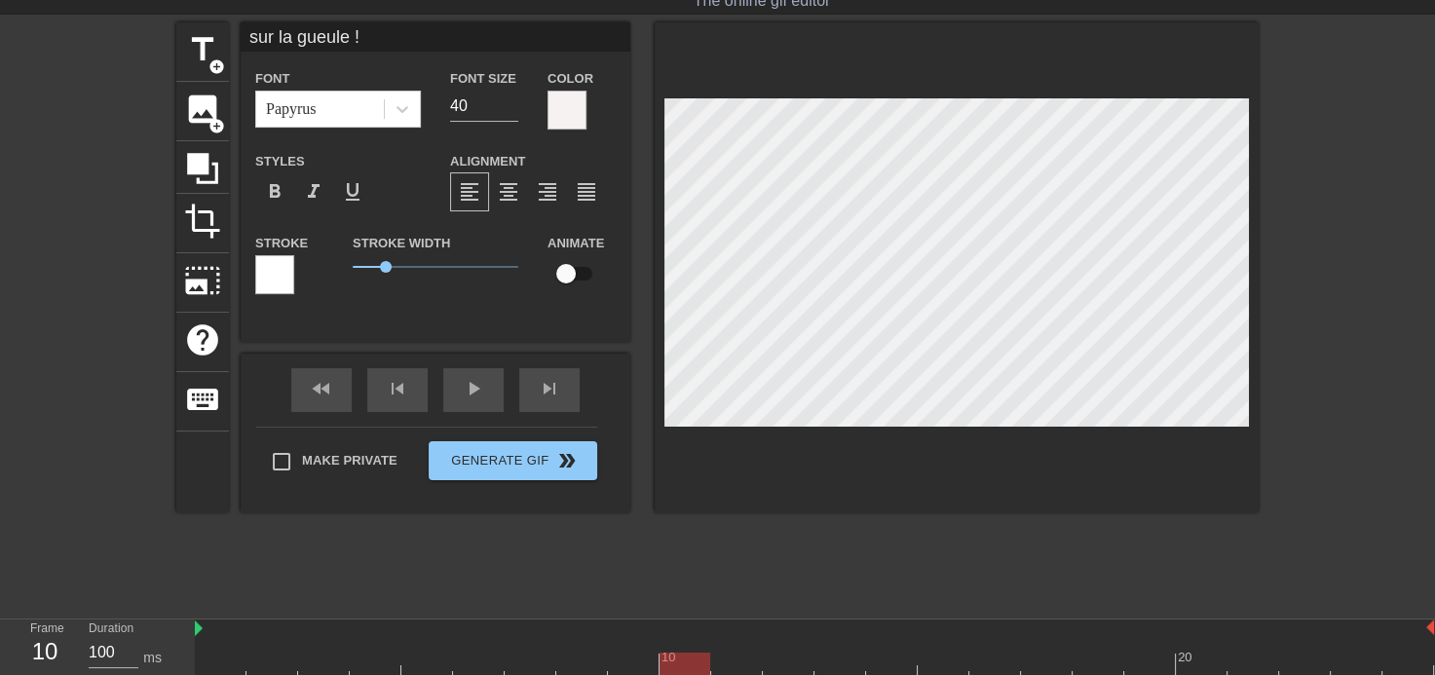
type input "Et on leur met"
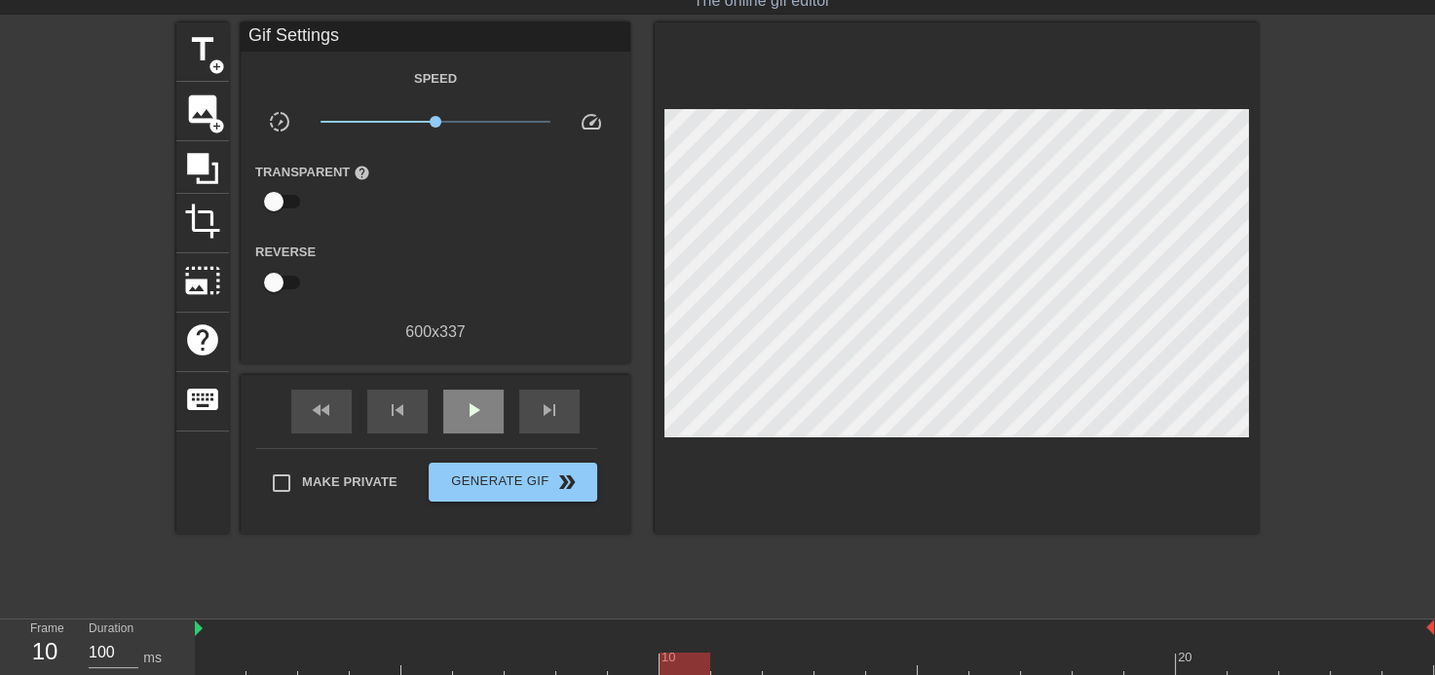
click at [451, 386] on div "fast_rewind skip_previous play_arrow skip_next" at bounding box center [436, 411] width 318 height 73
click at [462, 405] on span "play_arrow" at bounding box center [473, 409] width 23 height 23
click at [204, 230] on span "crop" at bounding box center [202, 221] width 37 height 37
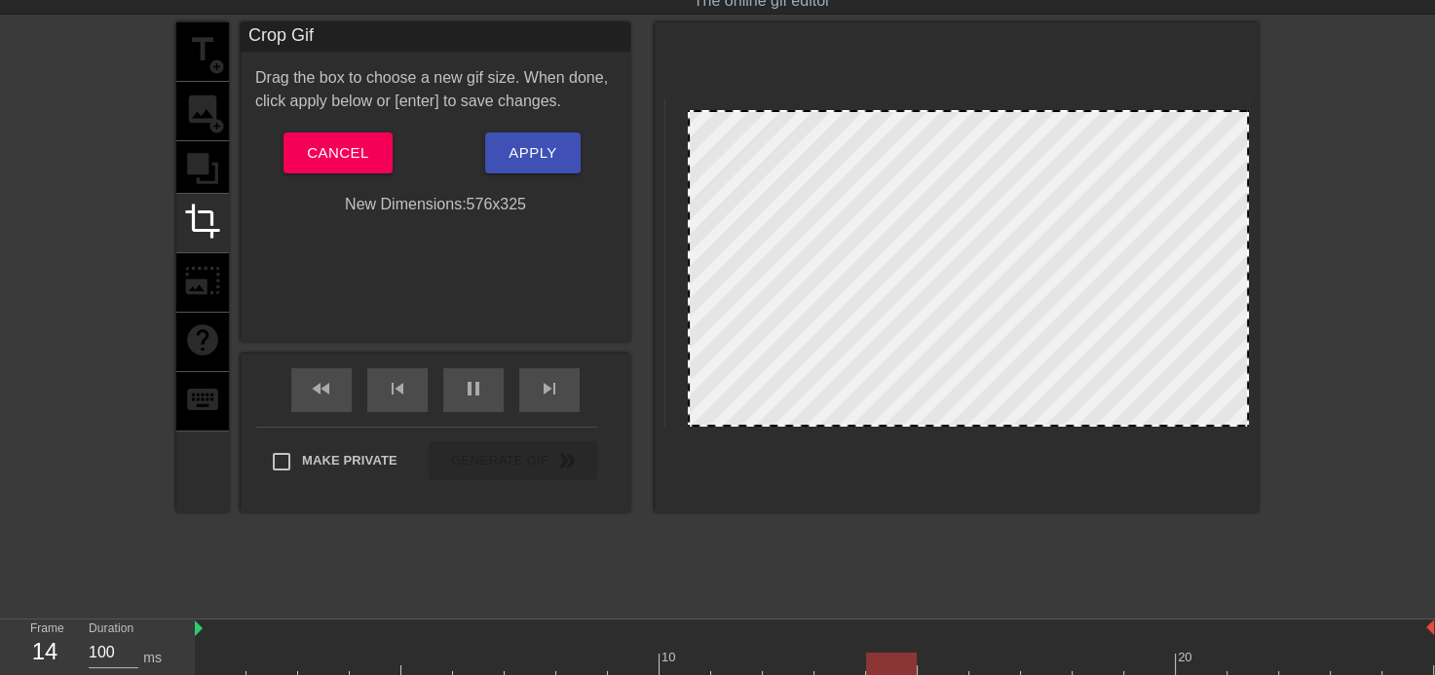
drag, startPoint x: 657, startPoint y: 103, endPoint x: 681, endPoint y: 115, distance: 26.1
drag, startPoint x: 1236, startPoint y: 200, endPoint x: 1220, endPoint y: 208, distance: 17.9
click at [1225, 208] on div at bounding box center [1230, 268] width 10 height 313
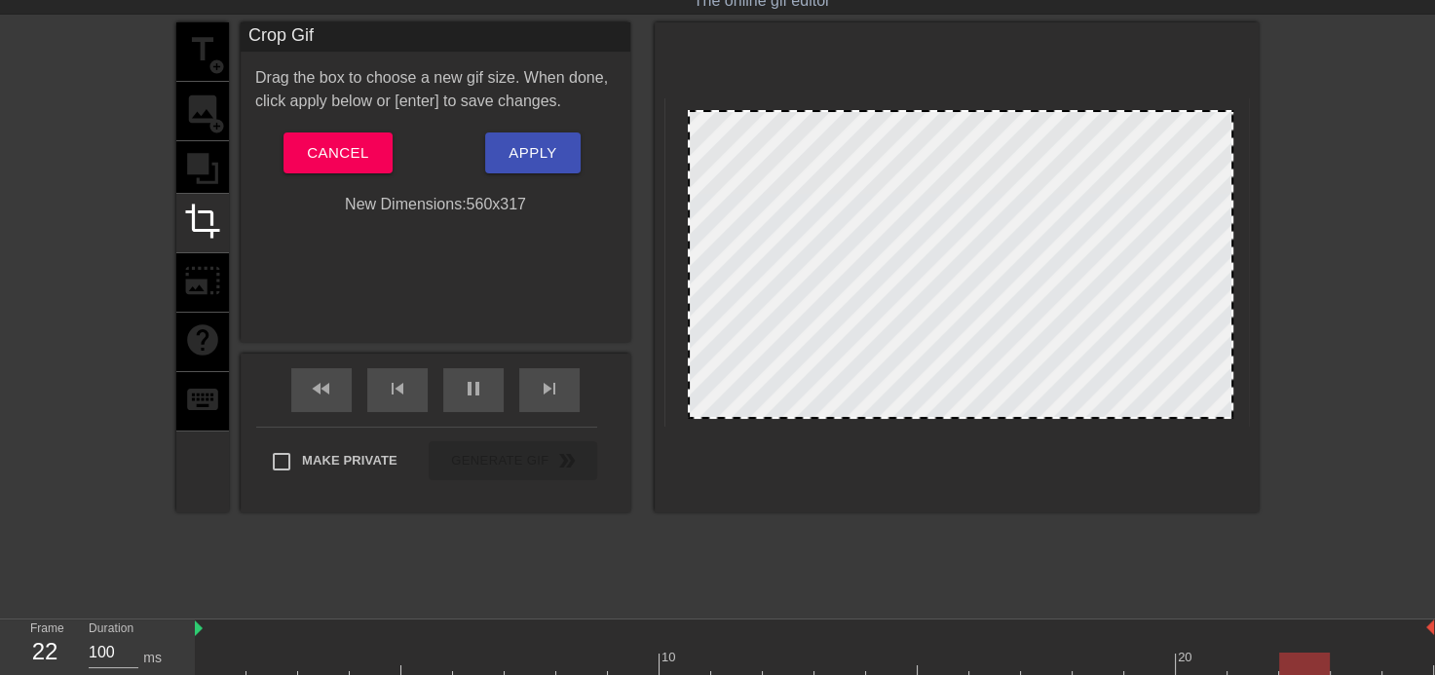
click at [1089, 417] on div at bounding box center [961, 417] width 542 height 10
click at [526, 137] on button "Apply" at bounding box center [532, 152] width 94 height 41
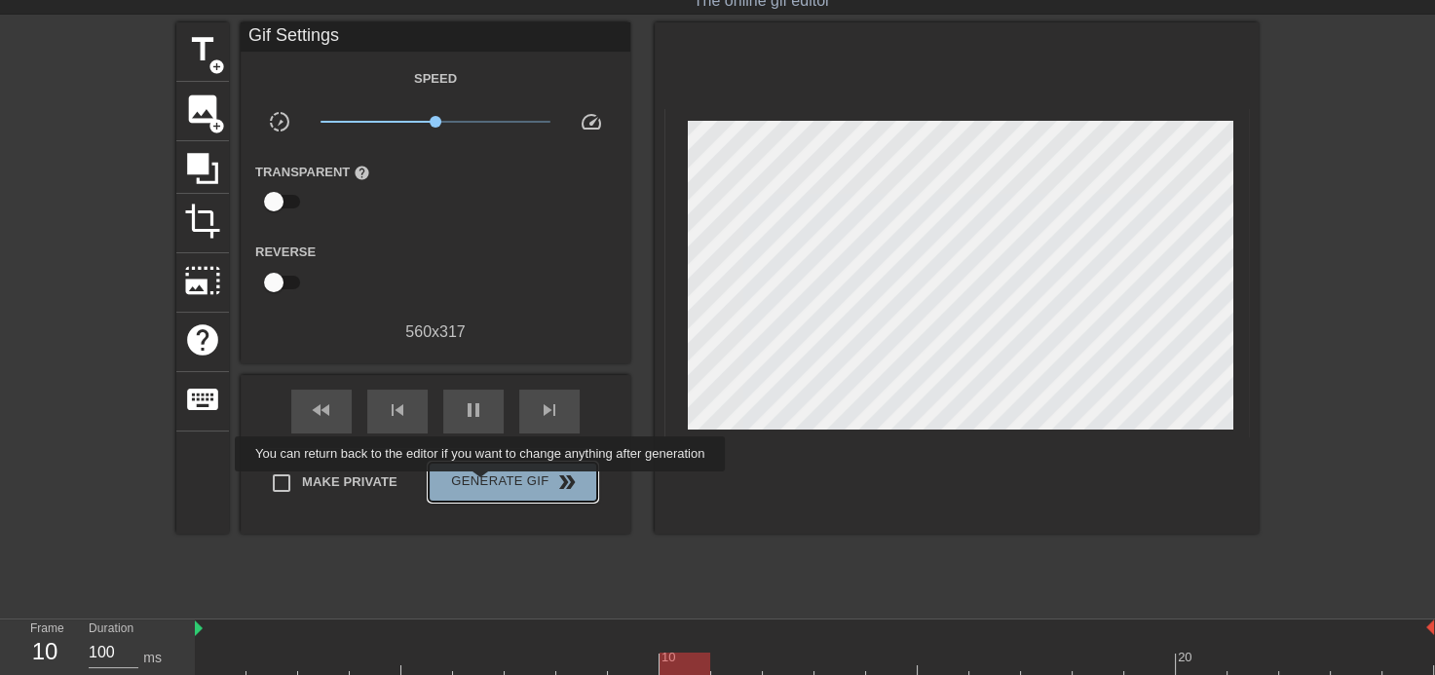
click at [482, 485] on span "Generate Gif double_arrow" at bounding box center [512, 481] width 153 height 23
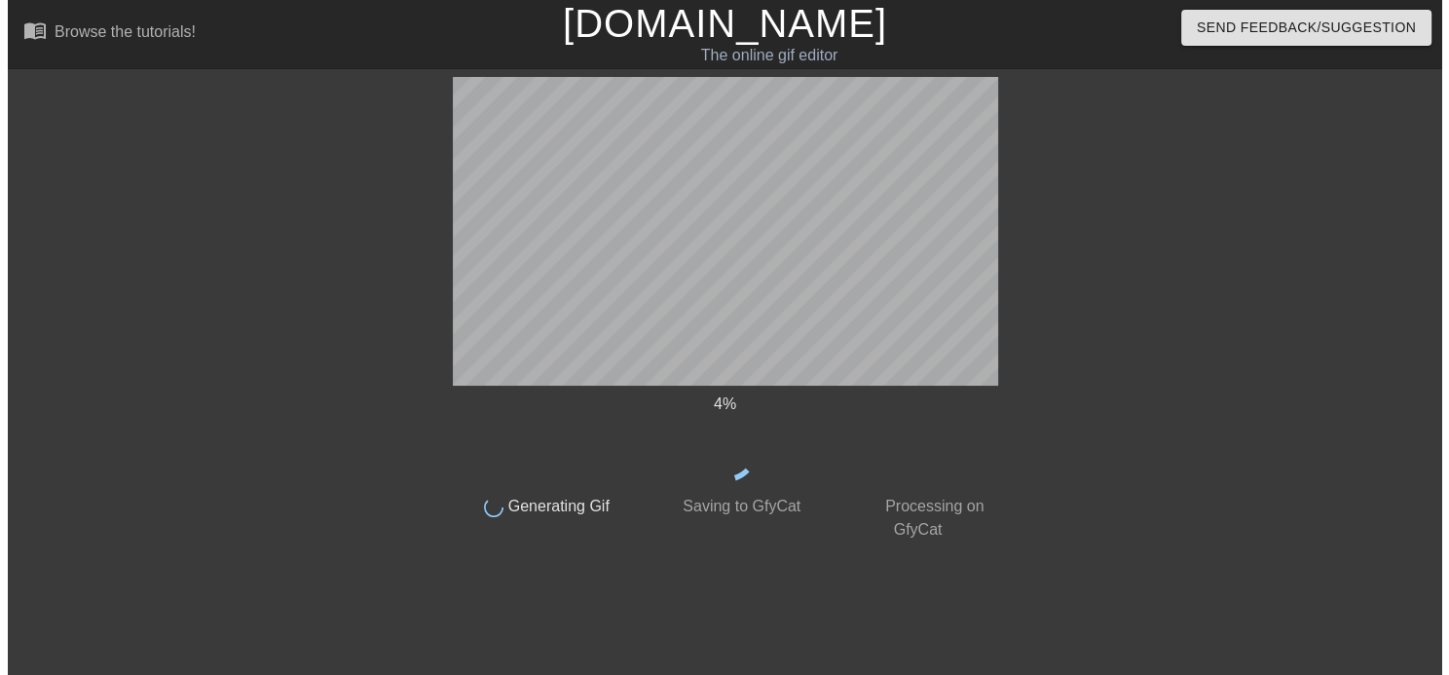
scroll to position [0, 0]
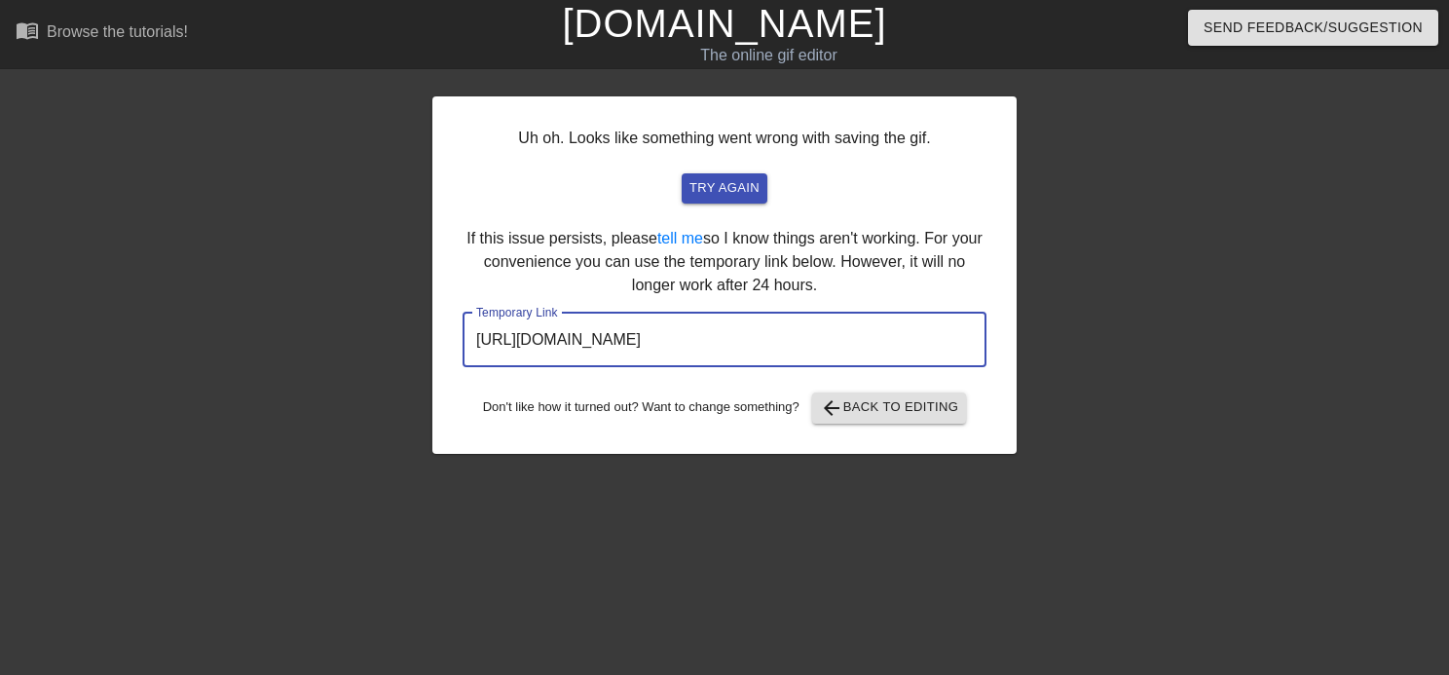
click at [747, 342] on input "[URL][DOMAIN_NAME]" at bounding box center [725, 340] width 524 height 55
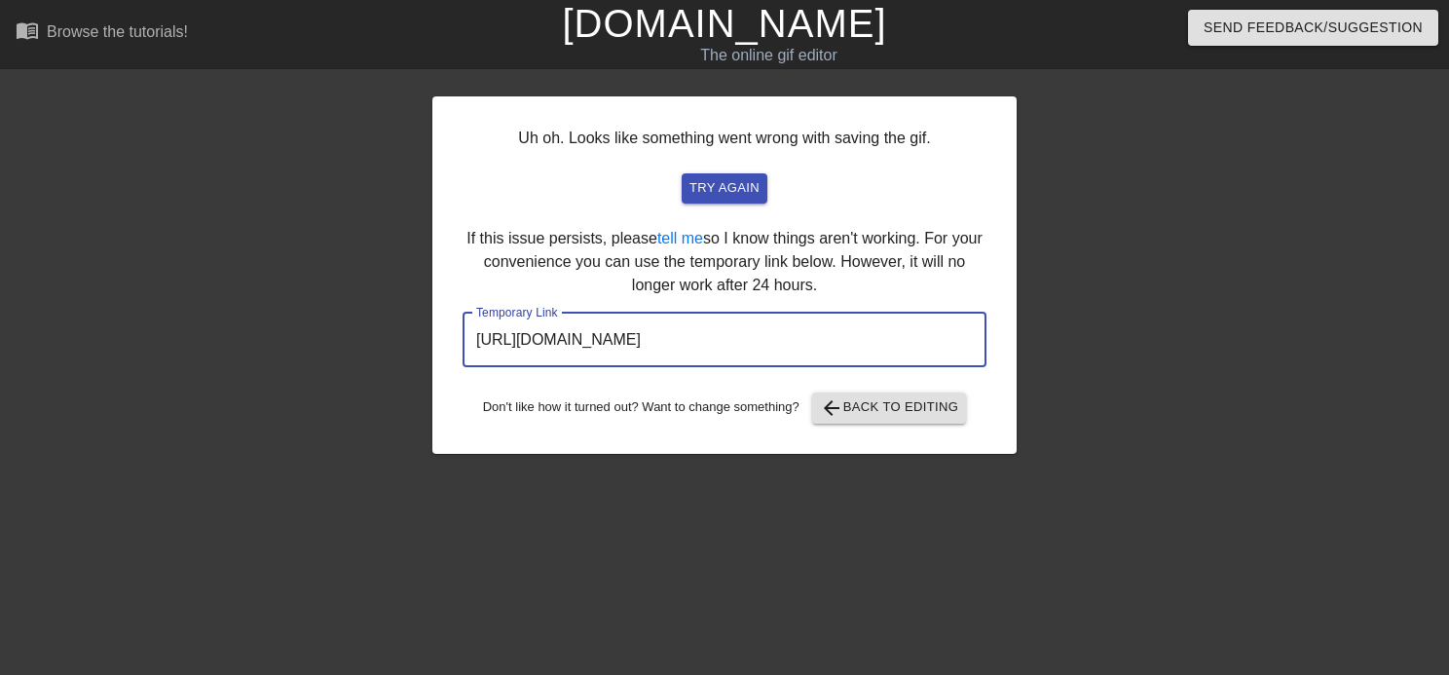
click at [747, 342] on input "[URL][DOMAIN_NAME]" at bounding box center [725, 340] width 524 height 55
